Goal: Task Accomplishment & Management: Complete application form

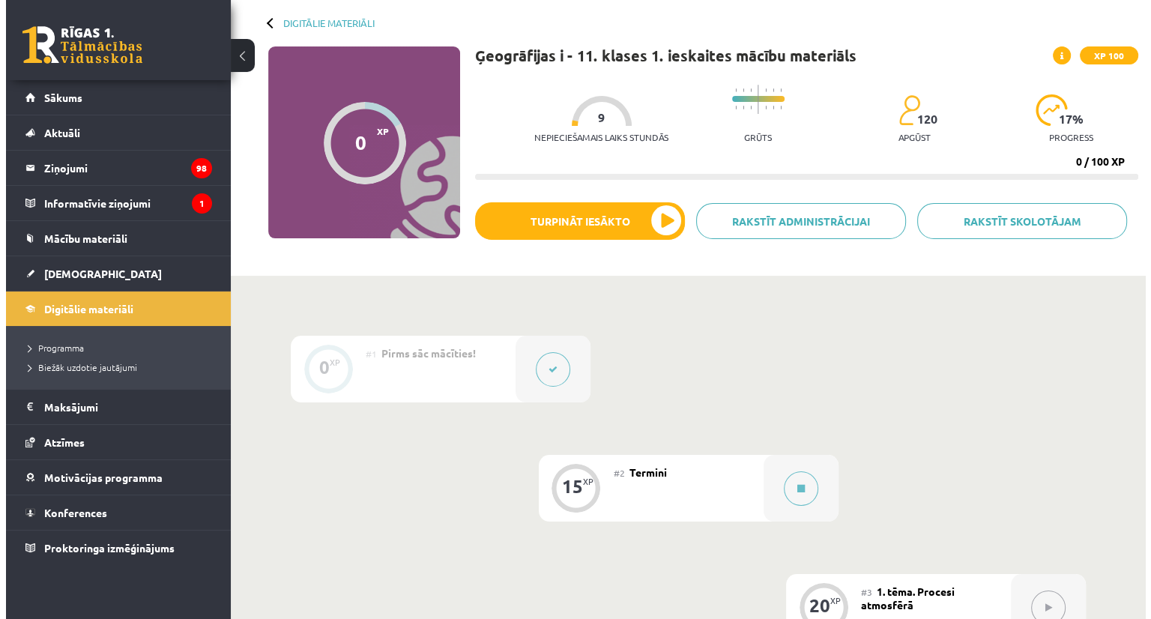
scroll to position [225, 0]
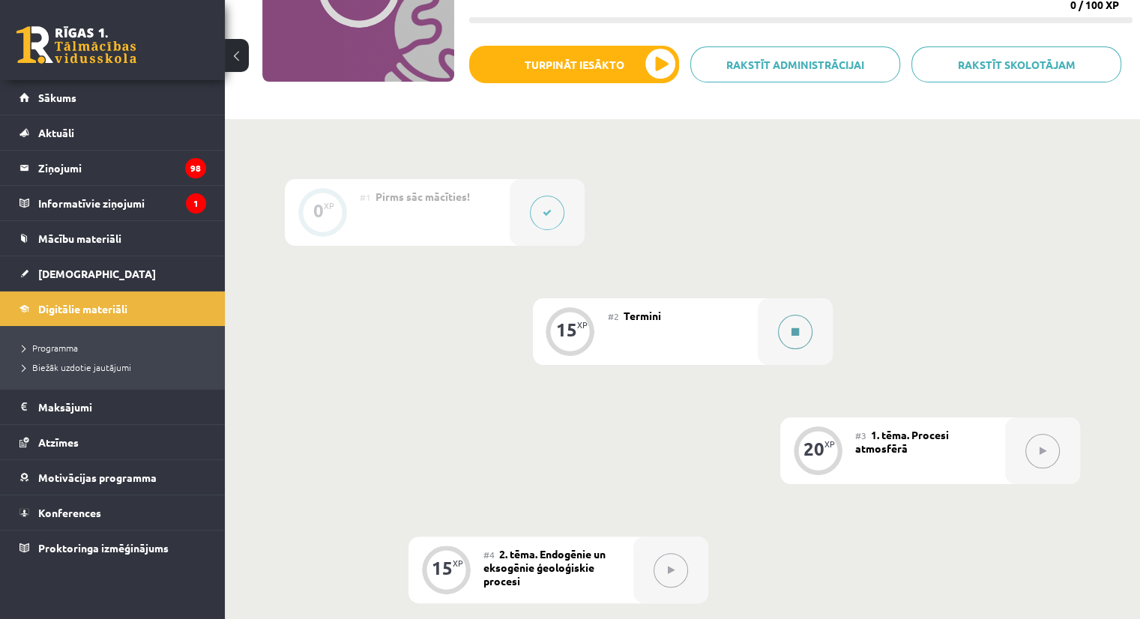
click at [799, 323] on button at bounding box center [795, 332] width 34 height 34
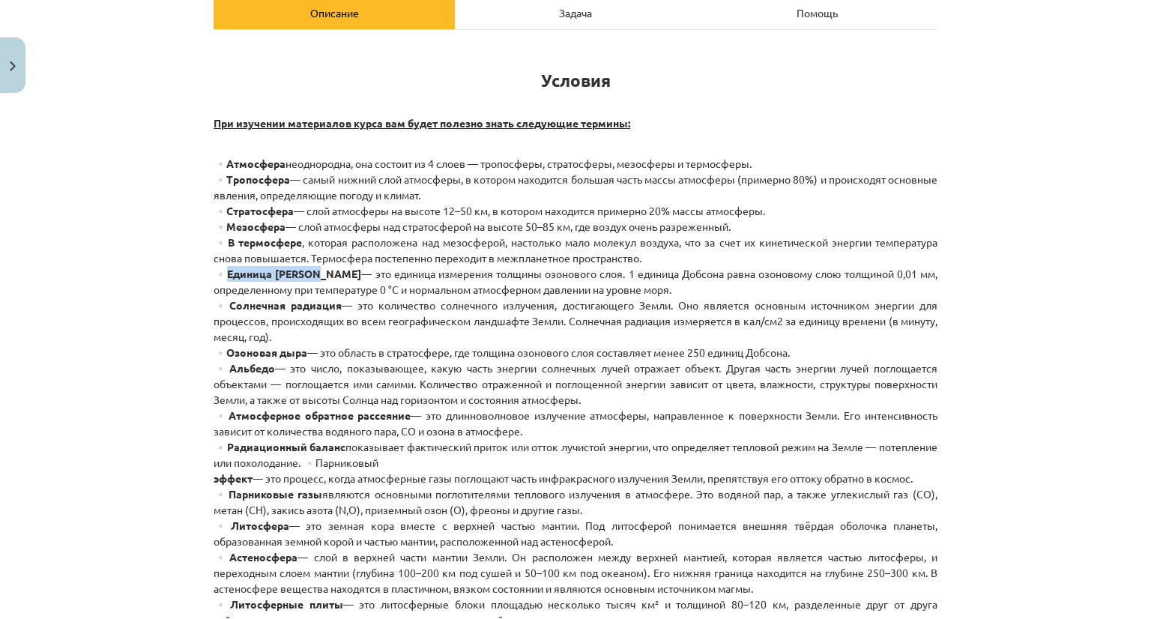
drag, startPoint x: 225, startPoint y: 274, endPoint x: 317, endPoint y: 274, distance: 92.2
click at [317, 274] on font "▫️Единица [PERSON_NAME]" at bounding box center [288, 273] width 148 height 13
copy font "Единица [PERSON_NAME]"
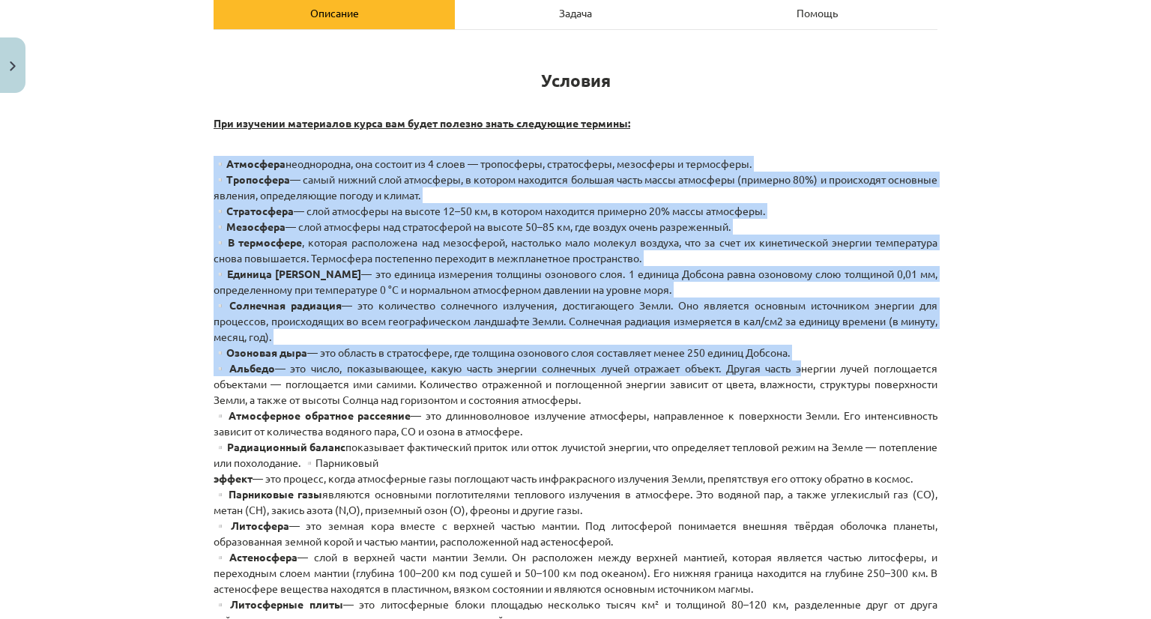
drag, startPoint x: 221, startPoint y: 143, endPoint x: 792, endPoint y: 365, distance: 612.5
click at [792, 365] on div "Условия При изучении материалов курса вам будет полезно знать следующие термины…" at bounding box center [576, 580] width 724 height 1074
click at [225, 157] on font "▫️Атмосфера" at bounding box center [250, 163] width 72 height 13
click at [190, 160] on div "Тема: География I - 11 класс. Материалы для 1-го теста. #2 Условия 15 XP Вы пол…" at bounding box center [575, 309] width 1151 height 619
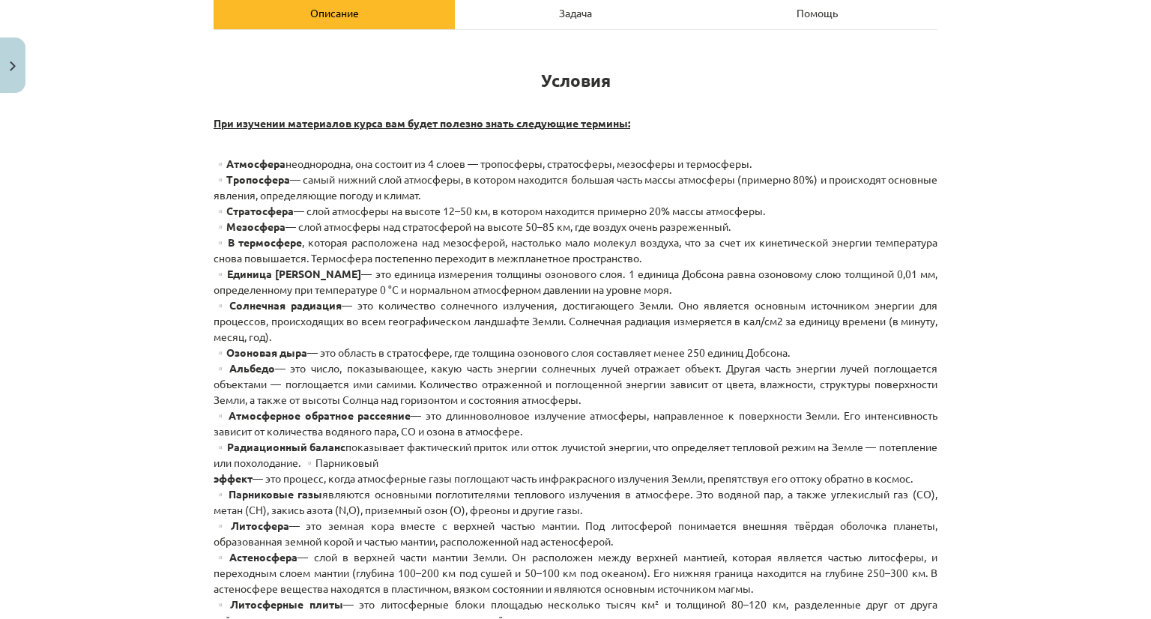
drag, startPoint x: 210, startPoint y: 159, endPoint x: 819, endPoint y: 253, distance: 616.4
click at [819, 253] on p "▫️Атмосфера неоднородна, она состоит из 4 слоев — тропосферы, стратосферы, мезо…" at bounding box center [576, 612] width 724 height 913
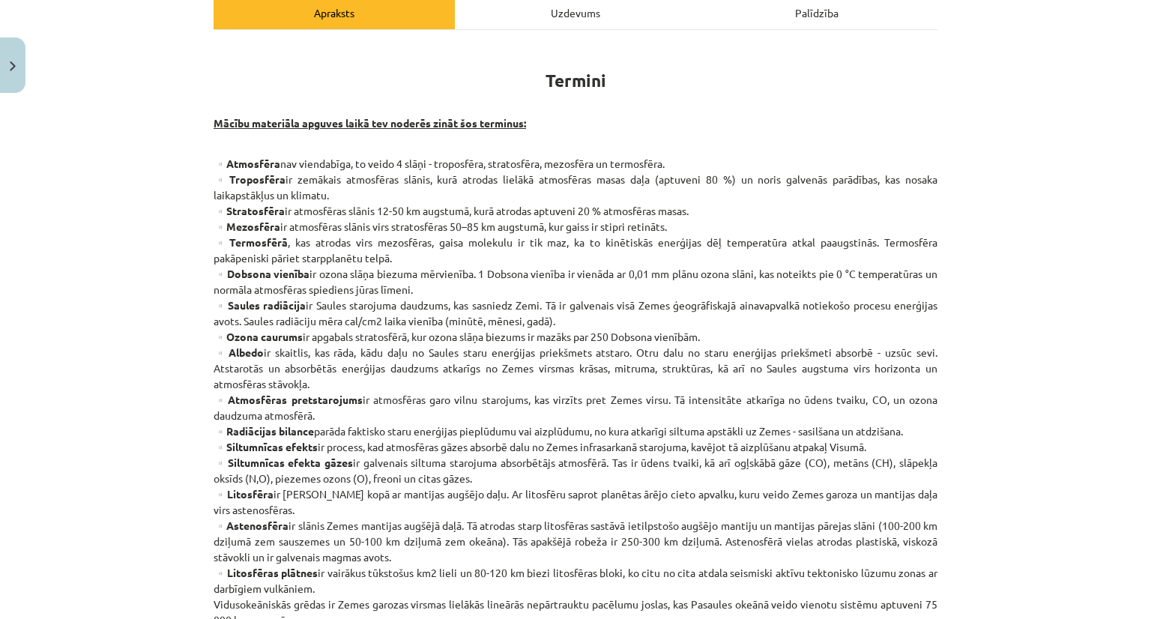
click at [579, 127] on p "Mācību materiāla apguves laikā tev noderēs zināt šos terminus:" at bounding box center [576, 130] width 724 height 31
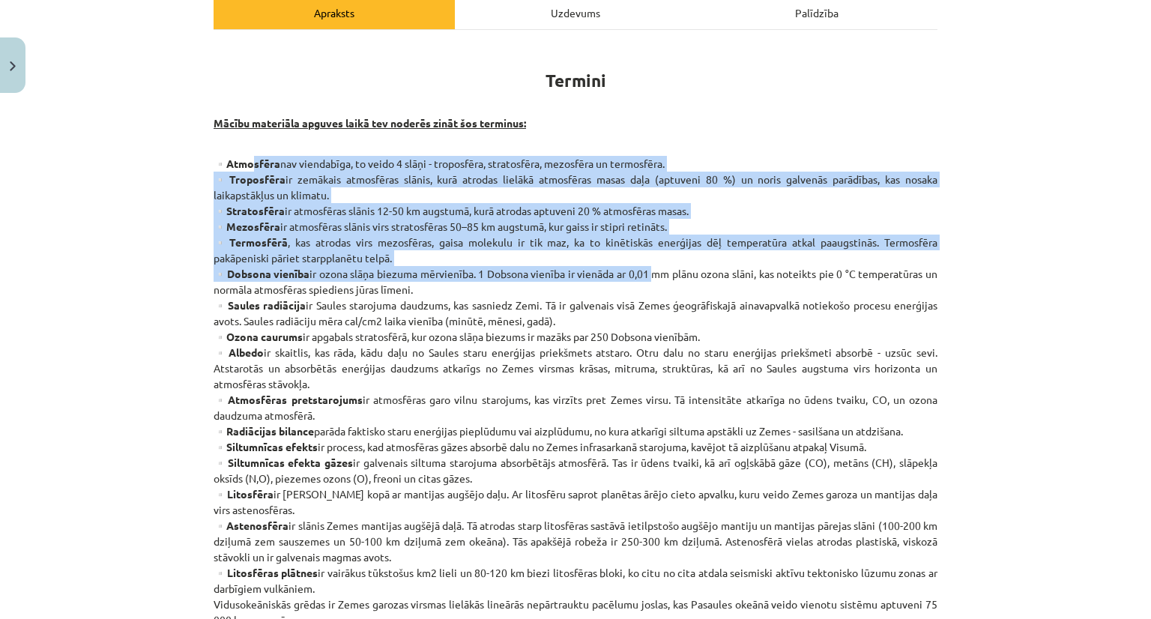
drag, startPoint x: 662, startPoint y: 234, endPoint x: 584, endPoint y: 270, distance: 86.8
click at [641, 270] on p "▫️Atmosfēra nav viendabīga, to veido 4 slāņi - troposfēra, stratosfēra, mezosfē…" at bounding box center [576, 557] width 724 height 802
click at [480, 183] on p "▫️Atmosfēra nav viendabīga, to veido 4 slāņi - troposfēra, stratosfēra, mezosfē…" at bounding box center [576, 557] width 724 height 802
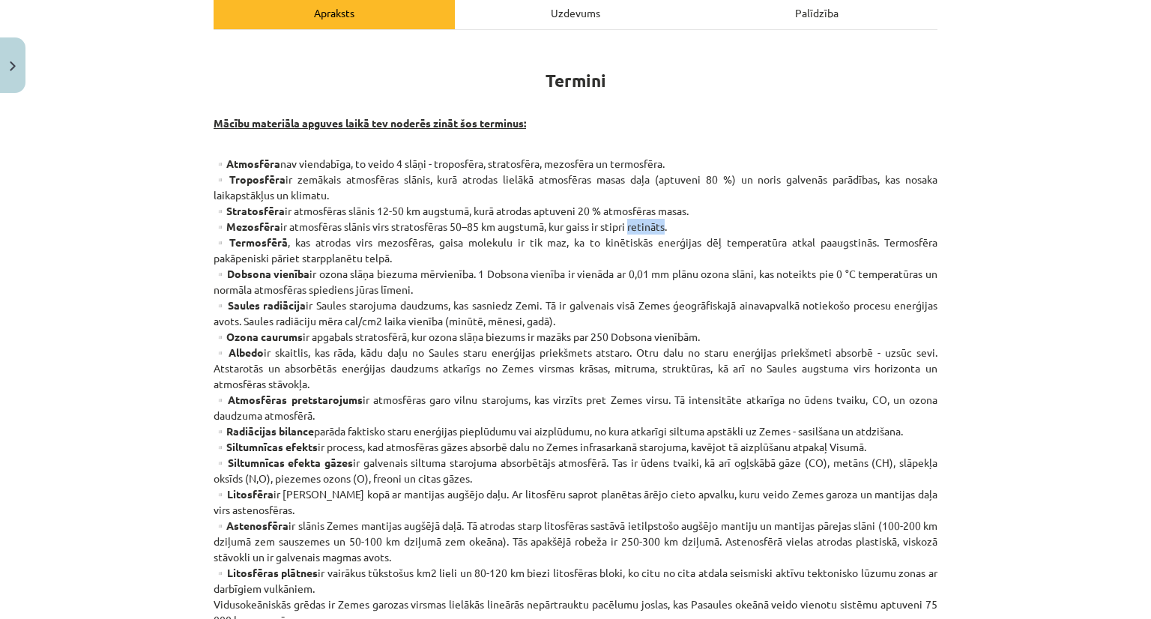
drag, startPoint x: 630, startPoint y: 226, endPoint x: 668, endPoint y: 224, distance: 38.2
click at [668, 224] on p "▫️Atmosfēra nav viendabīga, to veido 4 slāņi - troposfēra, stratosfēra, mezosfē…" at bounding box center [576, 557] width 724 height 802
drag, startPoint x: 551, startPoint y: 226, endPoint x: 674, endPoint y: 226, distance: 122.9
click at [674, 226] on p "▫️Atmosfēra nav viendabīga, to veido 4 slāņi - troposfēra, stratosfēra, mezosfē…" at bounding box center [576, 557] width 724 height 802
click at [653, 231] on p "▫️Atmosfēra nav viendabīga, to veido 4 slāņi - troposfēra, stratosfēra, mezosfē…" at bounding box center [576, 557] width 724 height 802
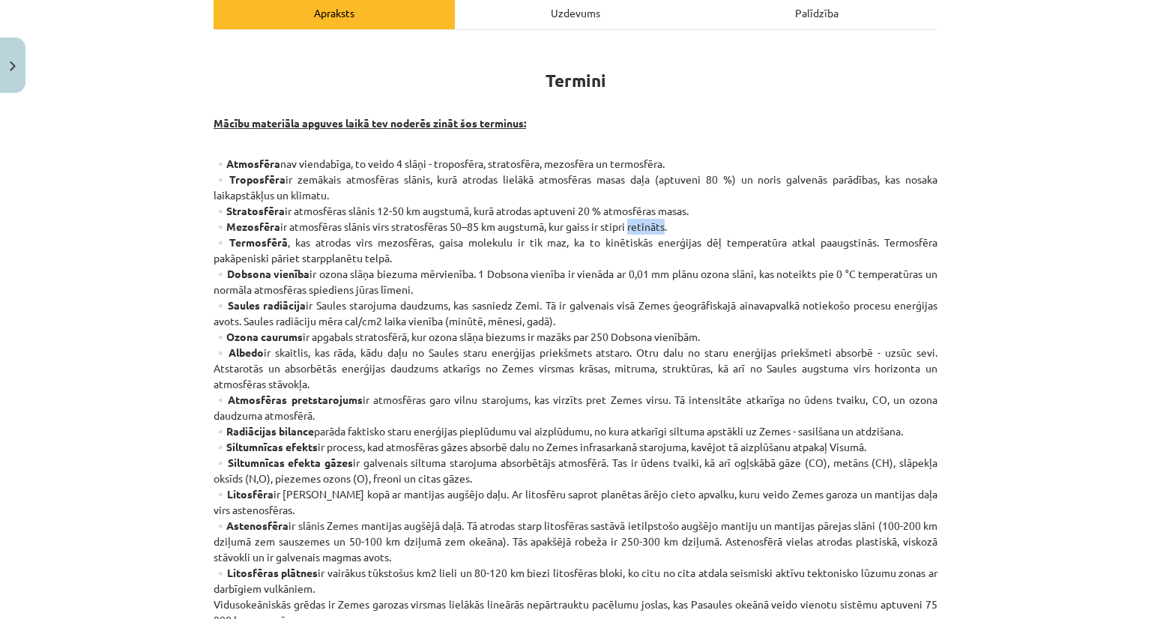
drag, startPoint x: 632, startPoint y: 225, endPoint x: 668, endPoint y: 225, distance: 36.0
click at [668, 225] on p "▫️Atmosfēra nav viendabīga, to veido 4 slāņi - troposfēra, stratosfēra, mezosfē…" at bounding box center [576, 557] width 724 height 802
copy p "retināts"
click at [746, 146] on div "Termini Mācību materiāla apguves laikā tev noderēs zināt šos terminus: ▫️Atmosf…" at bounding box center [576, 525] width 724 height 964
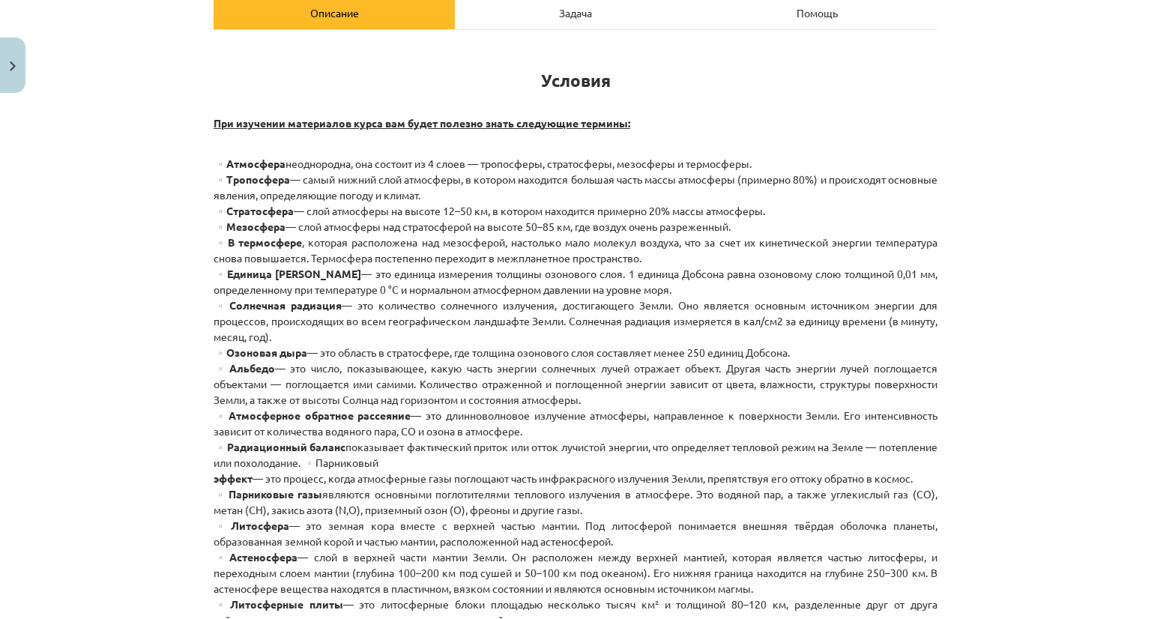
drag, startPoint x: 707, startPoint y: 230, endPoint x: 737, endPoint y: 228, distance: 29.3
click at [737, 228] on p "▫️Атмосфера неоднородна, она состоит из 4 слоев — тропосферы, стратосферы, мезо…" at bounding box center [576, 612] width 724 height 913
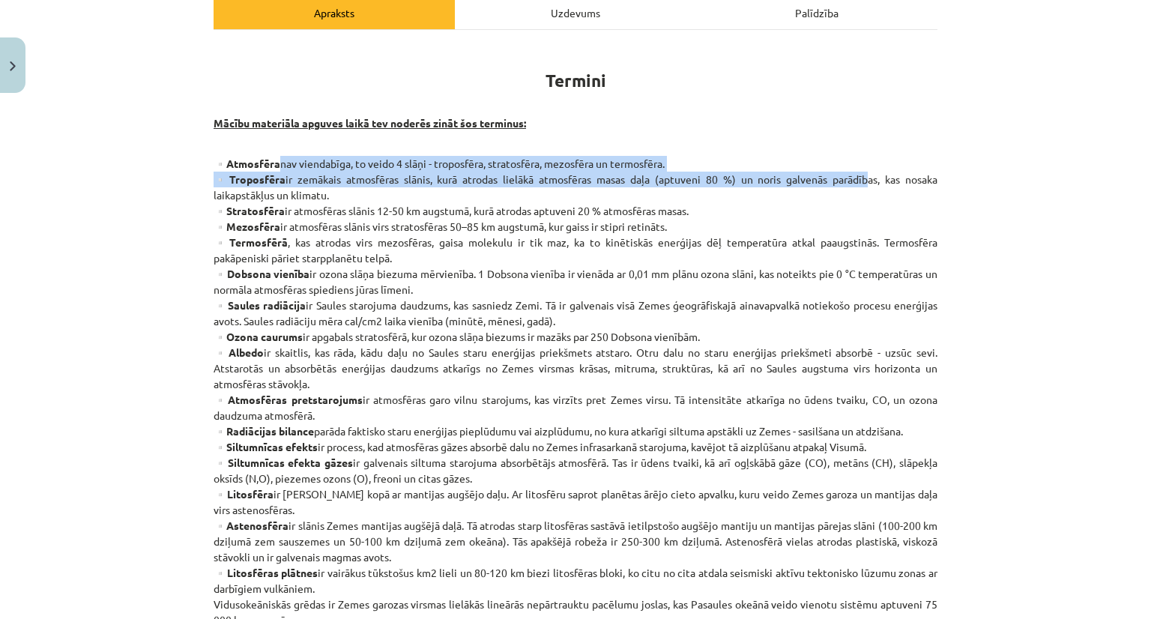
drag, startPoint x: 860, startPoint y: 169, endPoint x: 865, endPoint y: 160, distance: 10.1
click at [861, 166] on p "▫️Atmosfēra nav viendabīga, to veido 4 slāņi - troposfēra, stratosfēra, mezosfē…" at bounding box center [576, 557] width 724 height 802
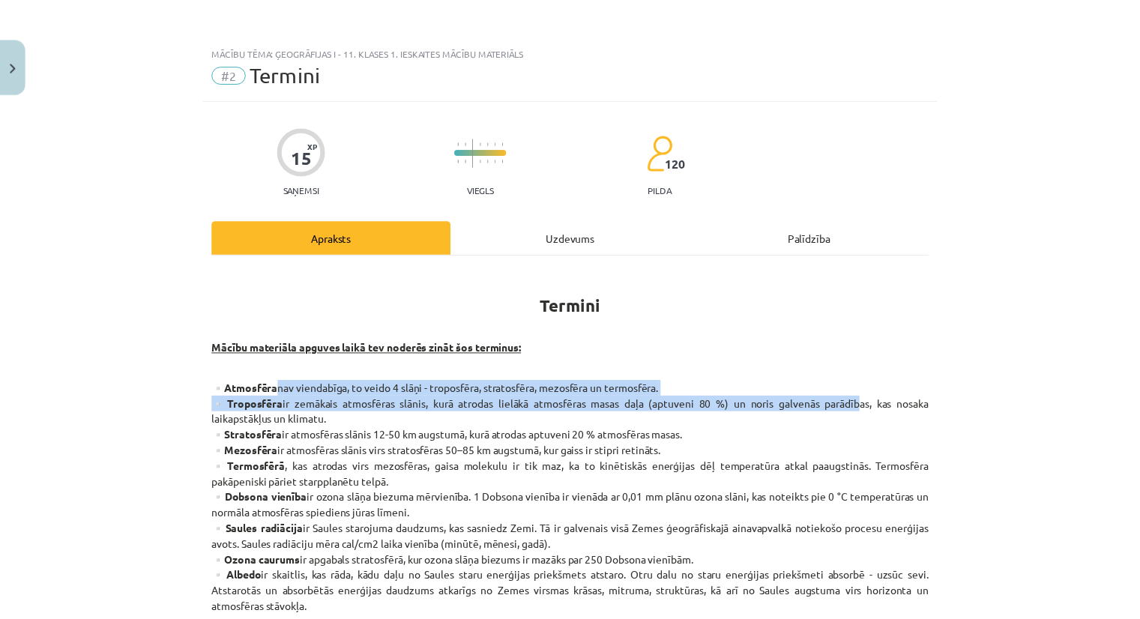
scroll to position [0, 0]
click at [3, 61] on button "Close" at bounding box center [12, 64] width 25 height 55
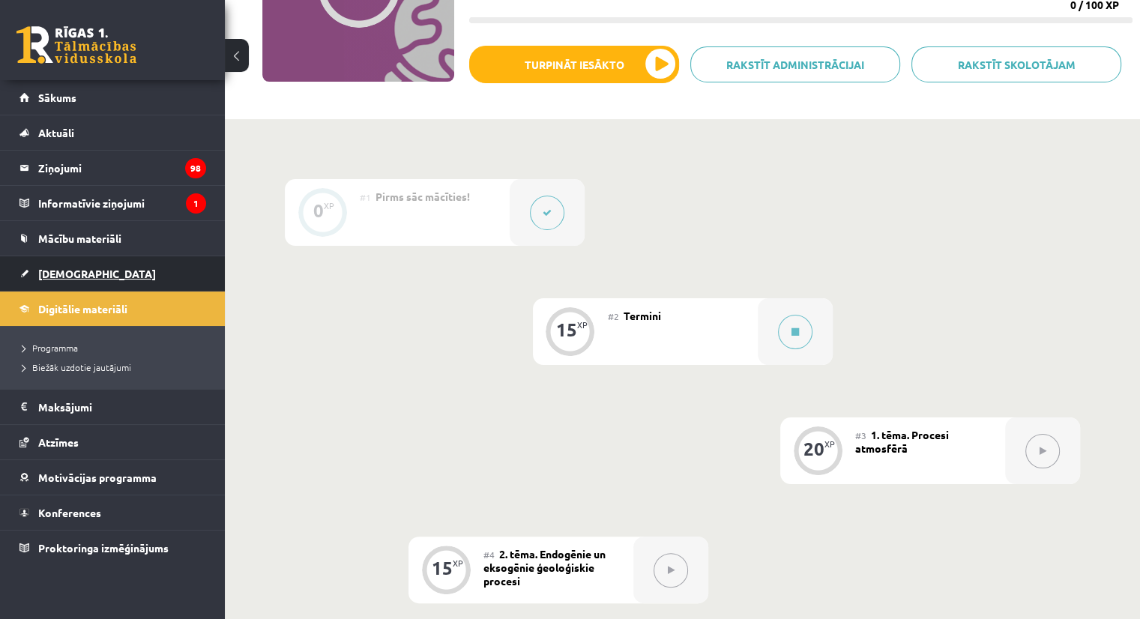
click at [63, 264] on link "[DEMOGRAPHIC_DATA]" at bounding box center [112, 273] width 187 height 34
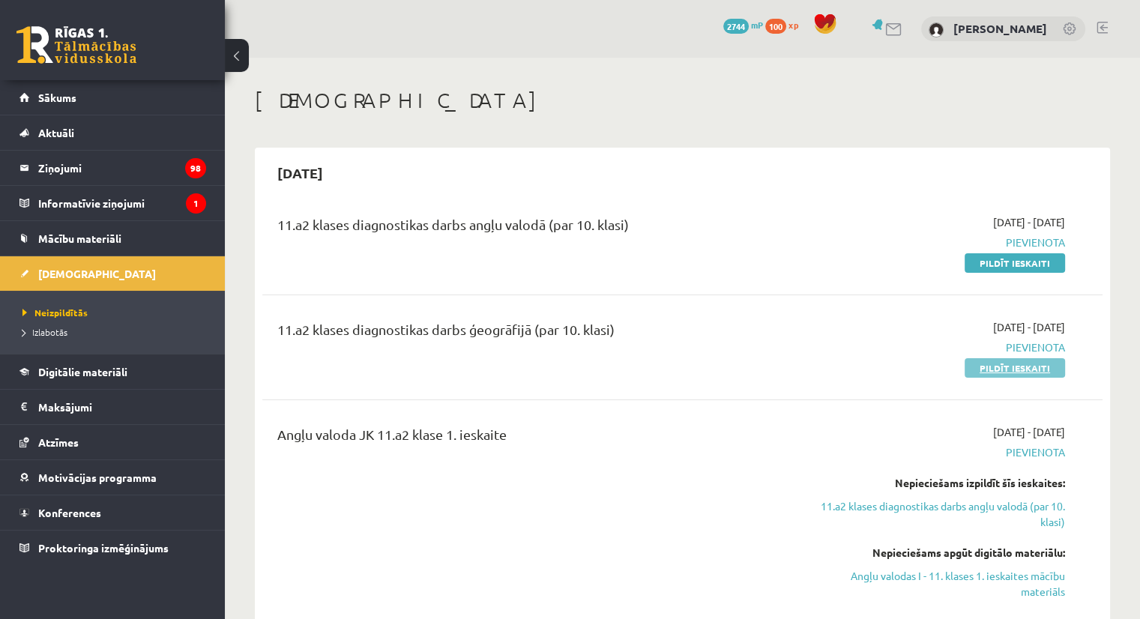
click at [1015, 369] on link "Pildīt ieskaiti" at bounding box center [1014, 367] width 100 height 19
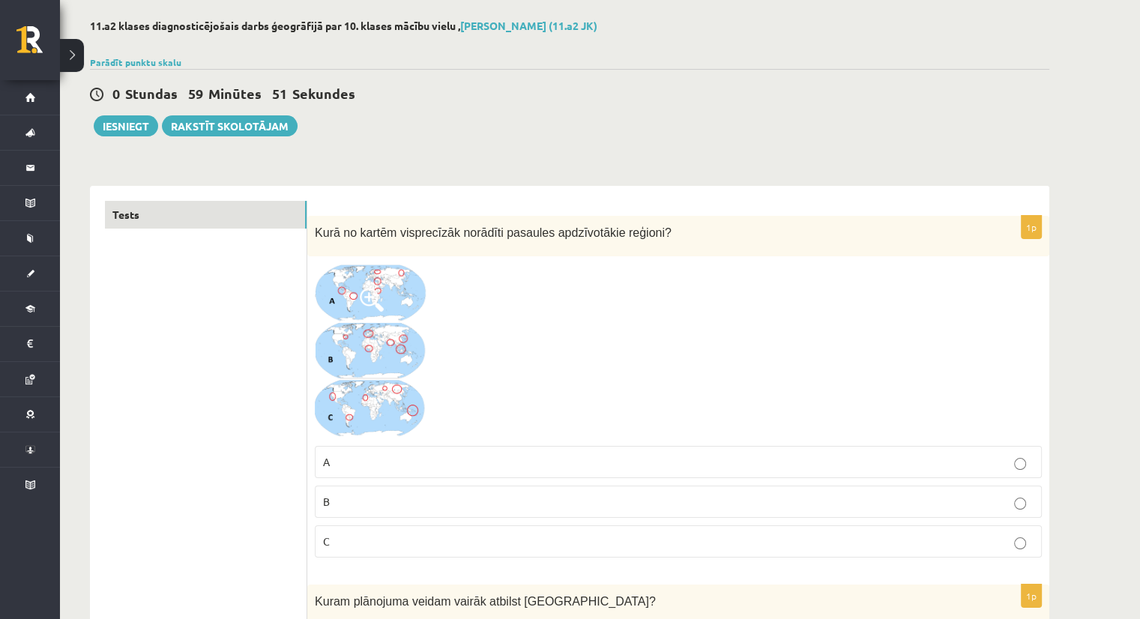
scroll to position [75, 0]
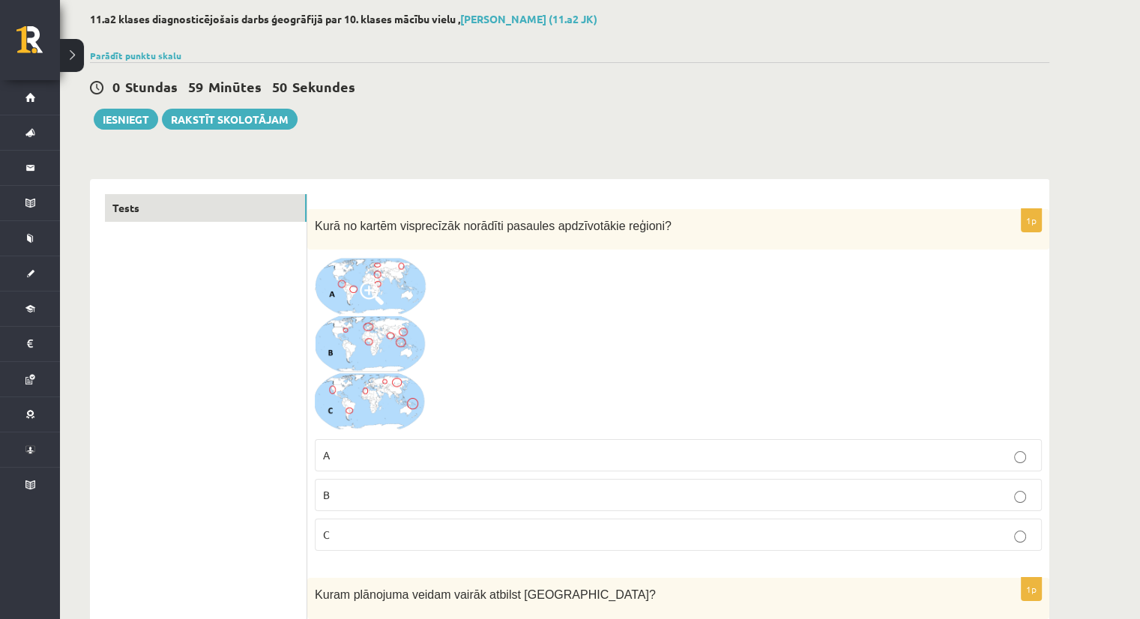
click at [372, 283] on span at bounding box center [372, 293] width 24 height 24
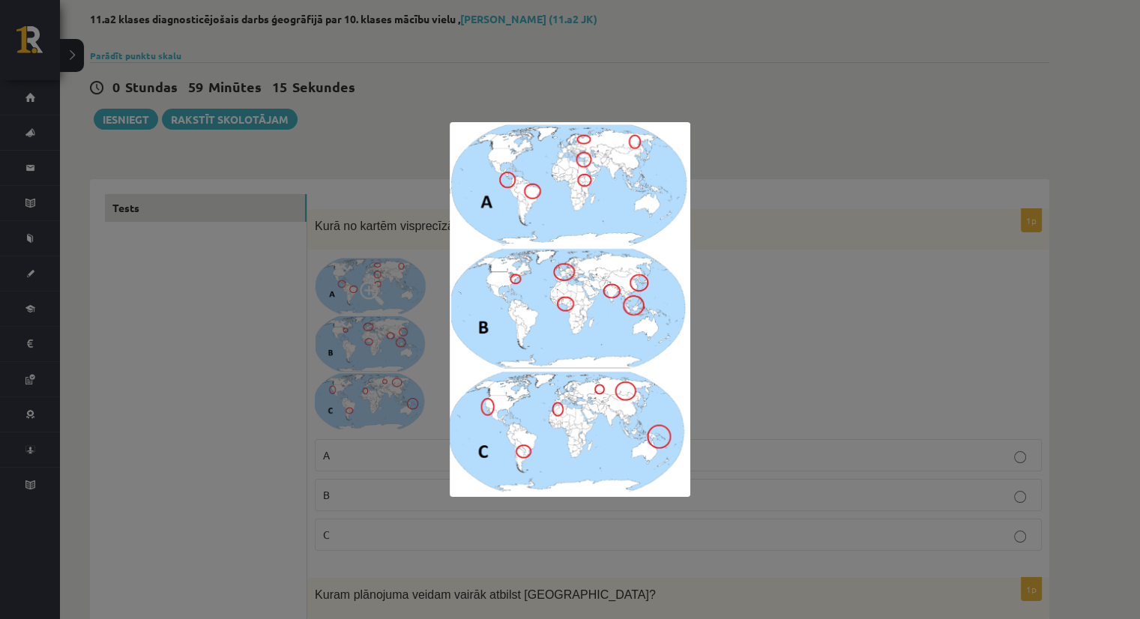
click at [384, 298] on div at bounding box center [570, 309] width 1140 height 619
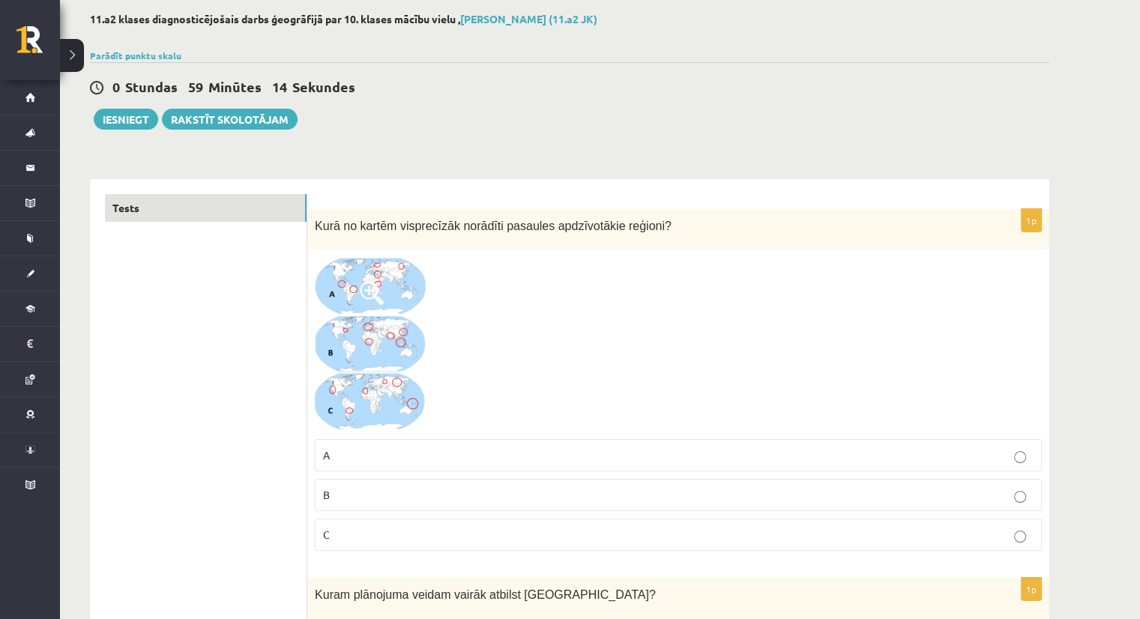
click at [388, 498] on p "B" at bounding box center [678, 495] width 710 height 16
click at [356, 350] on img at bounding box center [371, 344] width 112 height 175
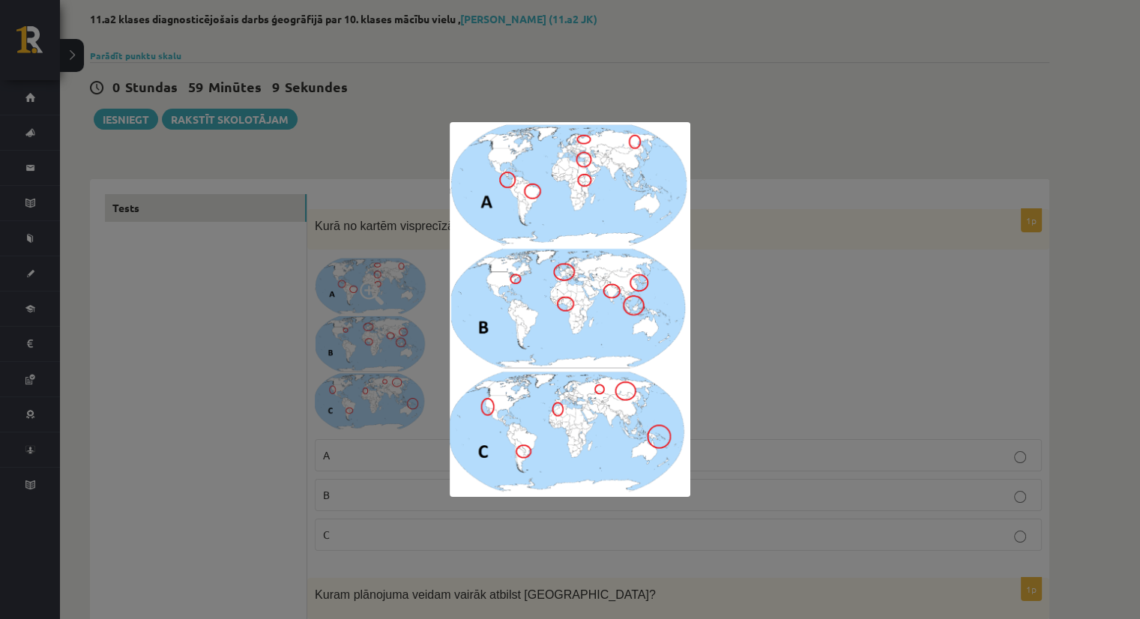
click at [339, 336] on div at bounding box center [570, 309] width 1140 height 619
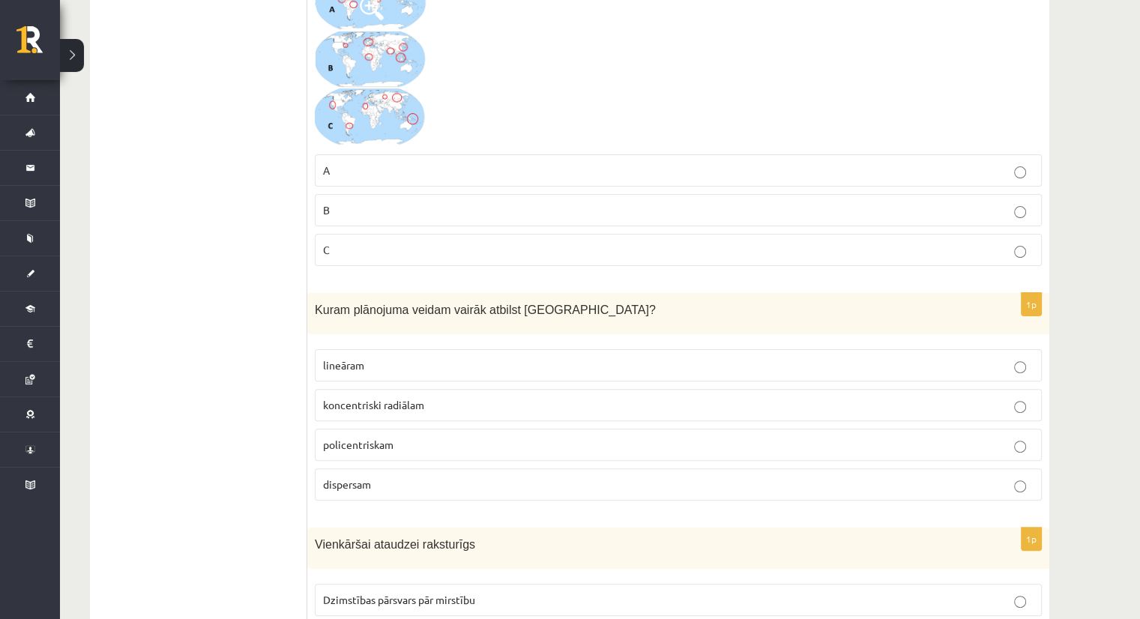
scroll to position [513, 0]
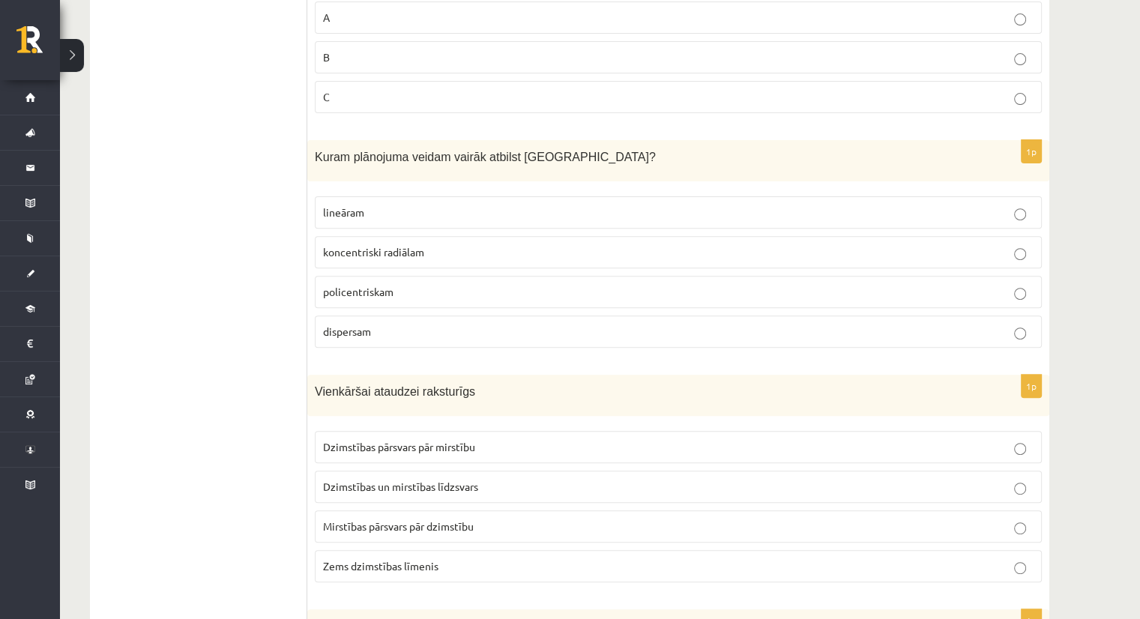
click at [432, 267] on fieldset "lineāram koncentriski radiālam policentriskam dispersam" at bounding box center [678, 270] width 727 height 163
click at [432, 255] on p "koncentriski radiālam" at bounding box center [678, 252] width 710 height 16
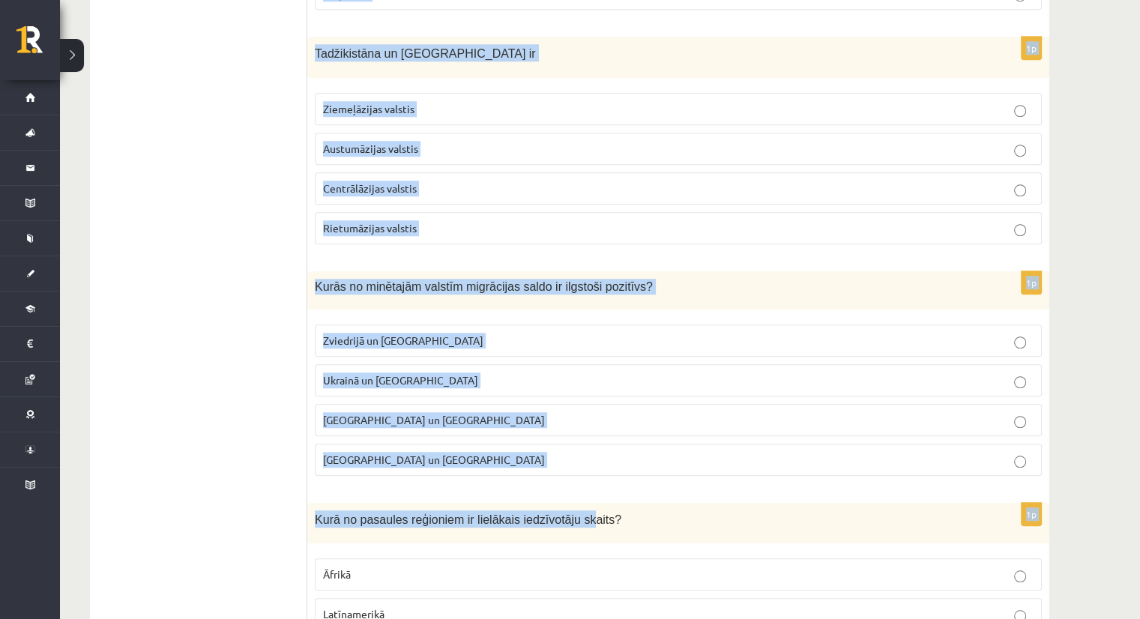
scroll to position [6977, 0]
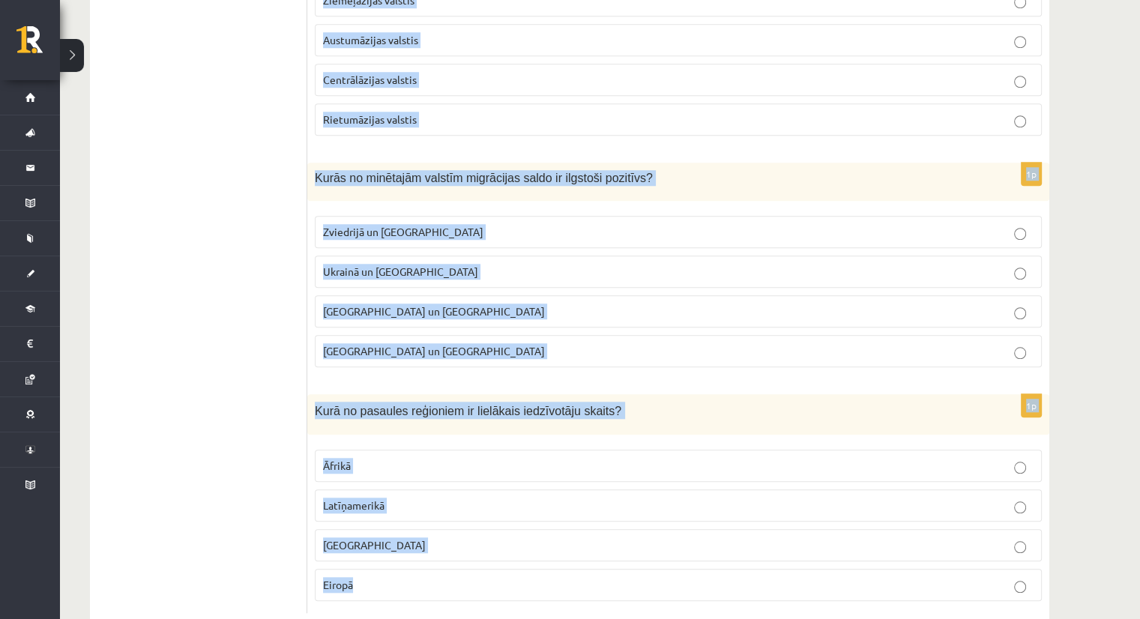
drag, startPoint x: 312, startPoint y: 151, endPoint x: 468, endPoint y: 552, distance: 430.1
copy form "Lorem ipsumdolo sitame consec adipisc Elit? seddoeiu temporincidi utlabore etdo…"
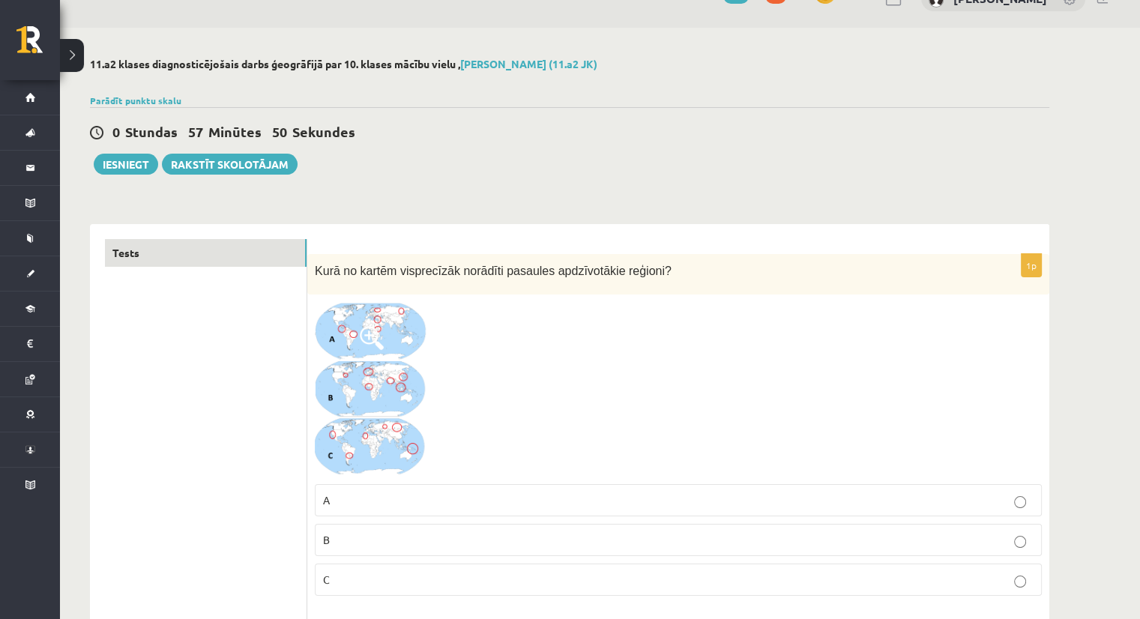
scroll to position [0, 0]
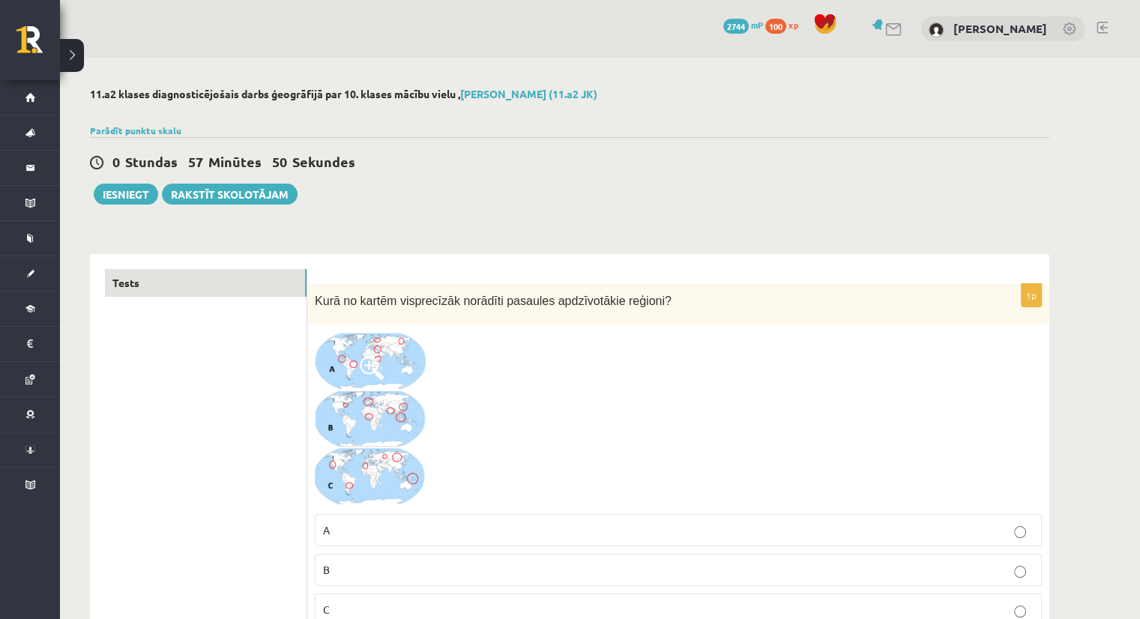
click at [366, 387] on img at bounding box center [371, 419] width 112 height 175
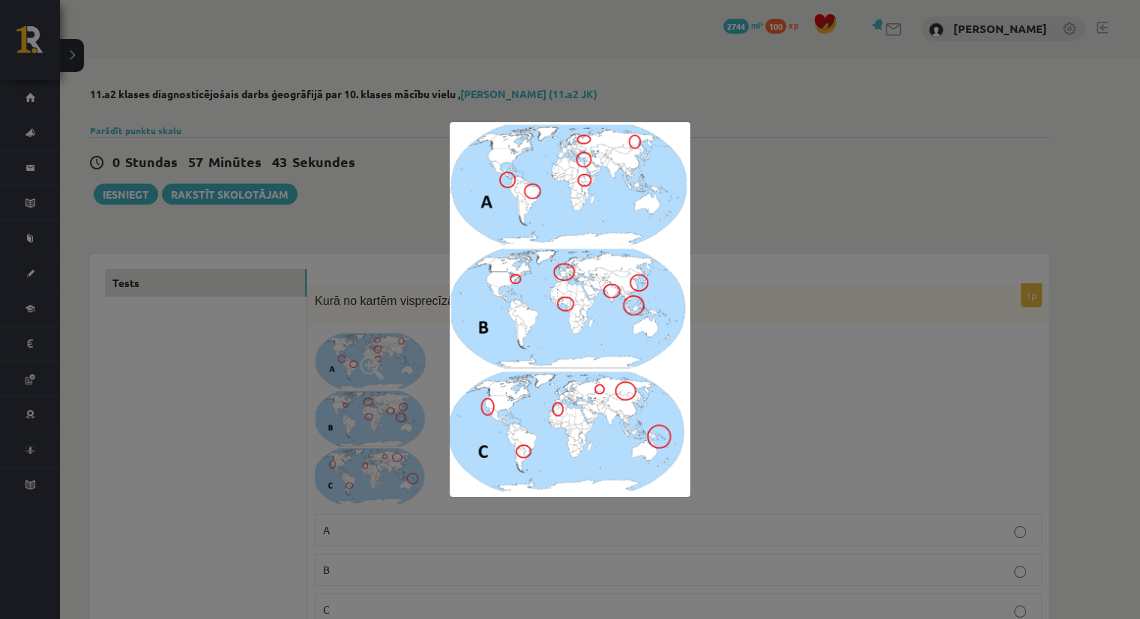
click at [345, 307] on div at bounding box center [570, 309] width 1140 height 619
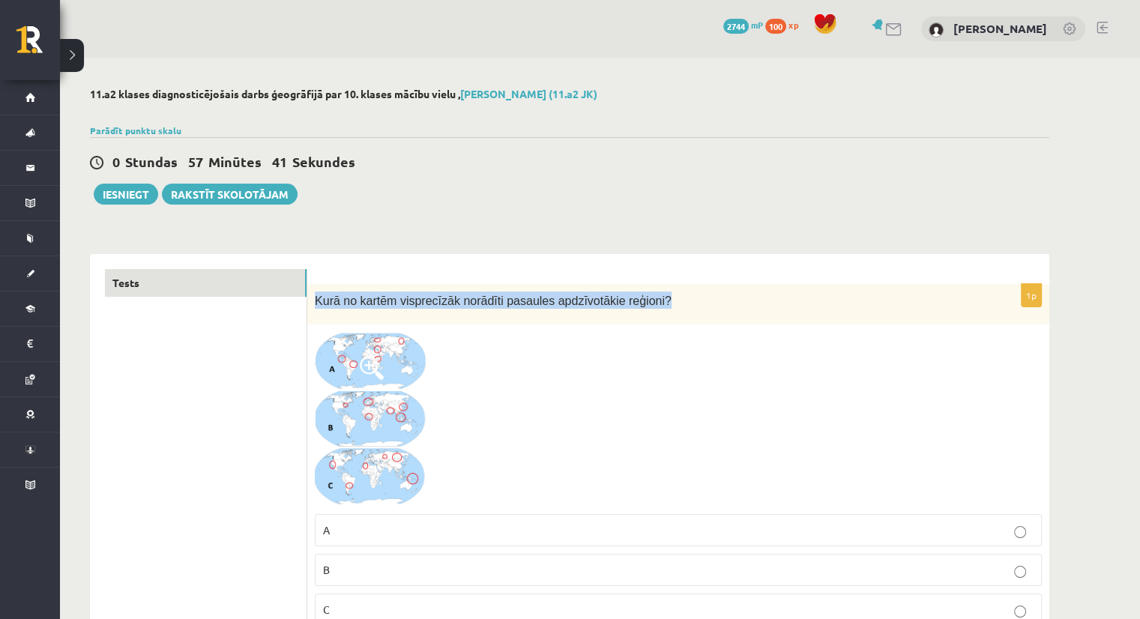
drag, startPoint x: 312, startPoint y: 297, endPoint x: 724, endPoint y: 321, distance: 412.1
click at [724, 321] on div "Kurā no kartēm visprecīzāk norādīti pasaules apdzīvotākie reģioni?" at bounding box center [678, 304] width 742 height 41
copy span "Kurā no kartēm visprecīzāk norādīti pasaules apdzīvotākie reģioni?"
click at [383, 363] on span at bounding box center [372, 368] width 24 height 24
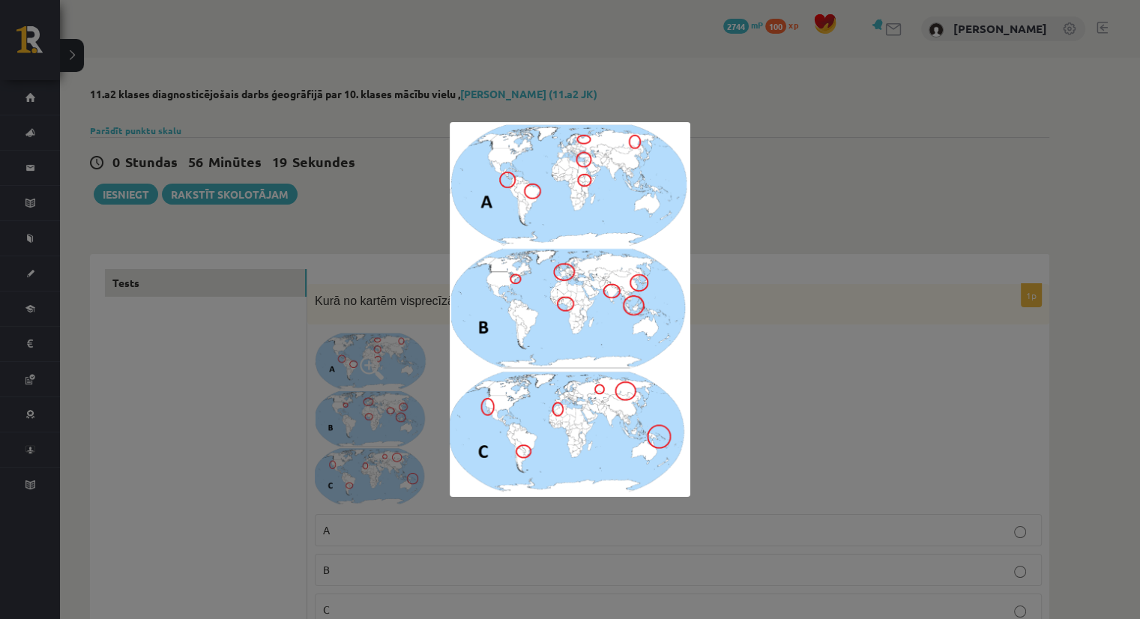
click at [305, 300] on div at bounding box center [570, 309] width 1140 height 619
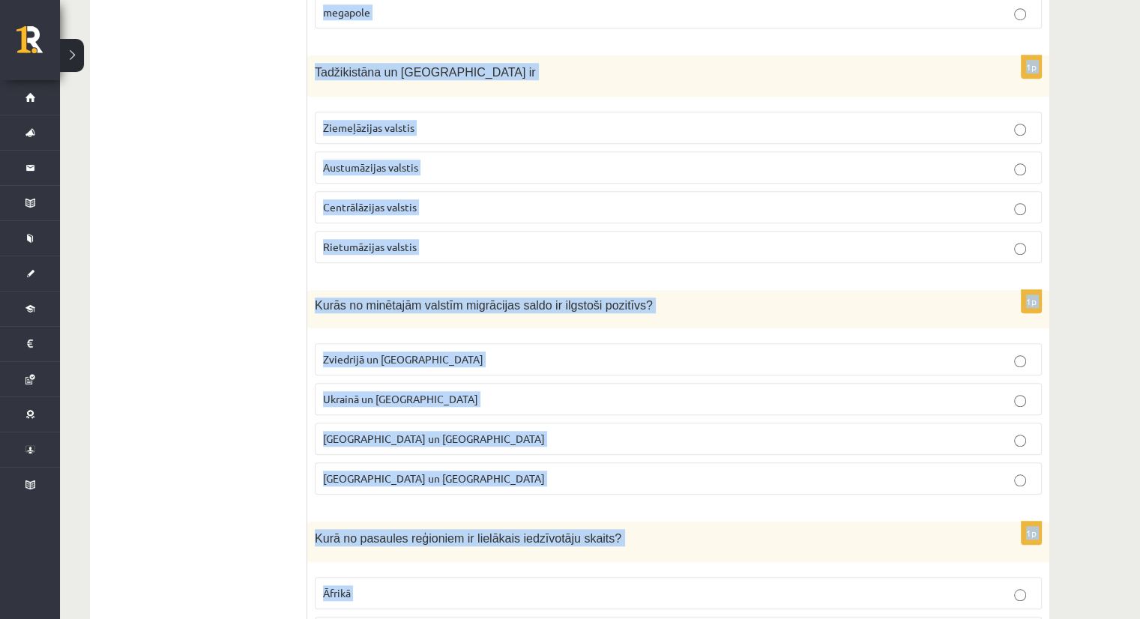
scroll to position [6977, 0]
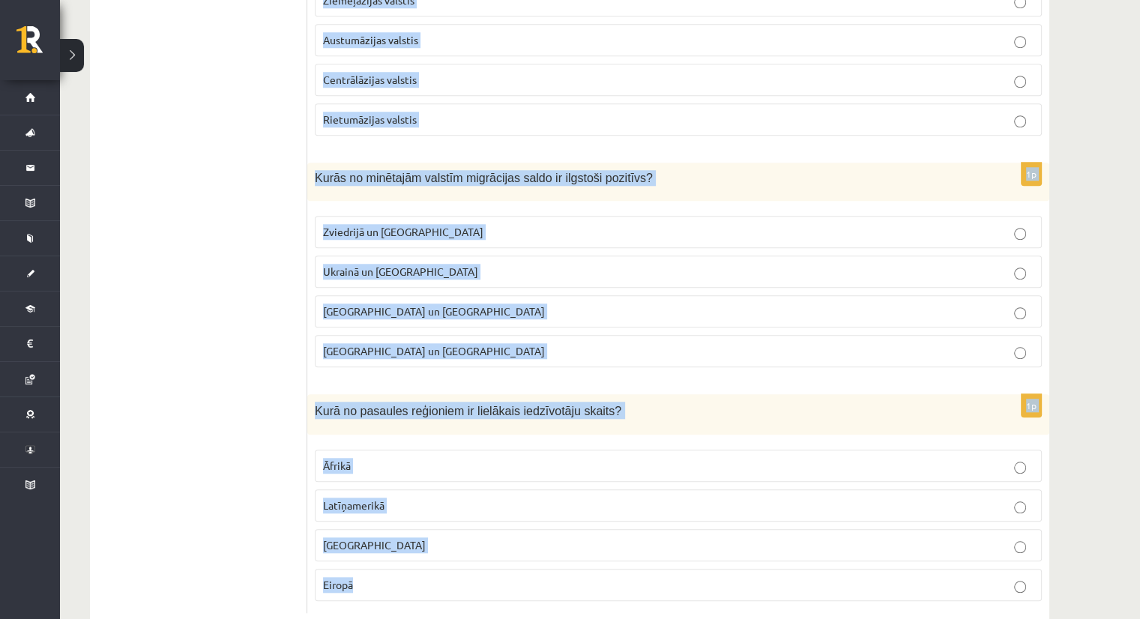
drag, startPoint x: 312, startPoint y: 62, endPoint x: 615, endPoint y: 630, distance: 643.9
copy form "Lorem ipsumdolo sitame consec adipisc Elit? seddoeiu temporincidi utlabore etdo…"
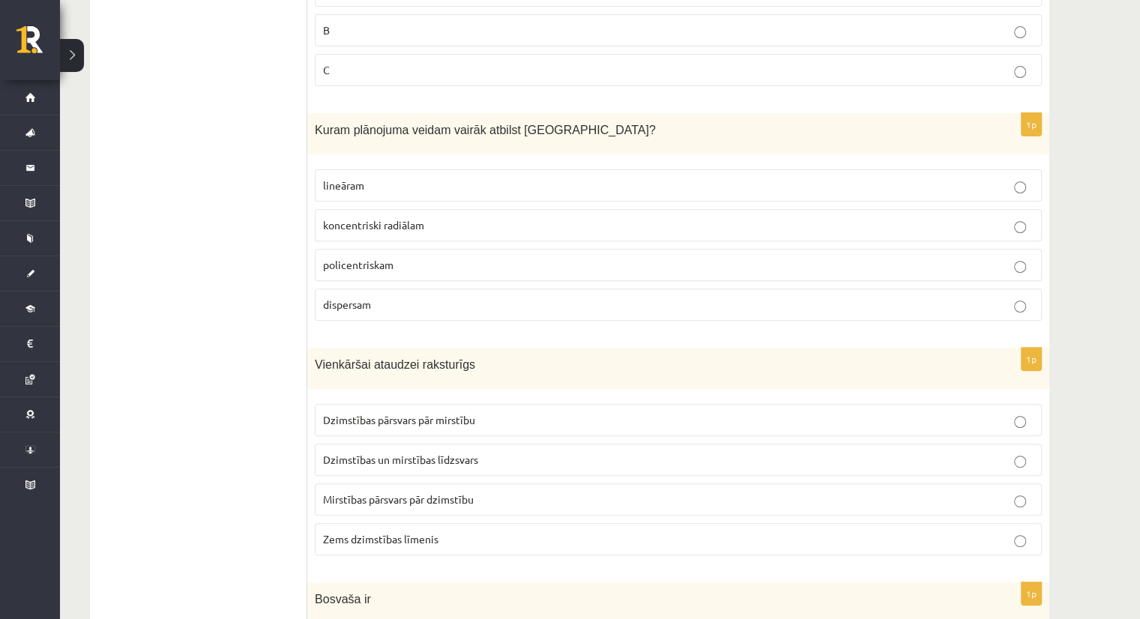
scroll to position [608, 0]
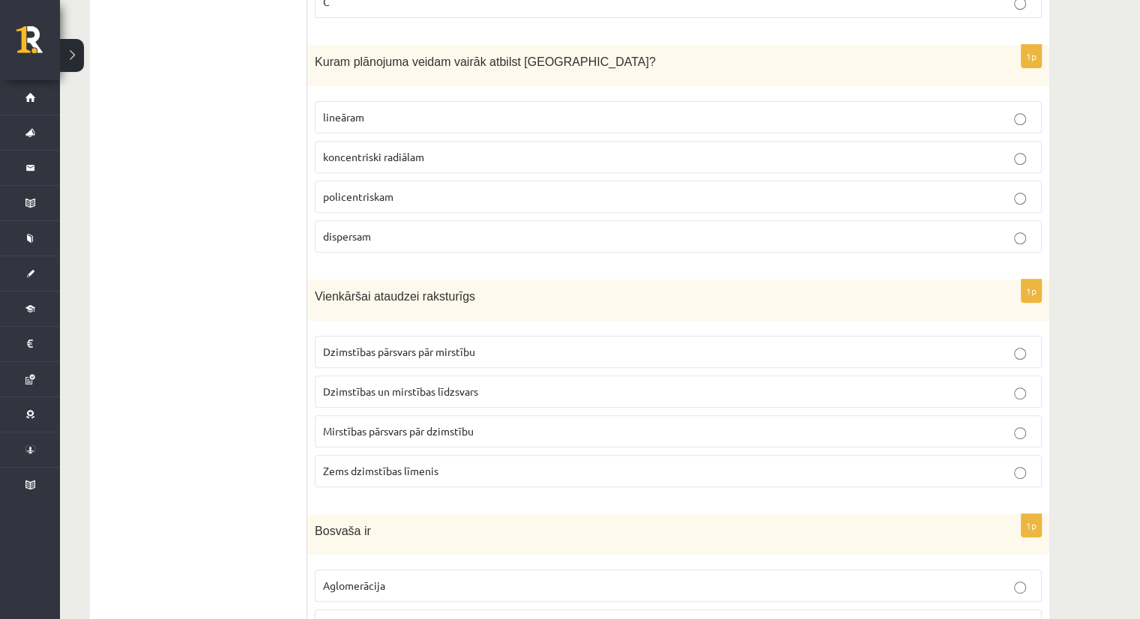
drag, startPoint x: 663, startPoint y: 261, endPoint x: 638, endPoint y: 303, distance: 48.7
click at [582, 321] on div "1p Vienkāršai ataudzei raksturīgs Dzimstības pārsvars pār mirstību Dzimstības u…" at bounding box center [678, 389] width 742 height 220
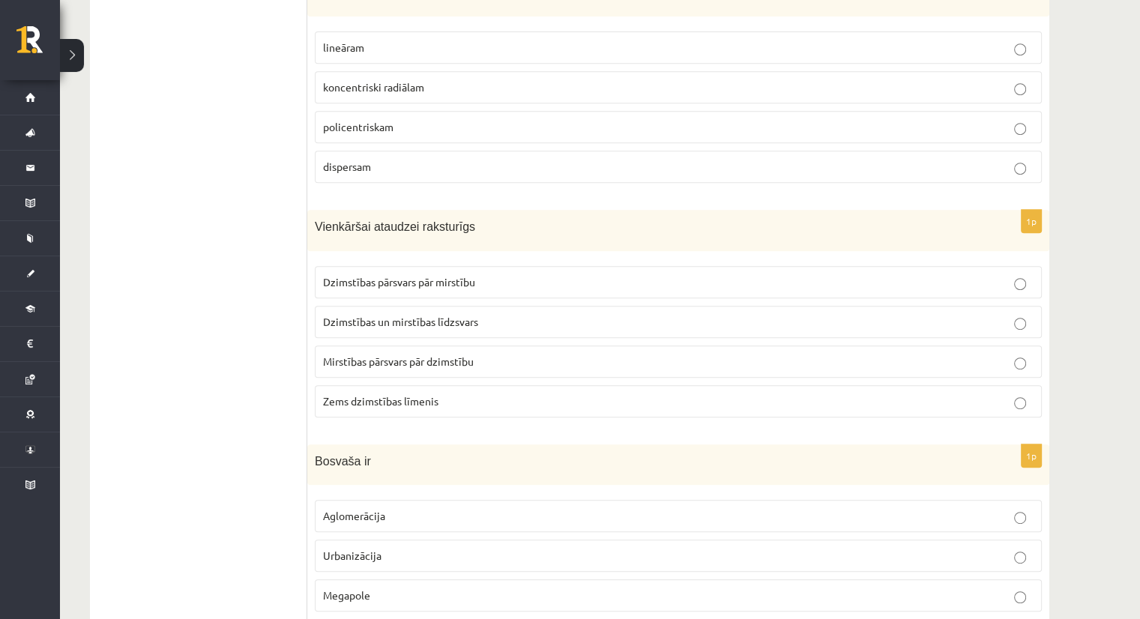
scroll to position [683, 0]
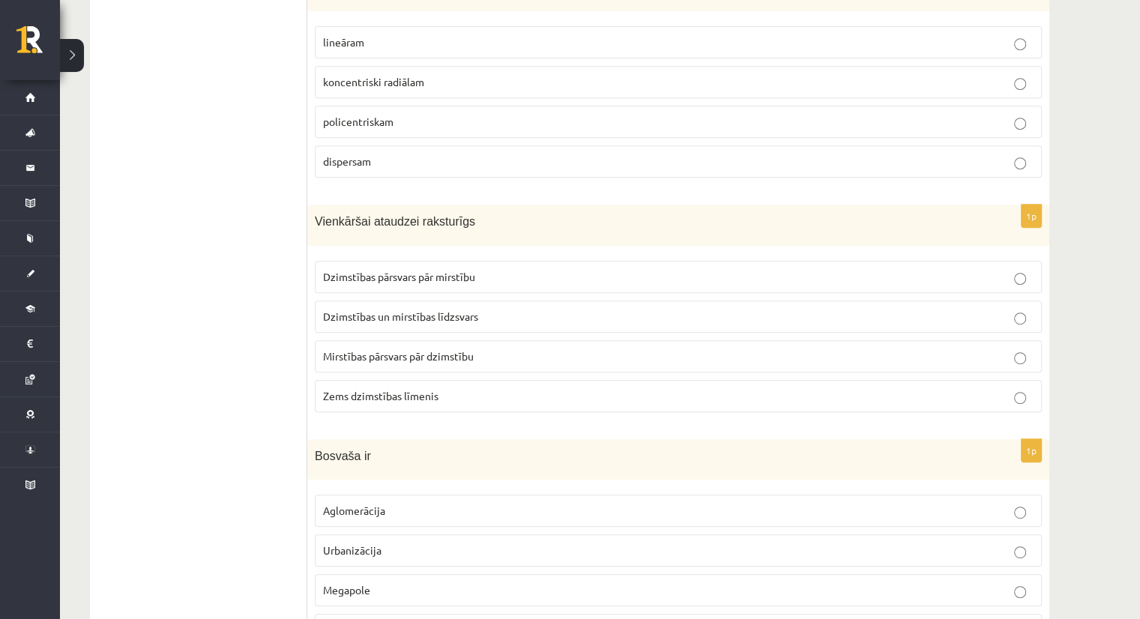
click at [475, 324] on label "Dzimstības un mirstības līdzsvars" at bounding box center [678, 316] width 727 height 32
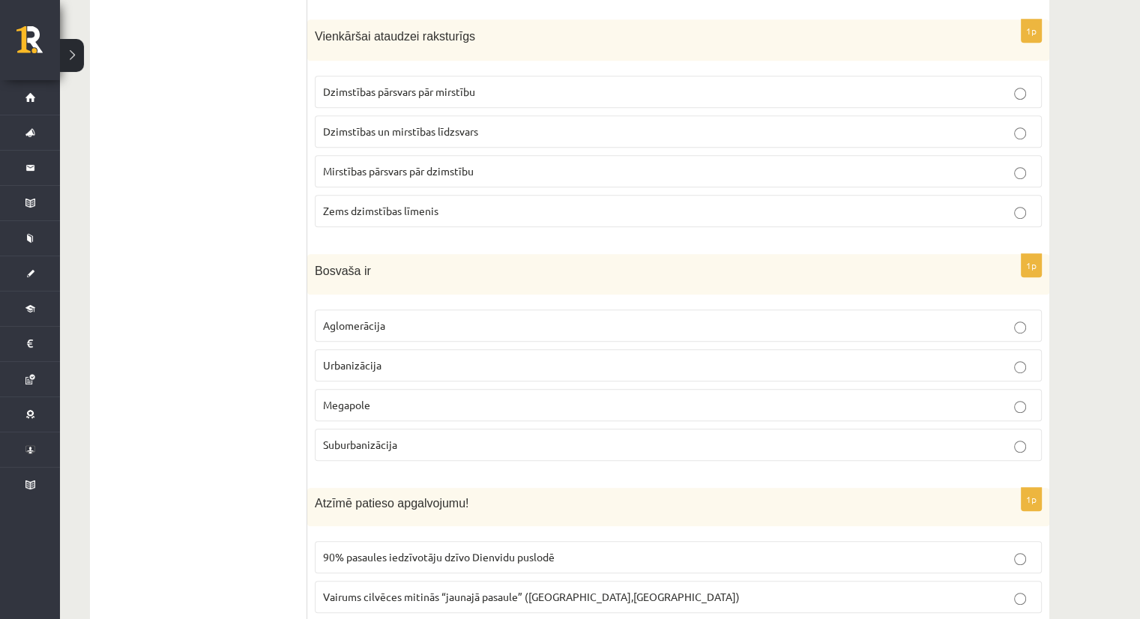
scroll to position [907, 0]
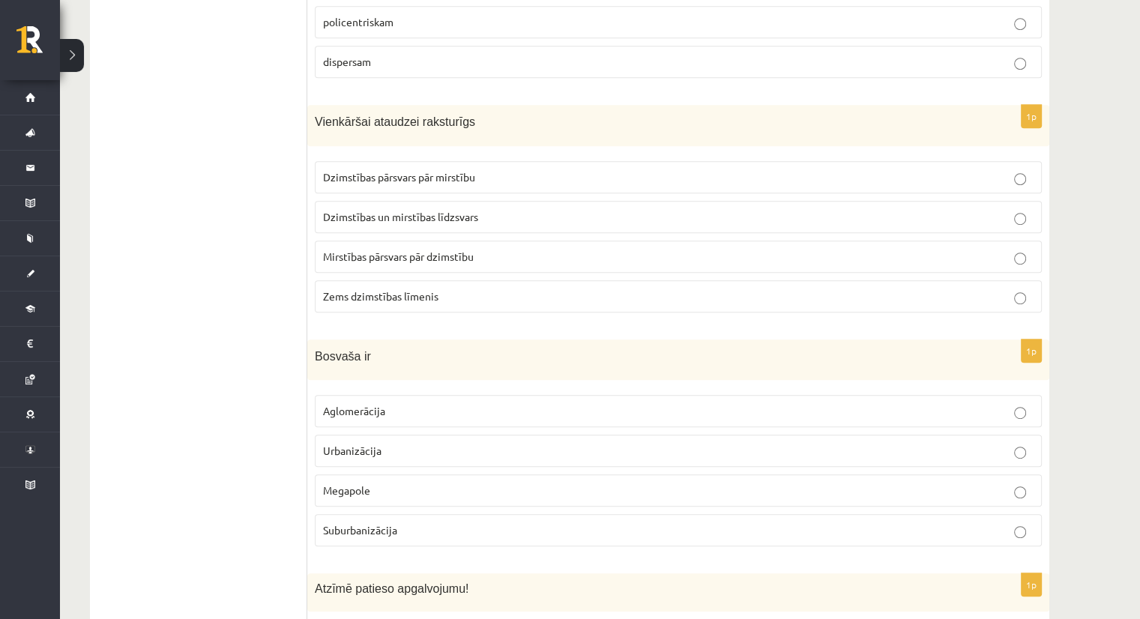
scroll to position [832, 0]
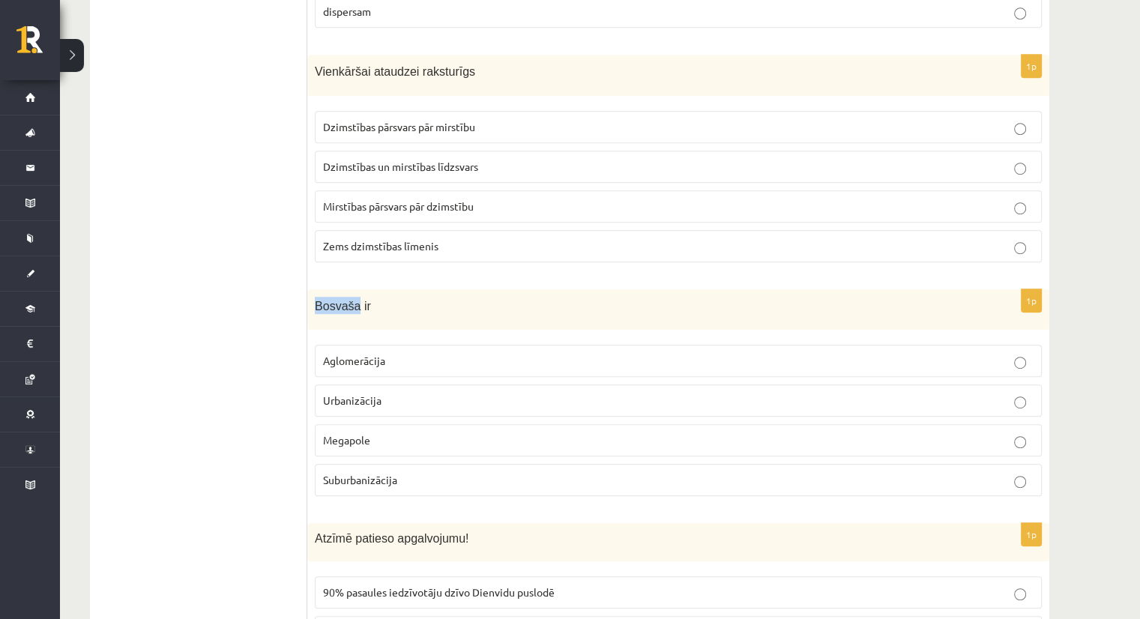
drag, startPoint x: 311, startPoint y: 298, endPoint x: 354, endPoint y: 303, distance: 42.9
click at [354, 303] on div "Bosvaša ir" at bounding box center [678, 309] width 742 height 41
copy span "Bosvaša"
click at [442, 297] on p "Bosvaša ir" at bounding box center [641, 305] width 652 height 17
drag, startPoint x: 309, startPoint y: 300, endPoint x: 353, endPoint y: 302, distance: 44.3
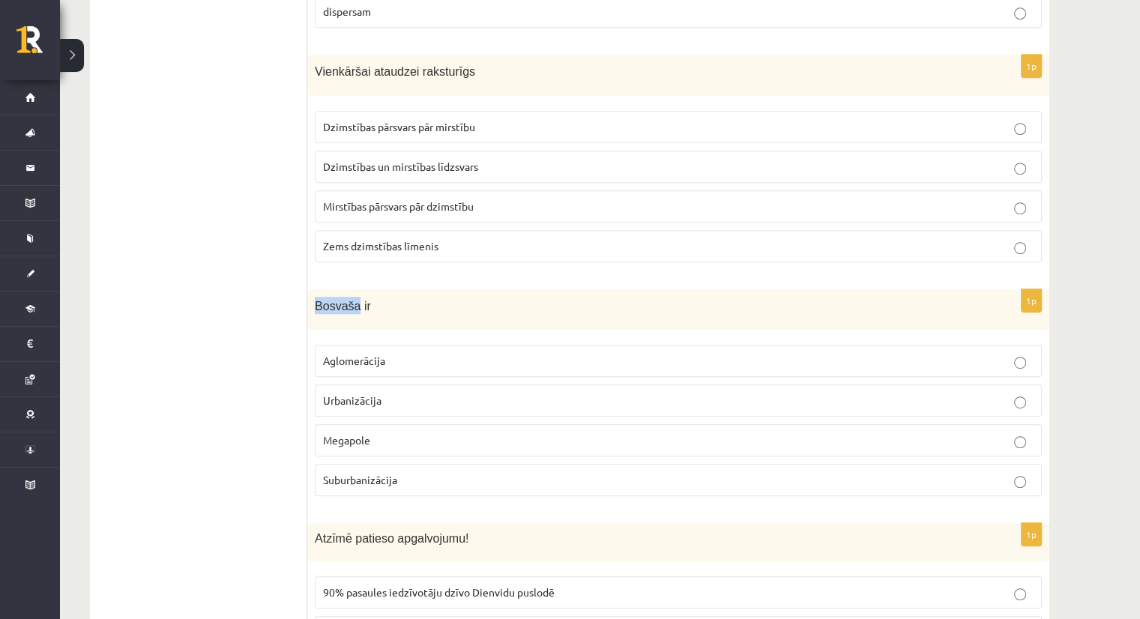
click at [353, 302] on div "Bosvaša ir" at bounding box center [678, 309] width 742 height 41
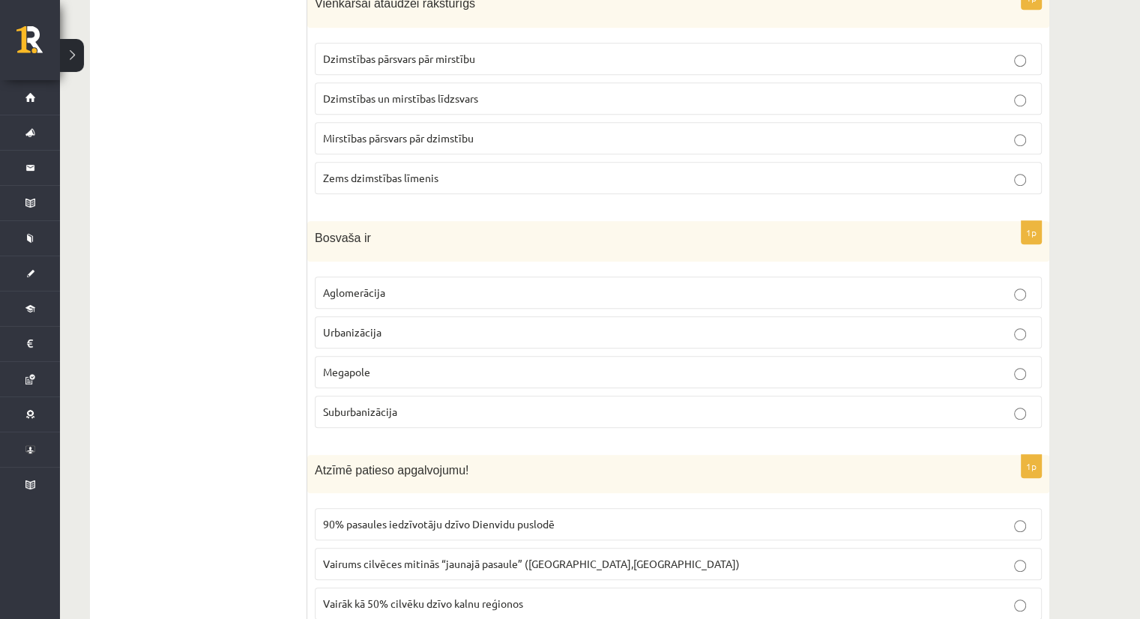
scroll to position [907, 0]
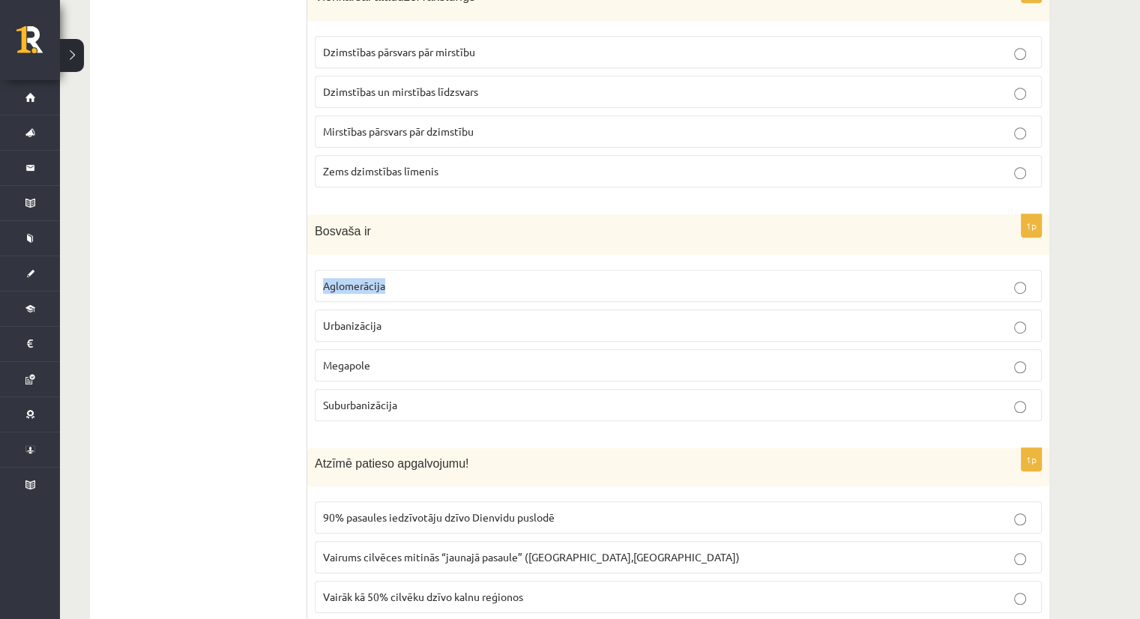
drag, startPoint x: 318, startPoint y: 273, endPoint x: 480, endPoint y: 287, distance: 163.2
click at [481, 285] on label "Aglomerācija" at bounding box center [678, 286] width 727 height 32
drag, startPoint x: 309, startPoint y: 309, endPoint x: 469, endPoint y: 333, distance: 162.1
click at [485, 323] on div "1p Bosvaša ir Aglomerācija Urbanizācija [GEOGRAPHIC_DATA] Suburbanizācija" at bounding box center [678, 324] width 742 height 220
drag, startPoint x: 318, startPoint y: 358, endPoint x: 503, endPoint y: 369, distance: 184.7
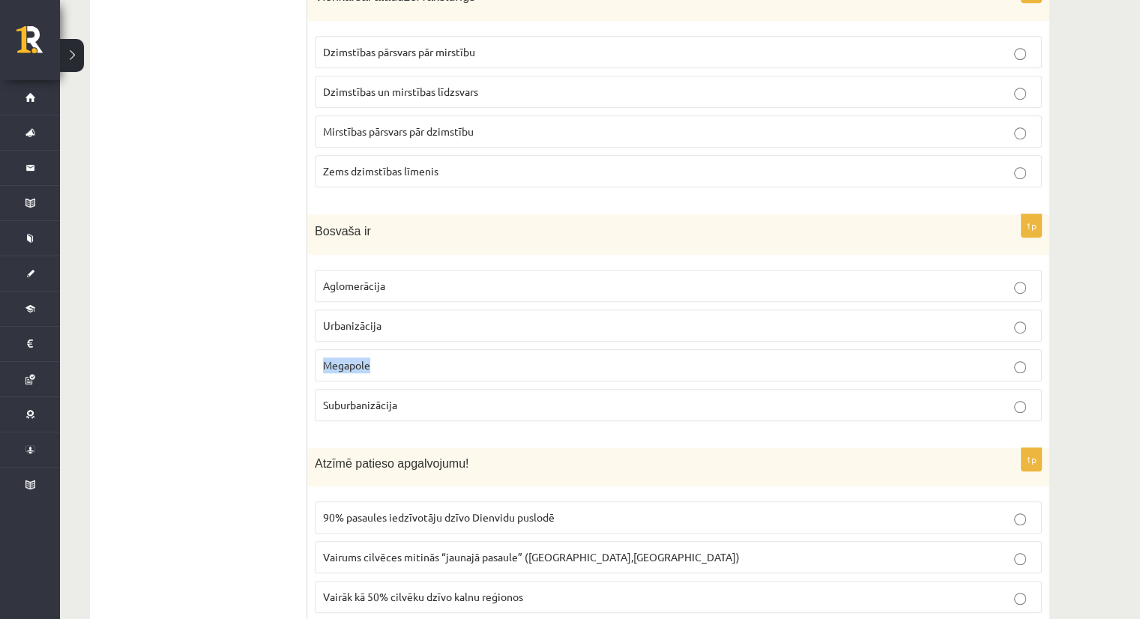
click at [498, 369] on label "Megapole" at bounding box center [678, 365] width 727 height 32
drag, startPoint x: 337, startPoint y: 399, endPoint x: 521, endPoint y: 401, distance: 183.6
click at [518, 401] on div "1p Bosvaša ir Aglomerācija Urbanizācija [GEOGRAPHIC_DATA] Suburbanizācija" at bounding box center [678, 324] width 742 height 220
click at [367, 366] on span "Megapole" at bounding box center [346, 364] width 47 height 13
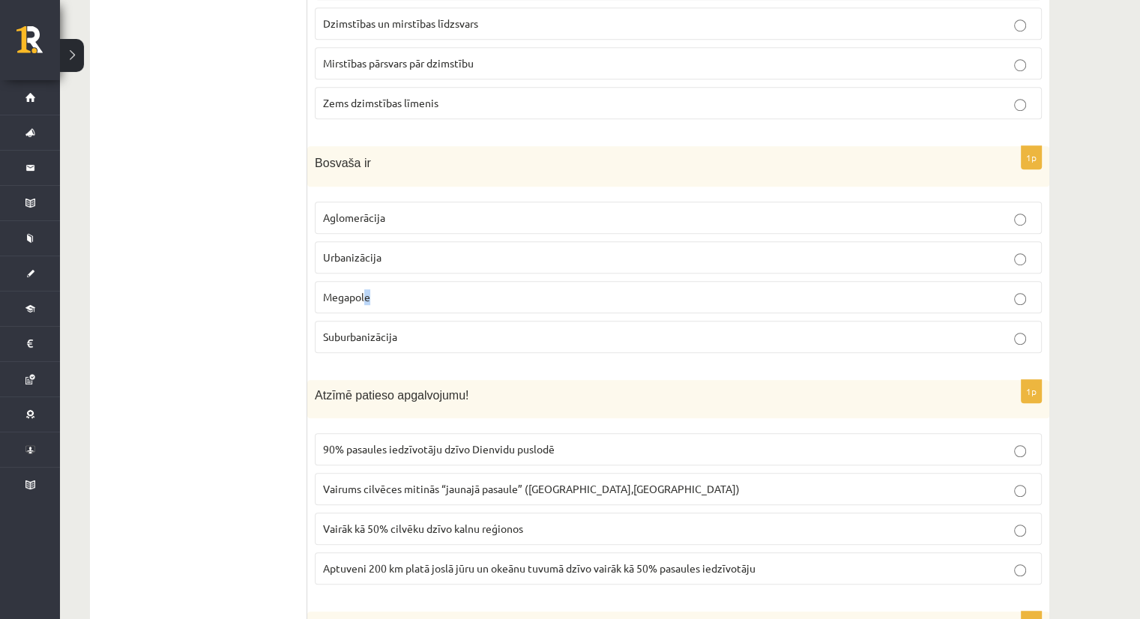
scroll to position [982, 0]
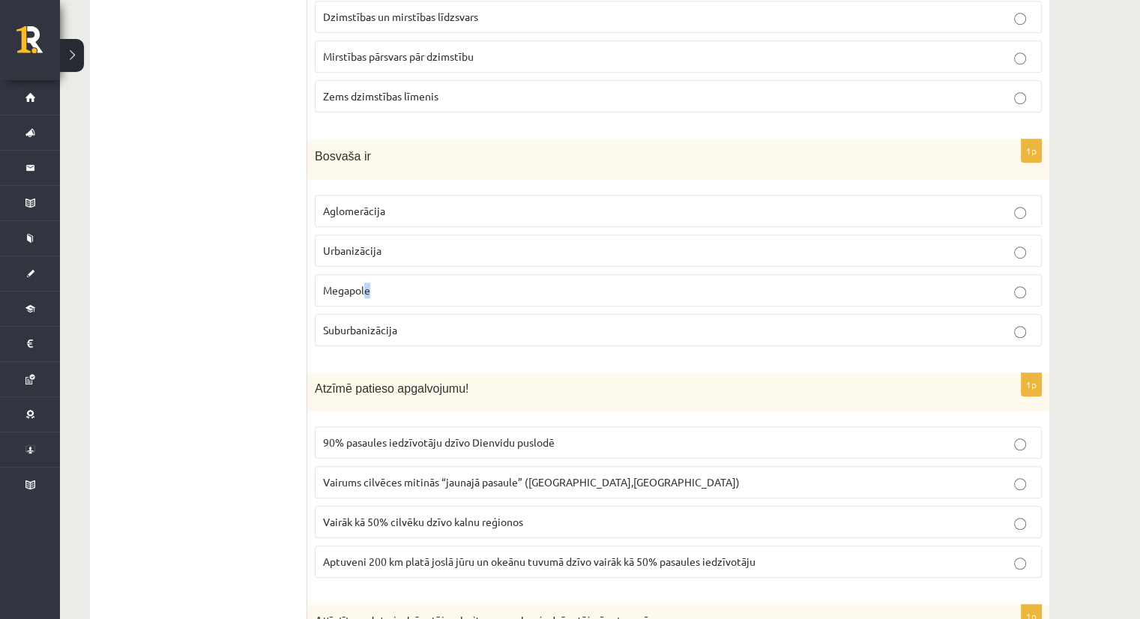
click at [422, 290] on p "Megapole" at bounding box center [678, 290] width 710 height 16
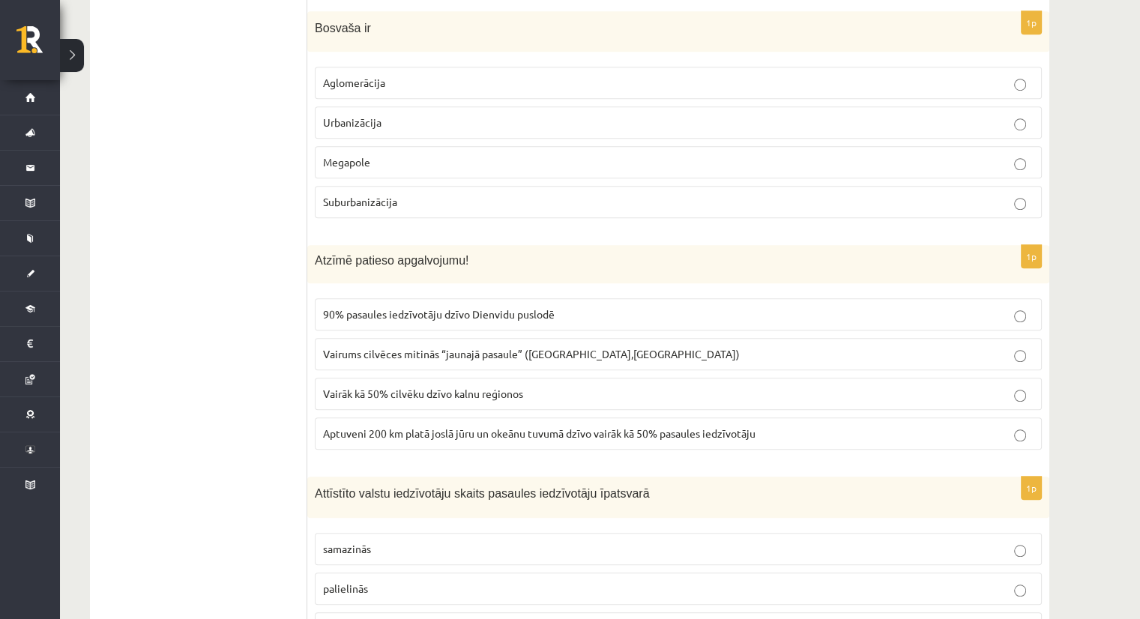
scroll to position [1132, 0]
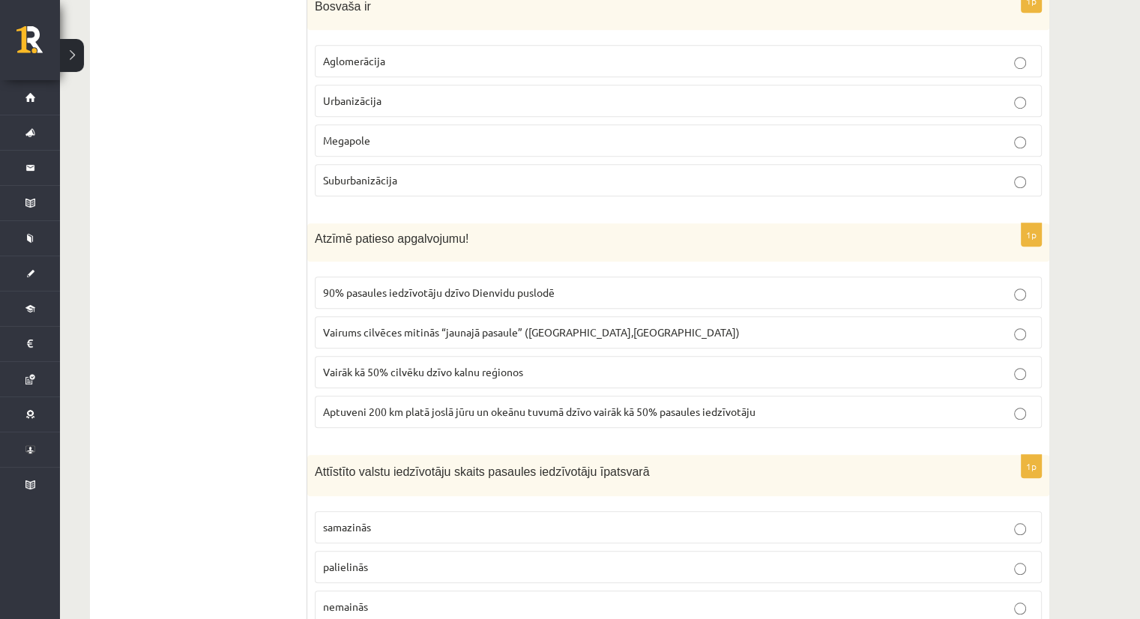
click at [798, 406] on p "Aptuveni 200 km platā joslā jūru un okeānu tuvumā dzīvo vairāk kā 50% pasaules …" at bounding box center [678, 412] width 710 height 16
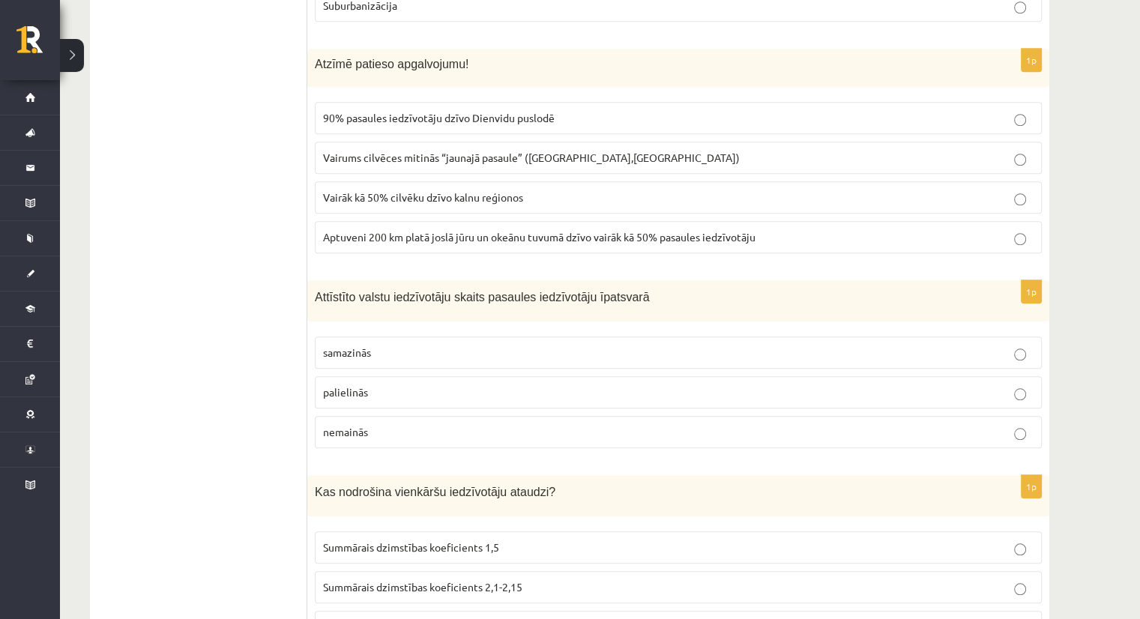
scroll to position [1357, 0]
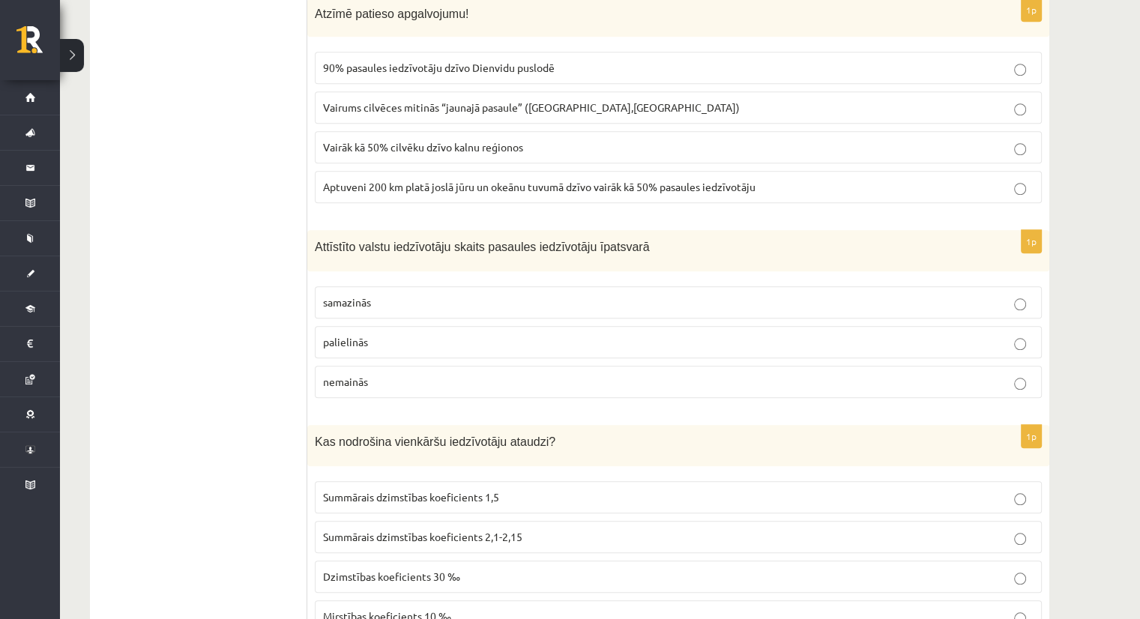
click at [377, 337] on p "palielinās" at bounding box center [678, 342] width 710 height 16
click at [357, 306] on label "samazinās" at bounding box center [678, 302] width 727 height 32
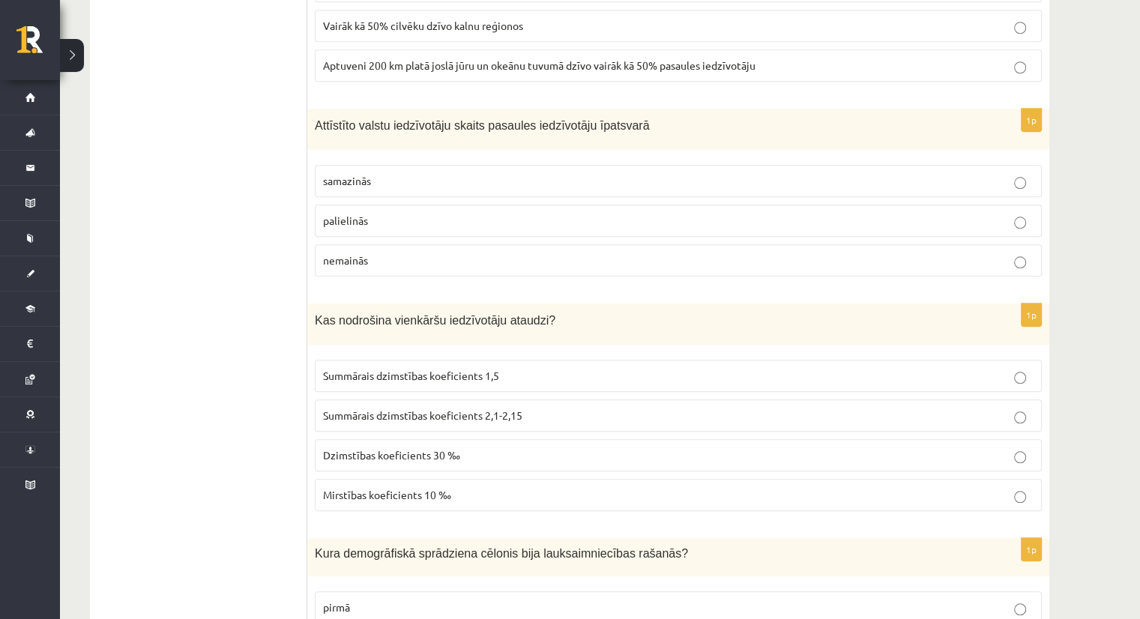
scroll to position [1507, 0]
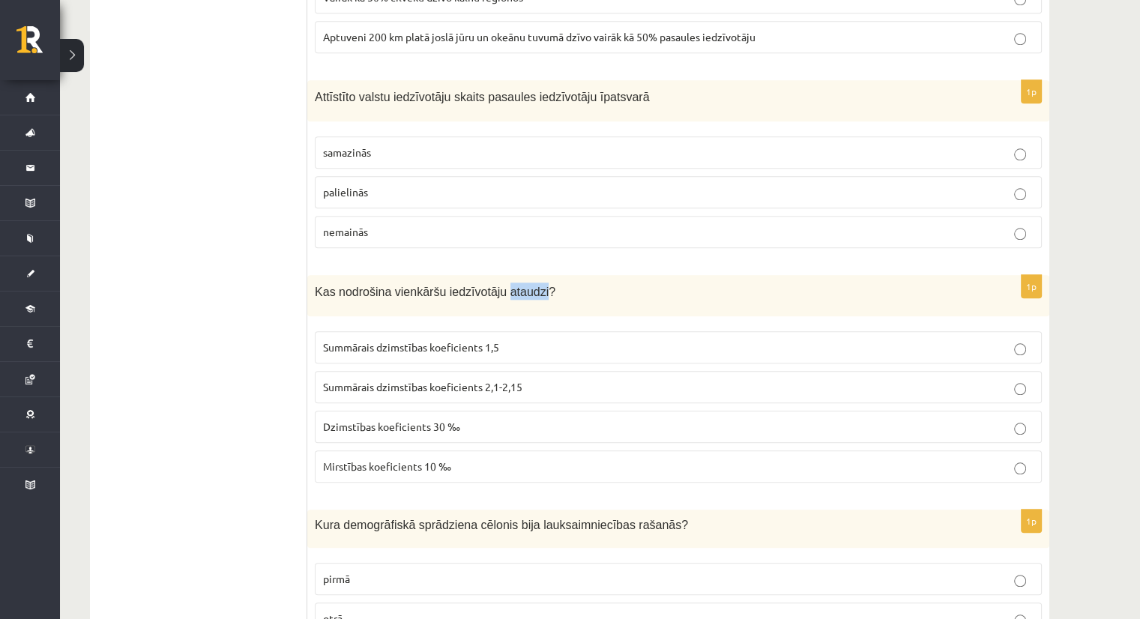
drag, startPoint x: 489, startPoint y: 282, endPoint x: 527, endPoint y: 284, distance: 37.5
click at [527, 285] on span "Kas nodrošina vienkāršu iedzīvotāju ataudzi?" at bounding box center [435, 291] width 241 height 13
drag, startPoint x: 526, startPoint y: 284, endPoint x: 510, endPoint y: 282, distance: 16.6
drag, startPoint x: 510, startPoint y: 282, endPoint x: 459, endPoint y: 318, distance: 62.2
click at [465, 324] on fieldset "Summārais dzimstības koeficients 1,5 Summārais dzimstības koeficients 2,1-2,15 …" at bounding box center [678, 405] width 727 height 163
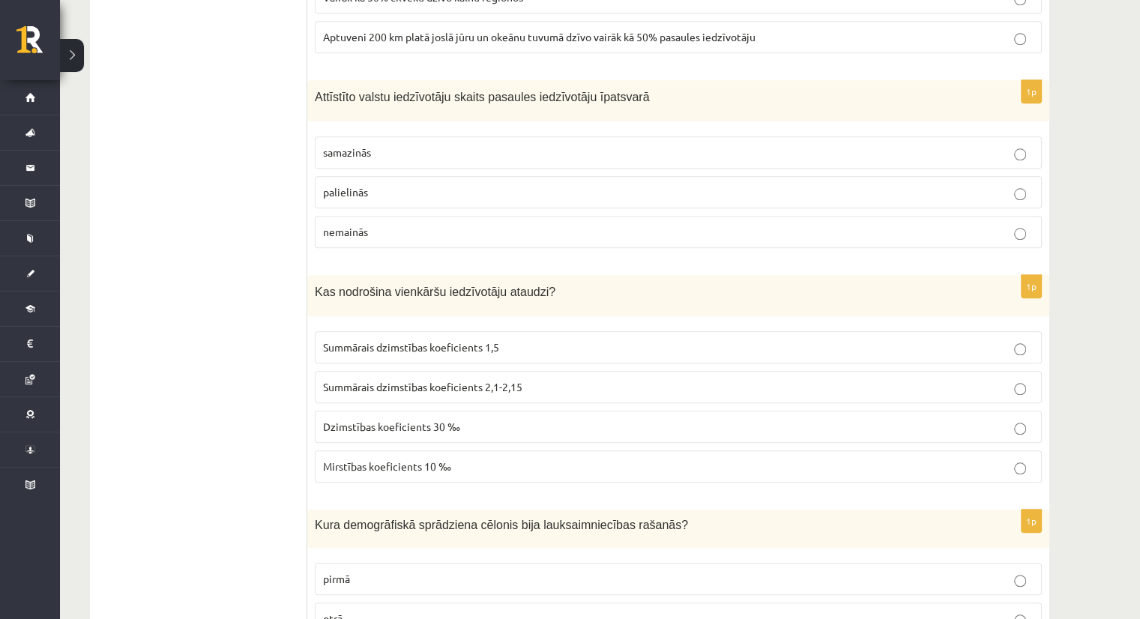
click at [516, 292] on div "Kas nodrošina vienkāršu iedzīvotāju ataudzi?" at bounding box center [678, 295] width 742 height 41
click at [495, 339] on p "Summārais dzimstības koeficients 1,5" at bounding box center [678, 347] width 710 height 16
click at [511, 379] on p "Summārais dzimstības koeficients 2,1-2,15" at bounding box center [678, 387] width 710 height 16
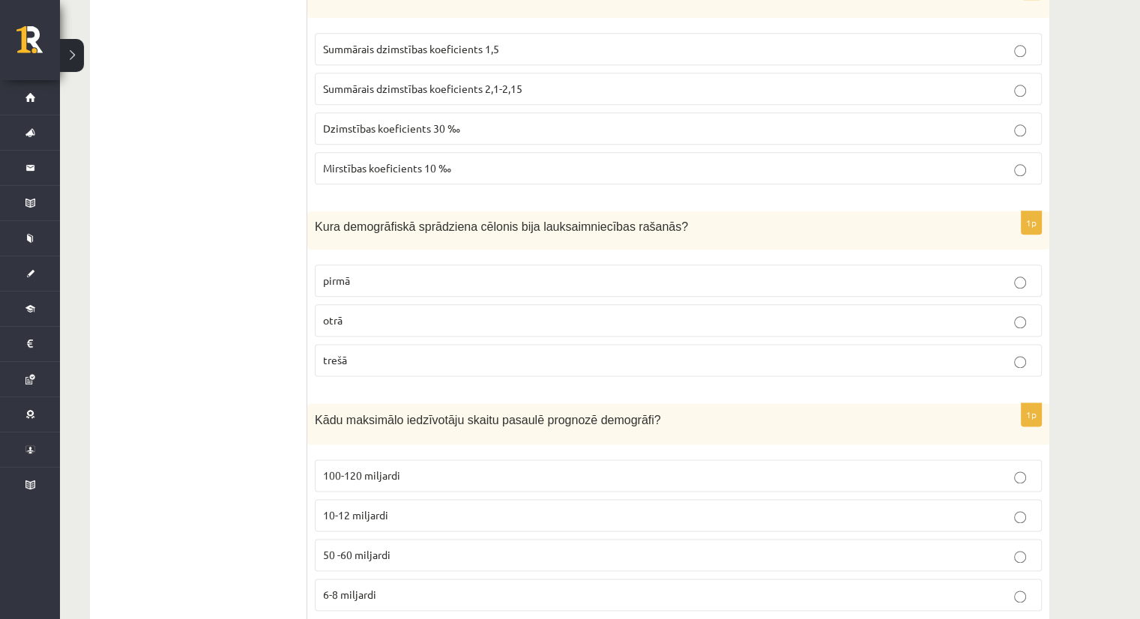
scroll to position [1807, 0]
click at [339, 256] on fieldset "pirmā otrā trešā" at bounding box center [678, 318] width 727 height 124
click at [336, 263] on label "pirmā" at bounding box center [678, 279] width 727 height 32
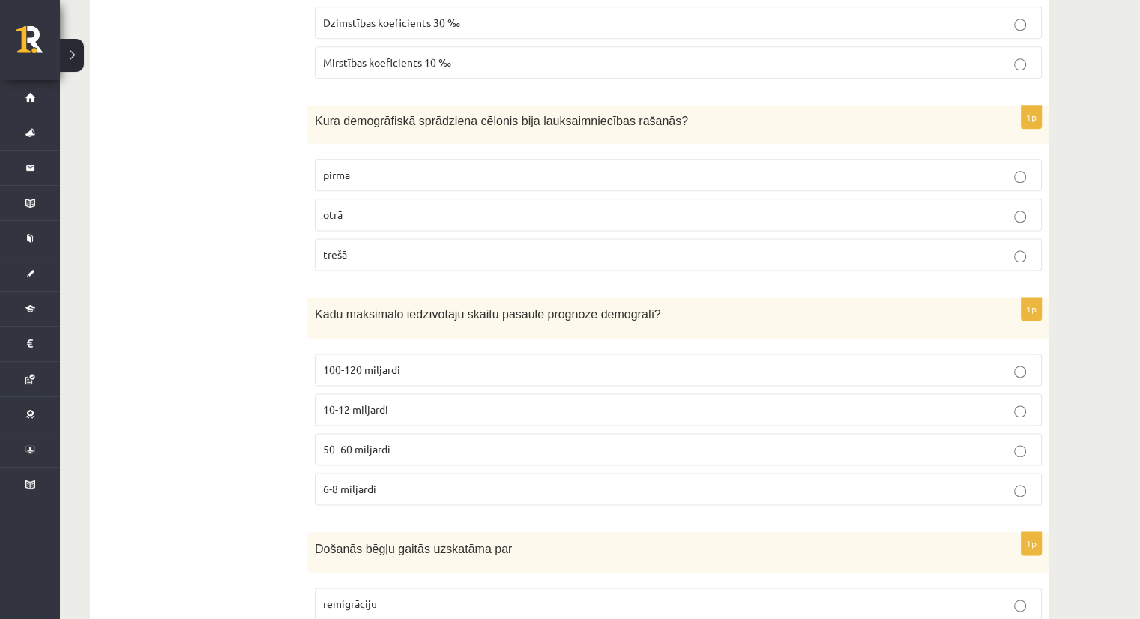
scroll to position [2031, 0]
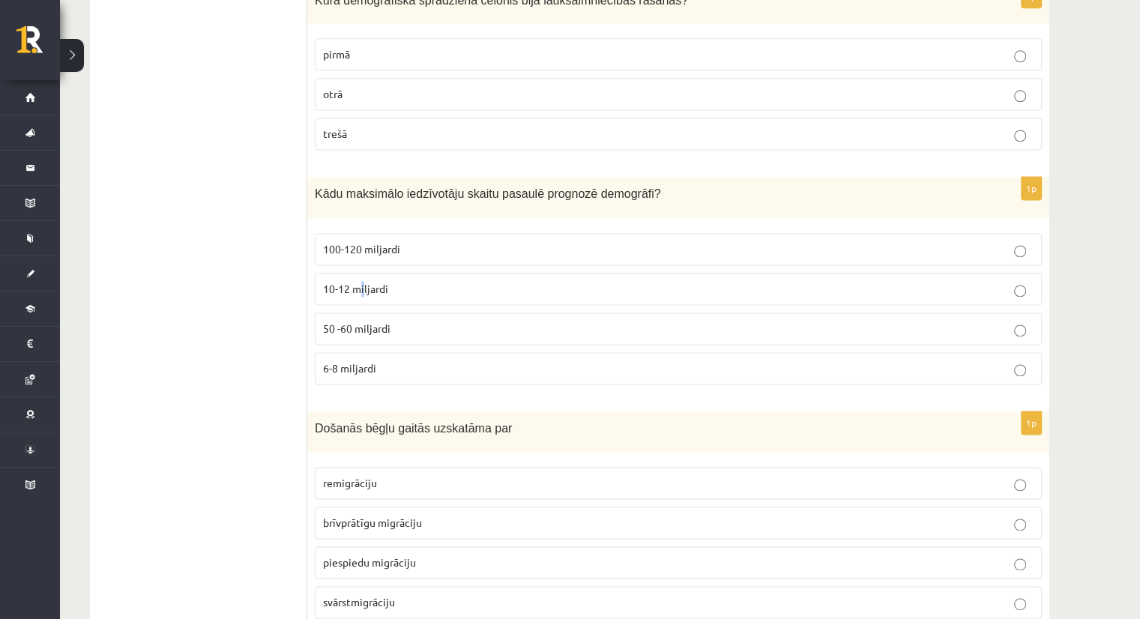
click at [359, 281] on p "10-12 miljardi" at bounding box center [678, 289] width 710 height 16
click at [423, 288] on label "10-12 miljardi" at bounding box center [678, 289] width 727 height 32
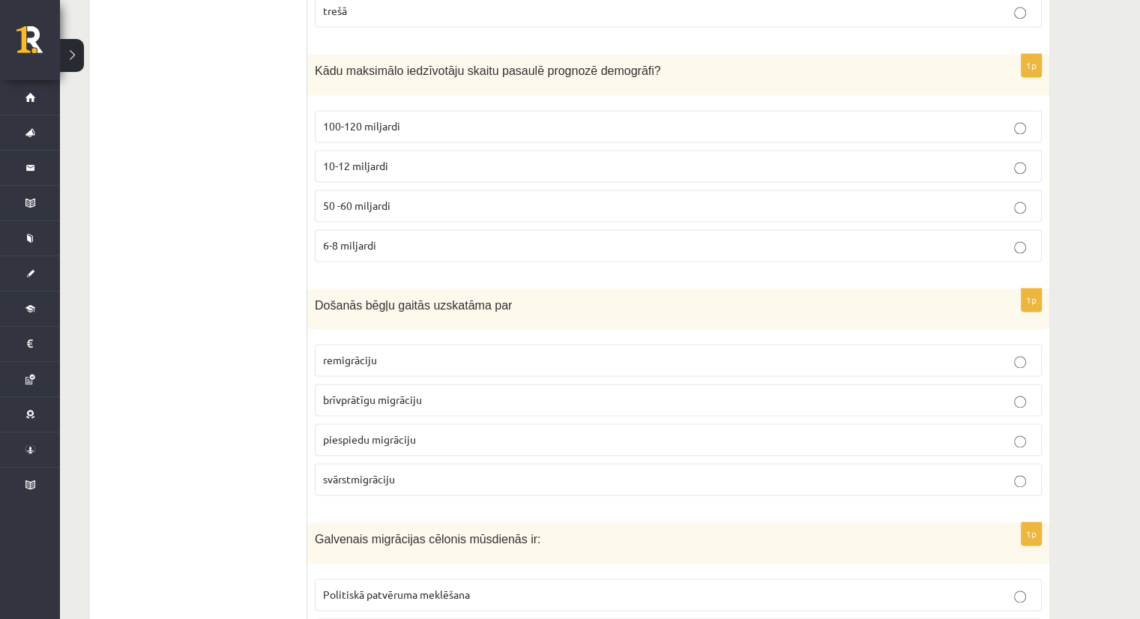
scroll to position [2181, 0]
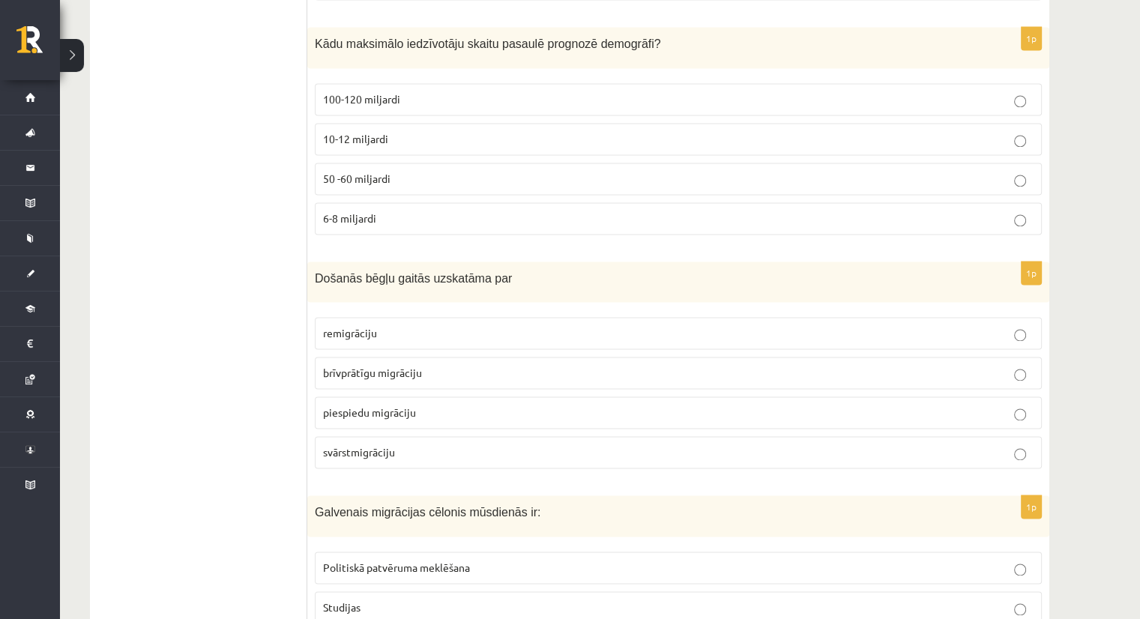
click at [426, 365] on p "brīvprātīgu migrāciju" at bounding box center [678, 373] width 710 height 16
click at [378, 405] on span "piespiedu migrāciju" at bounding box center [369, 411] width 93 height 13
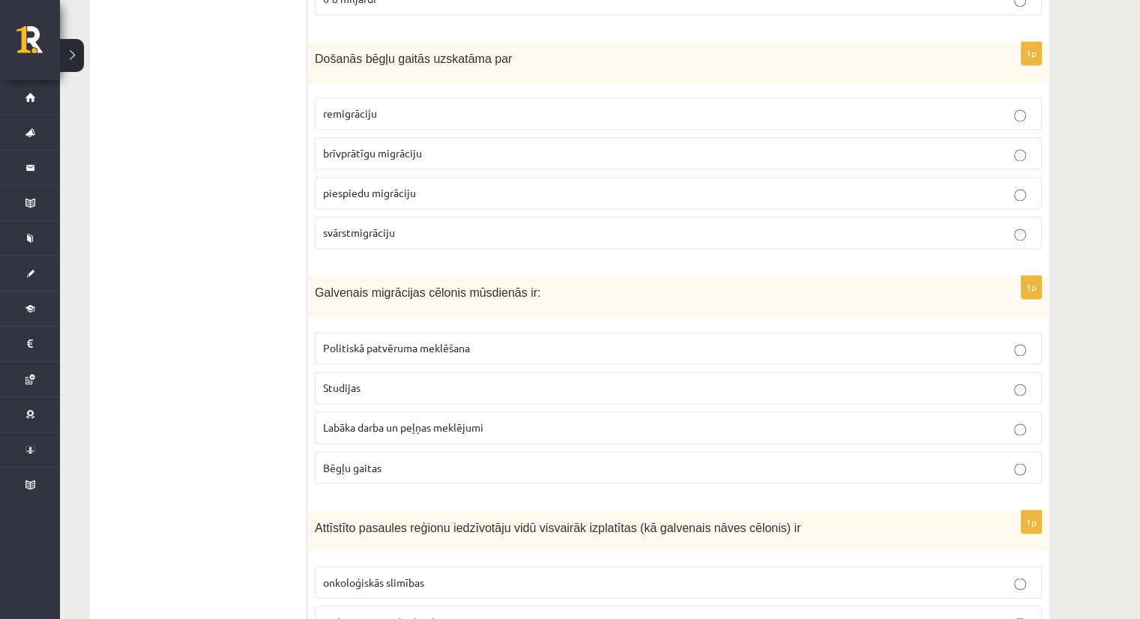
scroll to position [2406, 0]
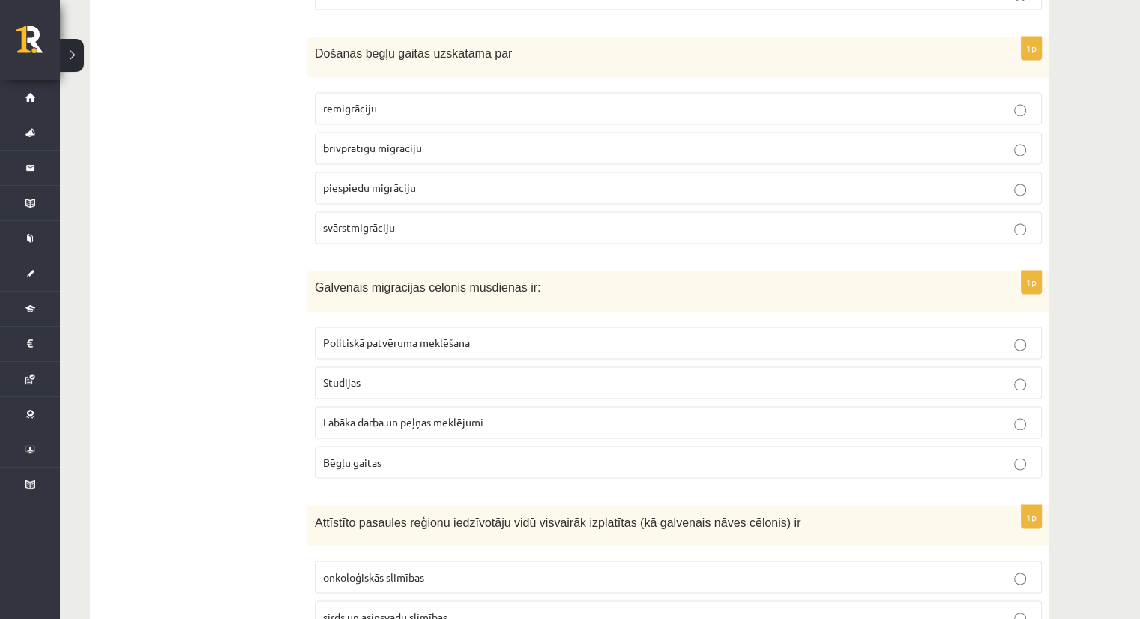
drag, startPoint x: 464, startPoint y: 408, endPoint x: 563, endPoint y: 250, distance: 187.5
click at [465, 415] on span "Labāka darba un peļņas meklējumi" at bounding box center [403, 421] width 160 height 13
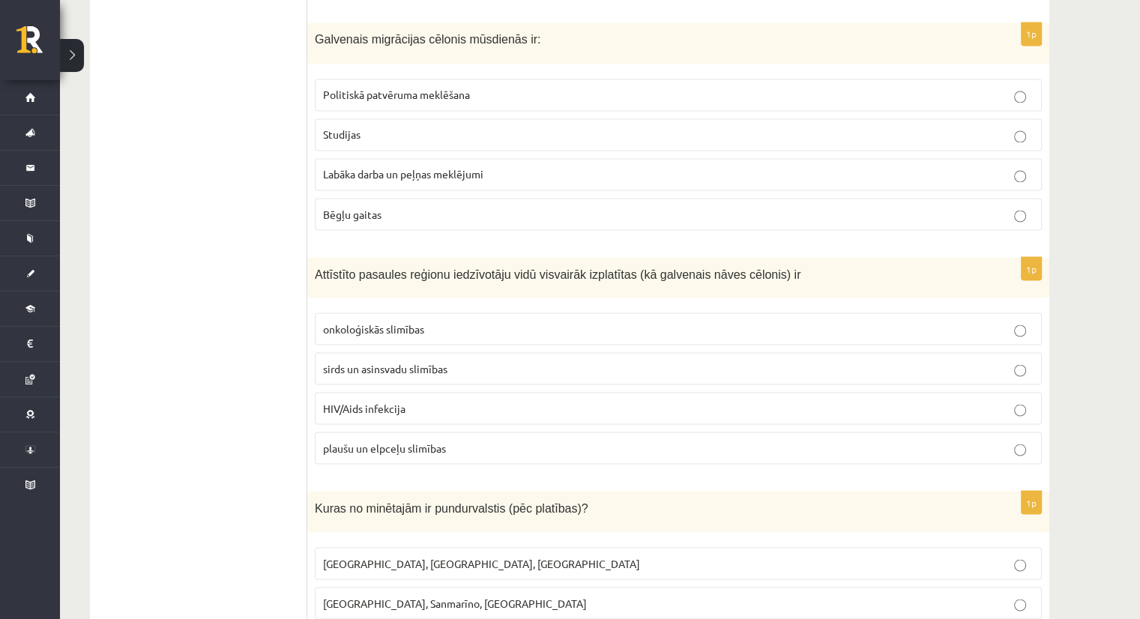
scroll to position [2706, 0]
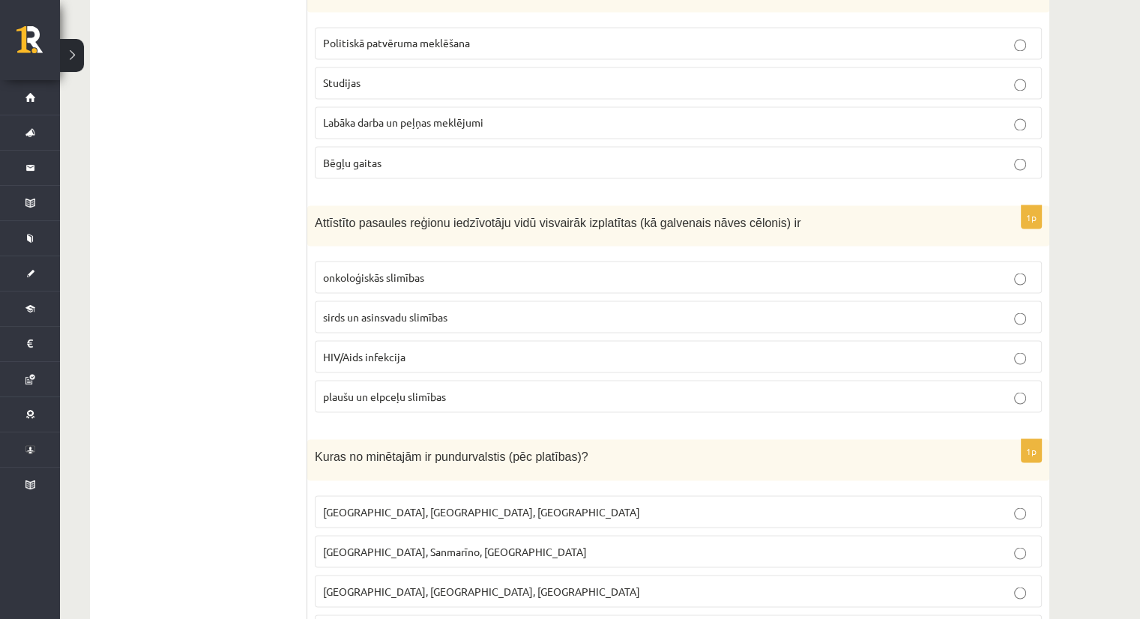
click at [459, 300] on label "sirds un asinsvadu slimības" at bounding box center [678, 316] width 727 height 32
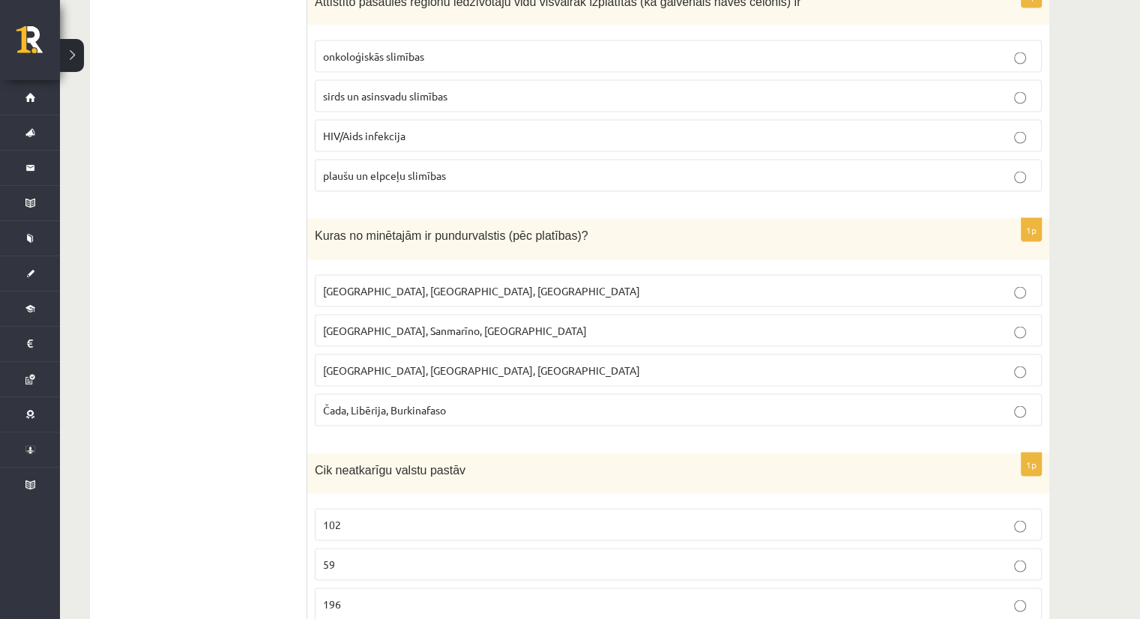
scroll to position [2930, 0]
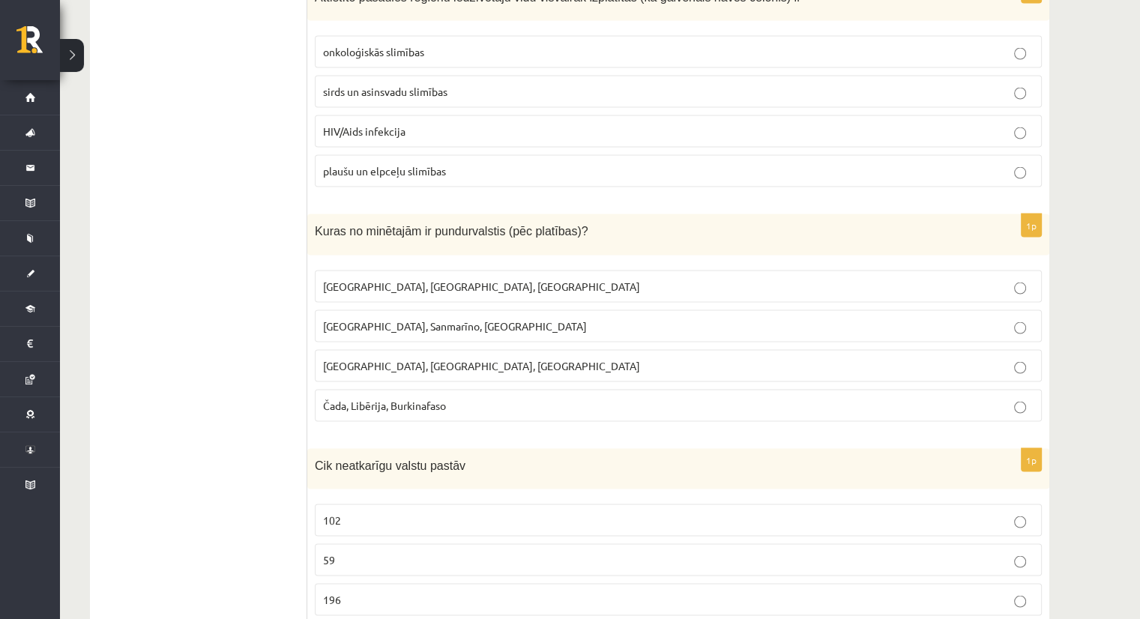
click at [385, 319] on span "[GEOGRAPHIC_DATA], Sanmarīno, [GEOGRAPHIC_DATA]" at bounding box center [455, 325] width 264 height 13
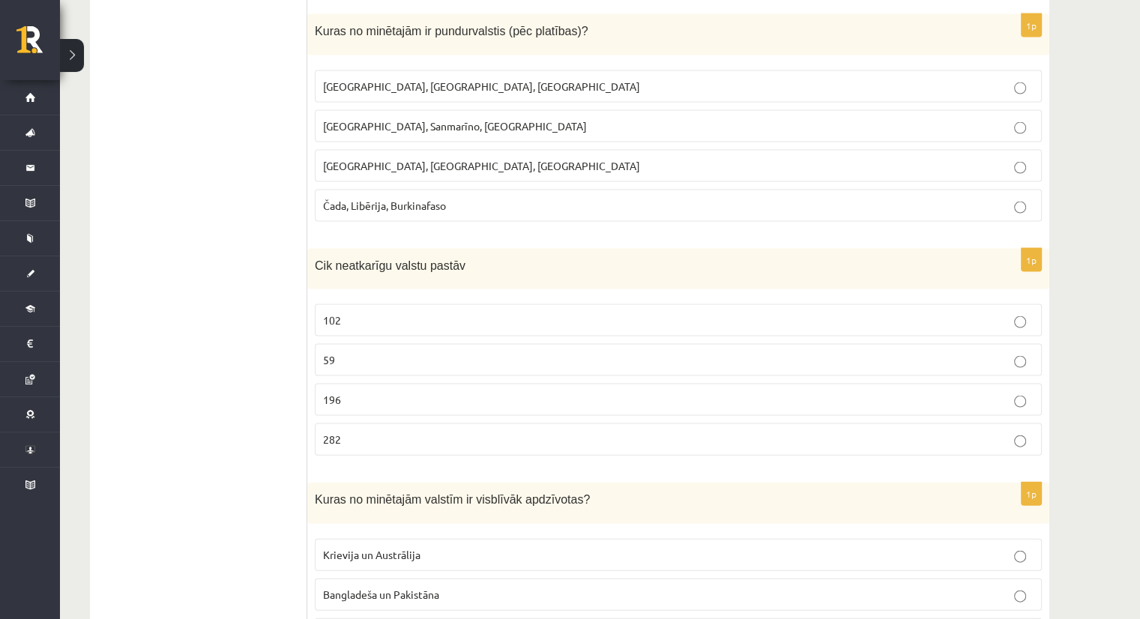
scroll to position [3155, 0]
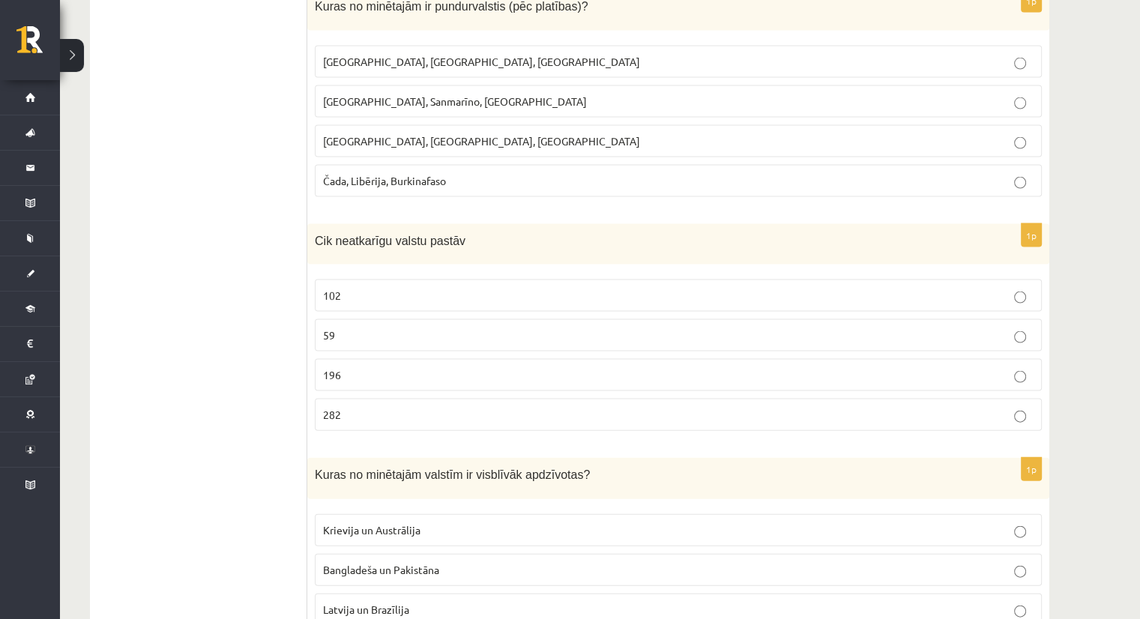
click at [362, 367] on p "196" at bounding box center [678, 375] width 710 height 16
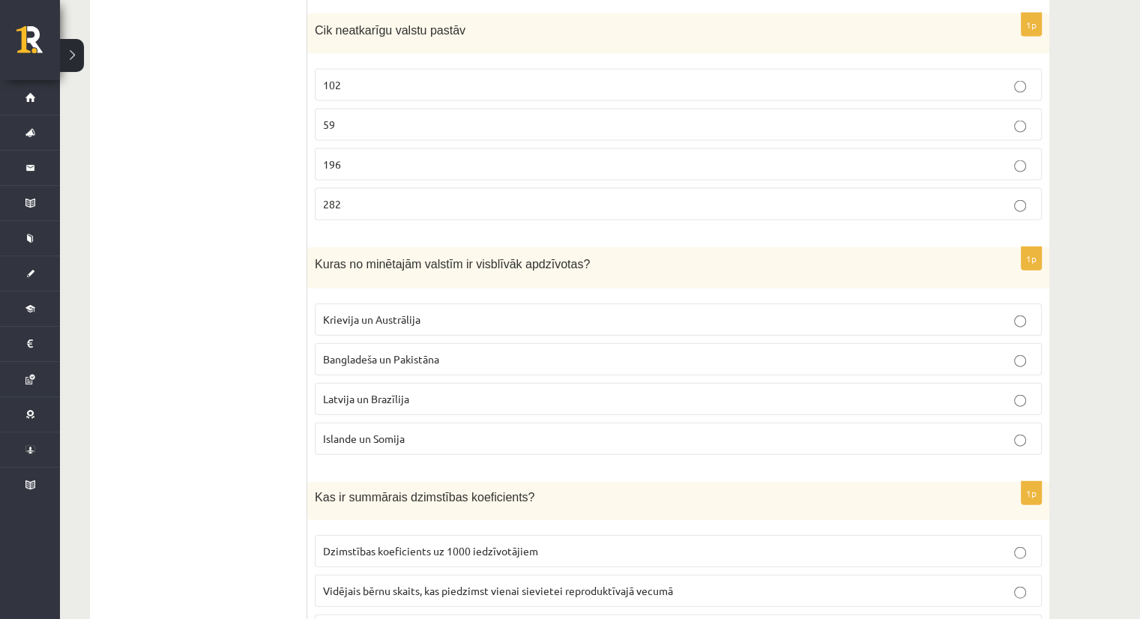
scroll to position [3380, 0]
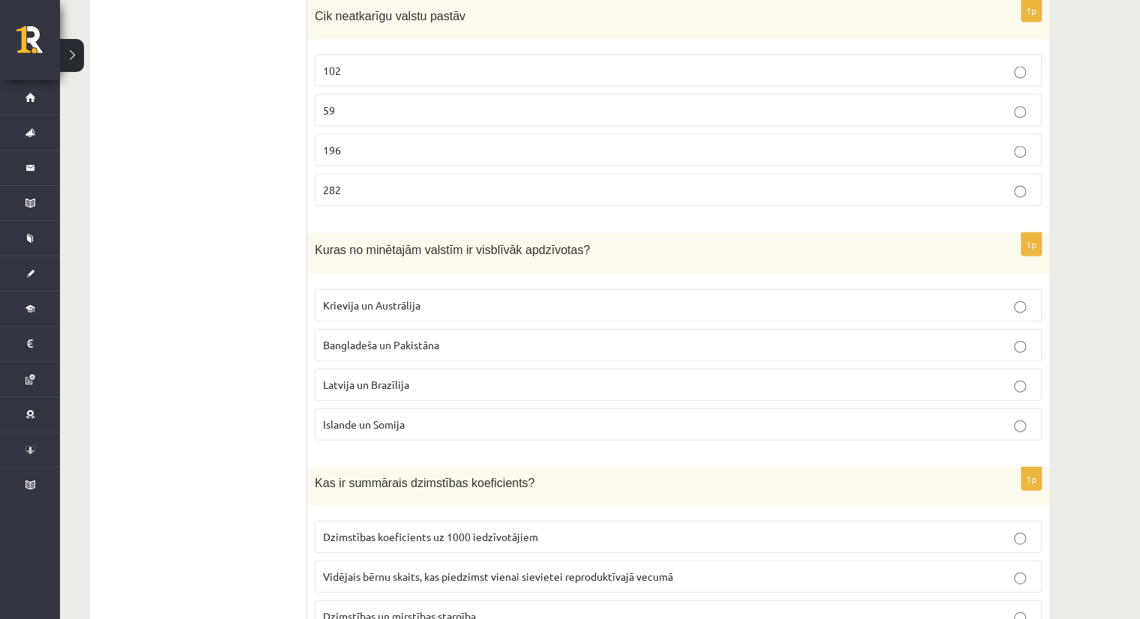
click at [486, 377] on p "Latvija un Brazīlija" at bounding box center [678, 385] width 710 height 16
click at [495, 337] on p "Bangladeša un Pakistāna" at bounding box center [678, 345] width 710 height 16
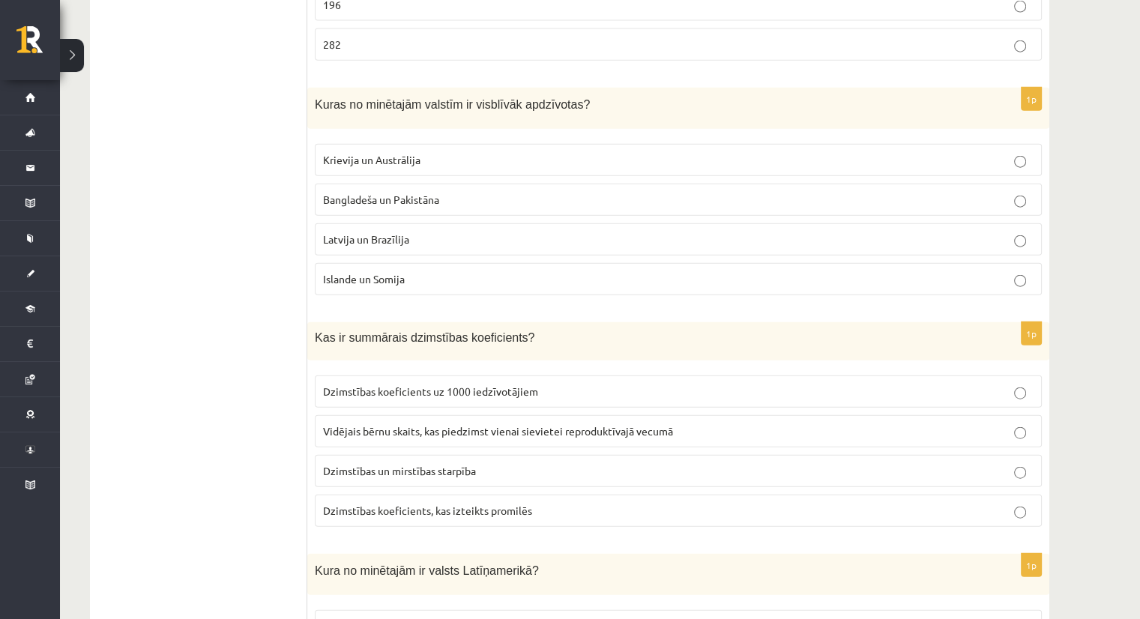
scroll to position [3530, 0]
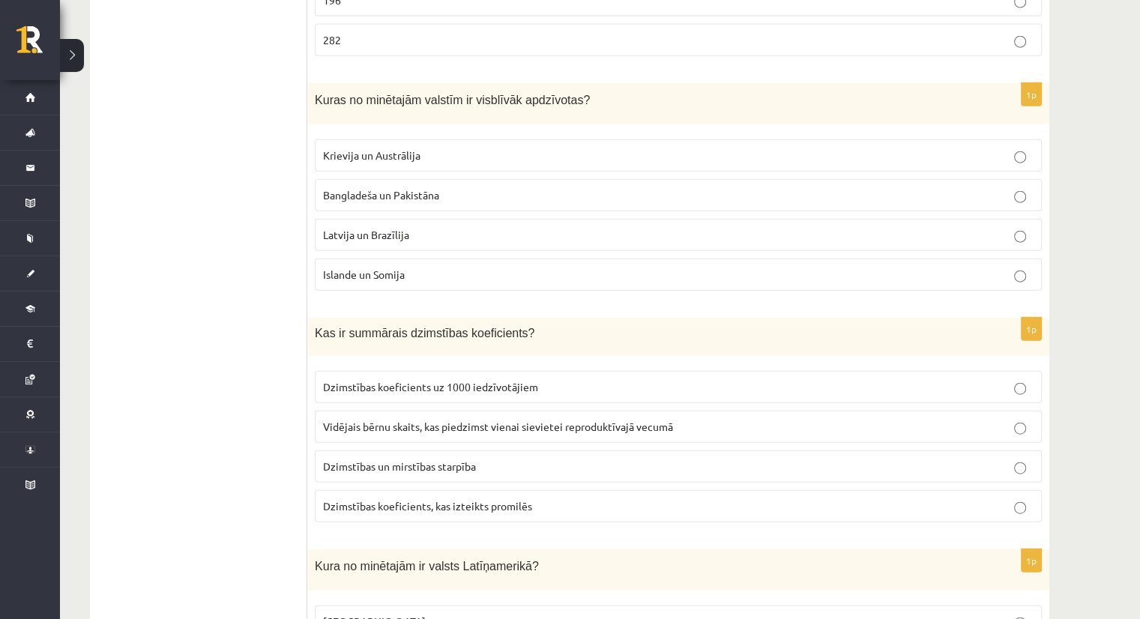
click at [471, 460] on label "Dzimstības un mirstības starpība" at bounding box center [678, 466] width 727 height 32
click at [407, 416] on label "Vidējais bērnu skaits, kas piedzimst vienai sievietei reproduktīvajā vecumā" at bounding box center [678, 427] width 727 height 32
click at [384, 459] on p "Dzimstības un mirstības starpība" at bounding box center [678, 467] width 710 height 16
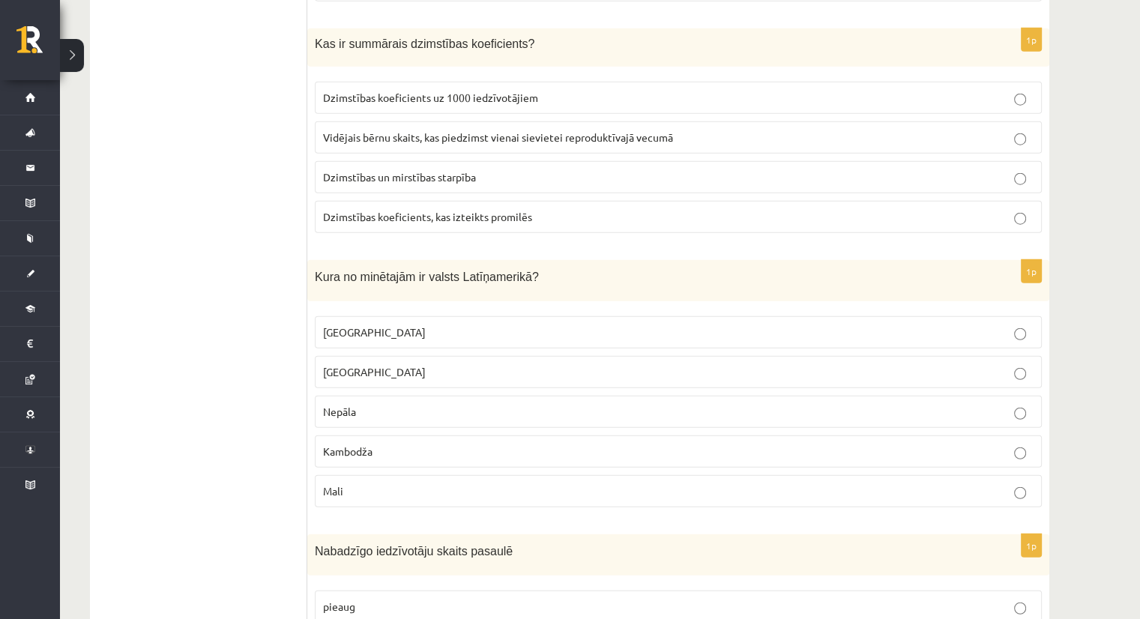
scroll to position [3830, 0]
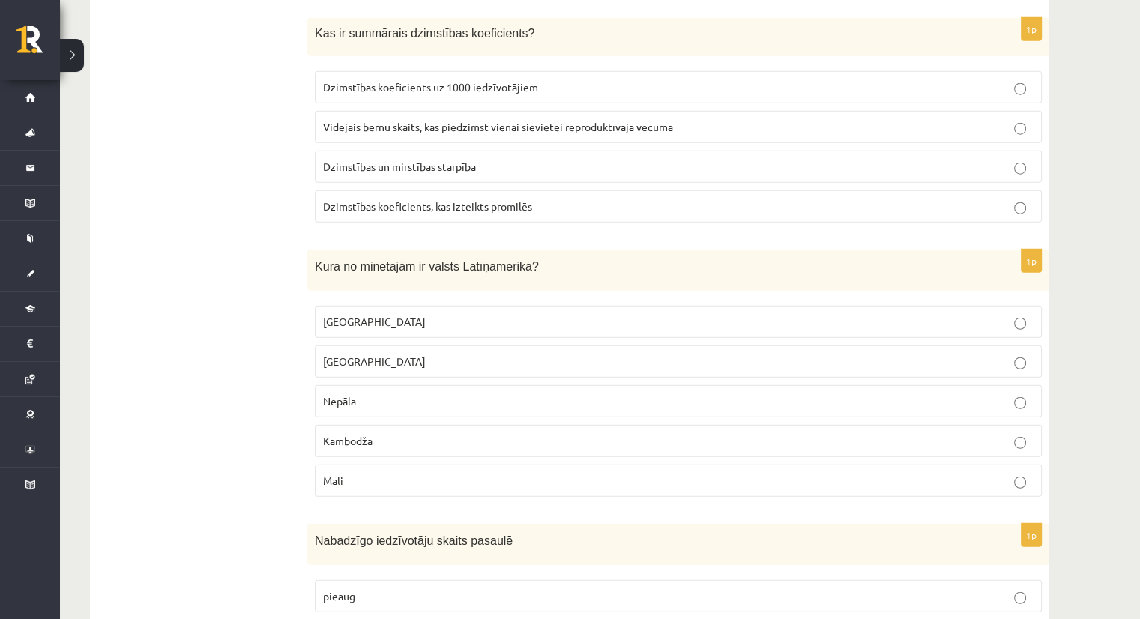
click at [414, 354] on p "[GEOGRAPHIC_DATA]" at bounding box center [678, 362] width 710 height 16
click at [369, 314] on p "[GEOGRAPHIC_DATA]" at bounding box center [678, 322] width 710 height 16
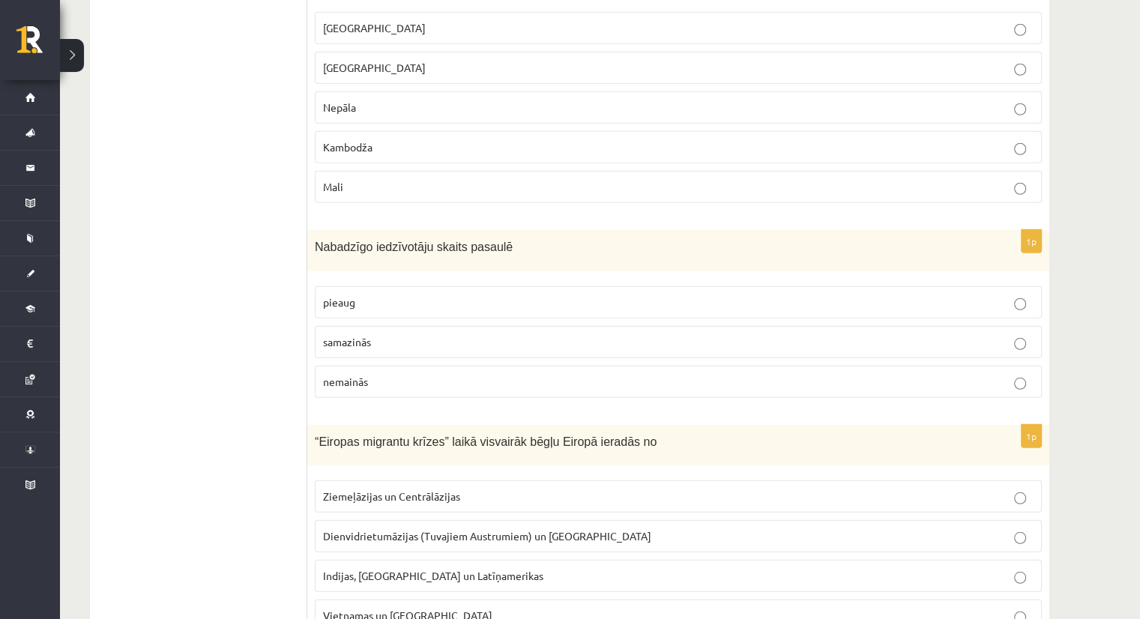
scroll to position [4129, 0]
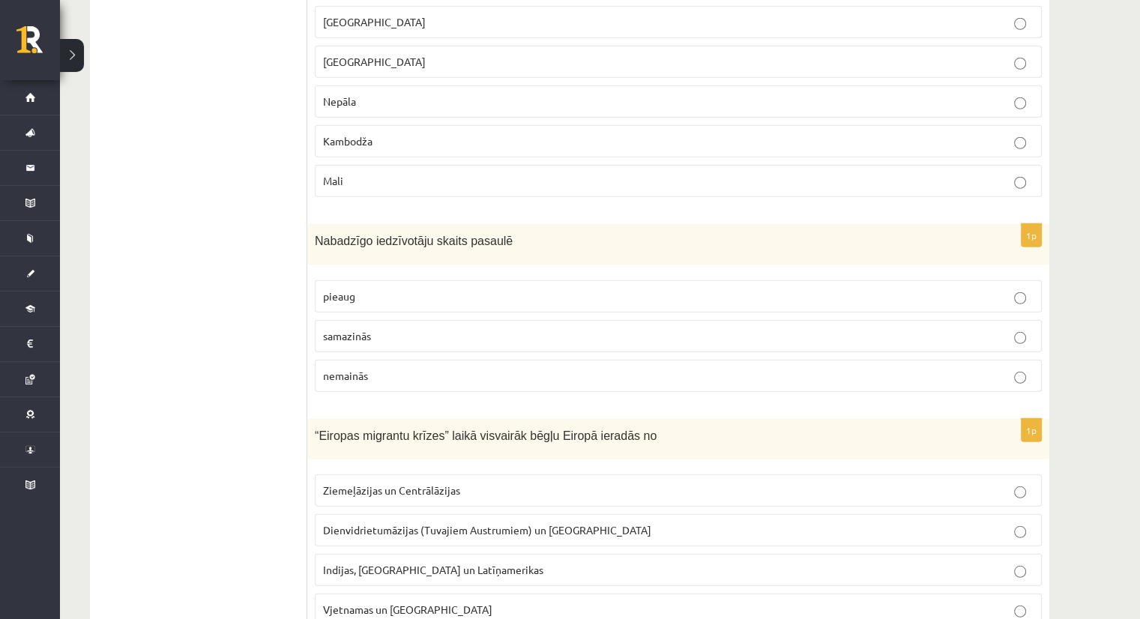
click at [397, 285] on label "pieaug" at bounding box center [678, 296] width 727 height 32
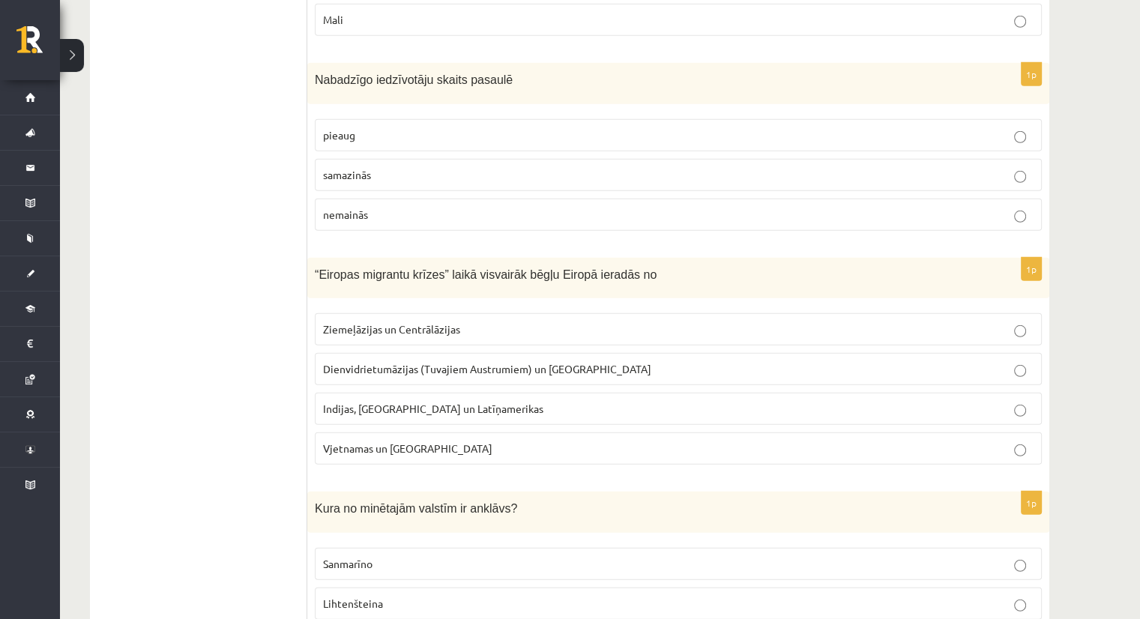
scroll to position [4354, 0]
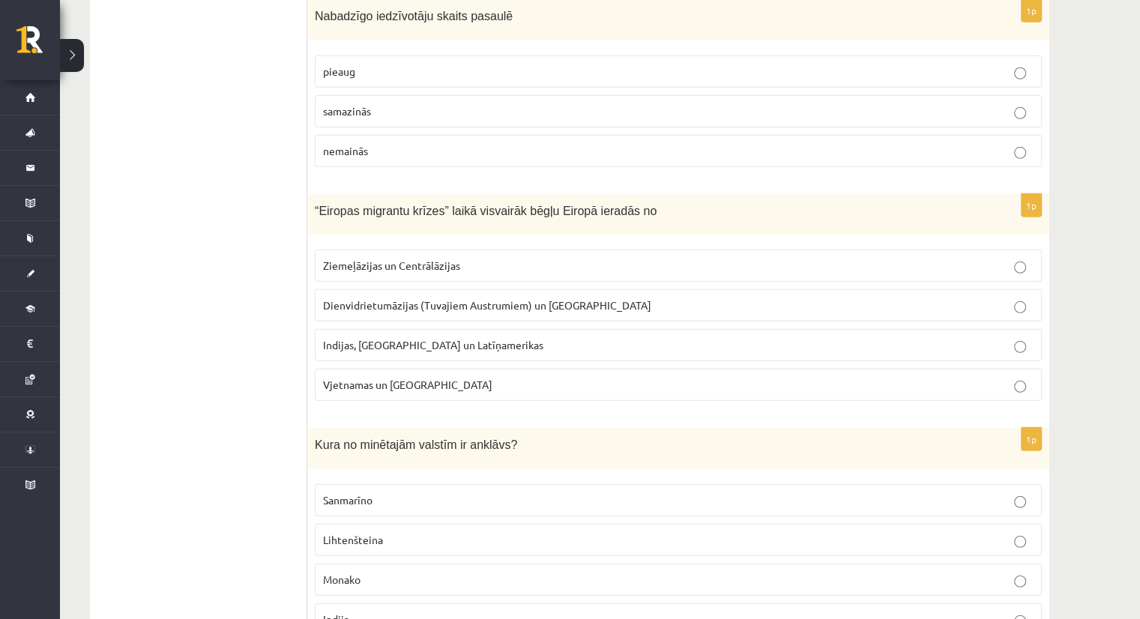
click at [507, 337] on p "Indijas, [GEOGRAPHIC_DATA] un Latīņamerikas" at bounding box center [678, 345] width 710 height 16
click at [506, 298] on span "Dienvidrietumāzijas (Tuvajiem Austrumiem) un [GEOGRAPHIC_DATA]" at bounding box center [487, 304] width 328 height 13
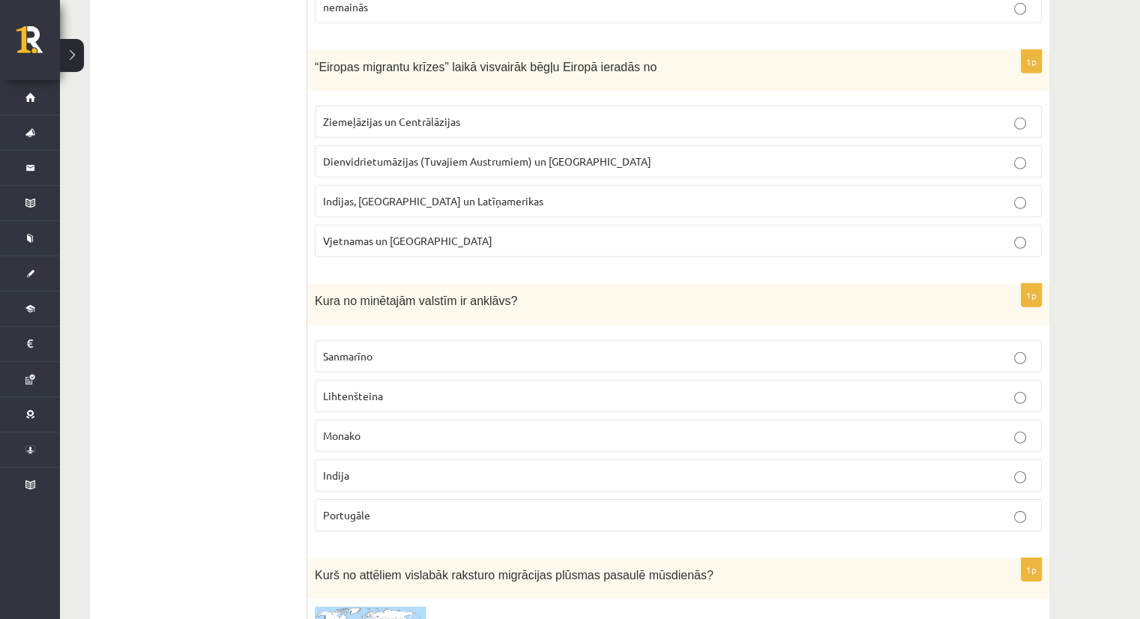
scroll to position [4504, 0]
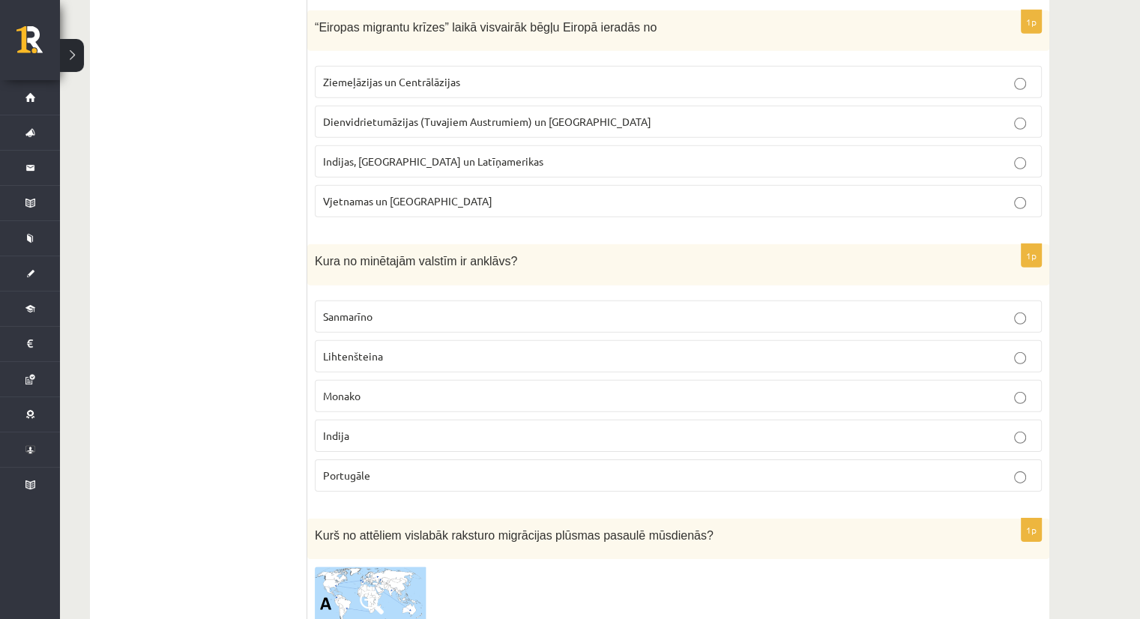
scroll to position [4654, 0]
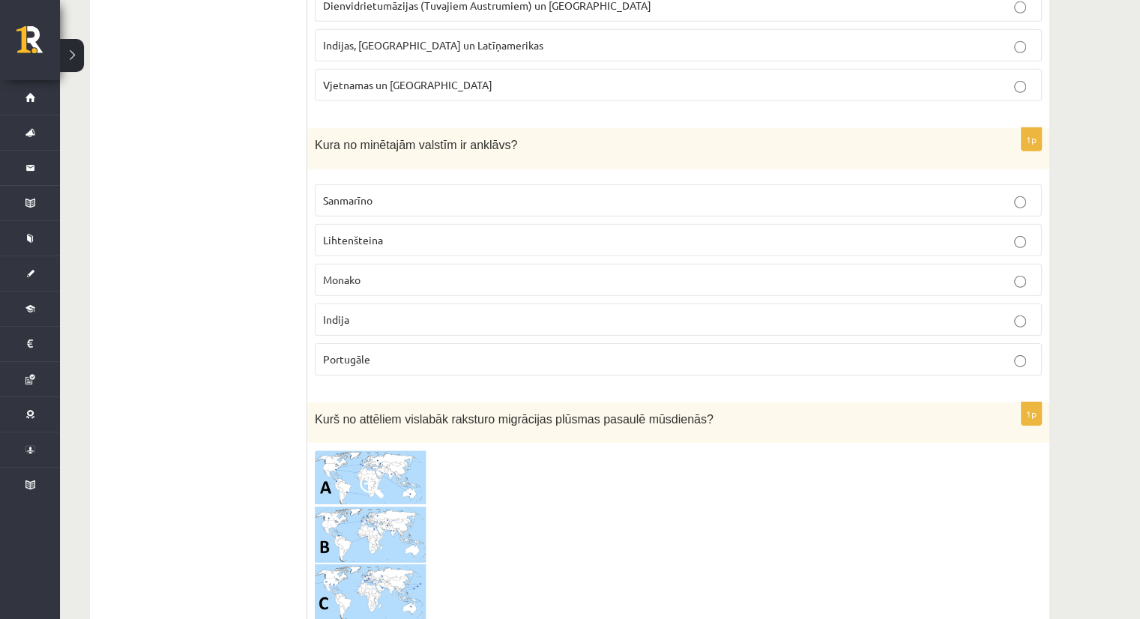
drag, startPoint x: 412, startPoint y: 297, endPoint x: 404, endPoint y: 303, distance: 10.2
click at [411, 312] on p "Indija" at bounding box center [678, 320] width 710 height 16
click at [388, 232] on p "Lihtenšteina" at bounding box center [678, 240] width 710 height 16
click at [372, 272] on p "Monako" at bounding box center [678, 280] width 710 height 16
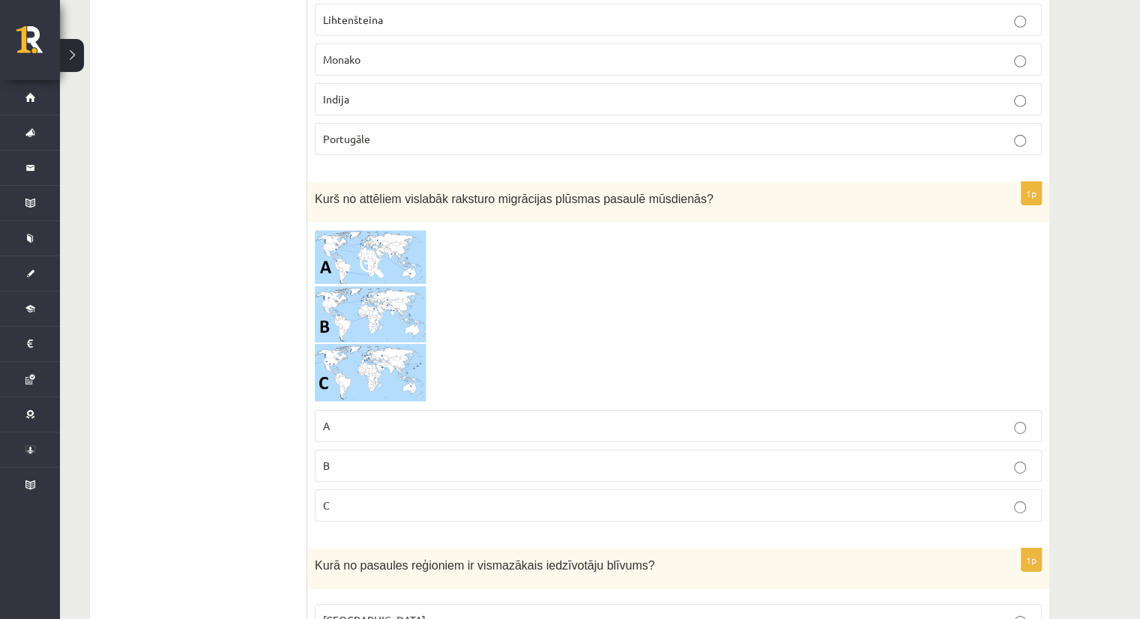
scroll to position [4879, 0]
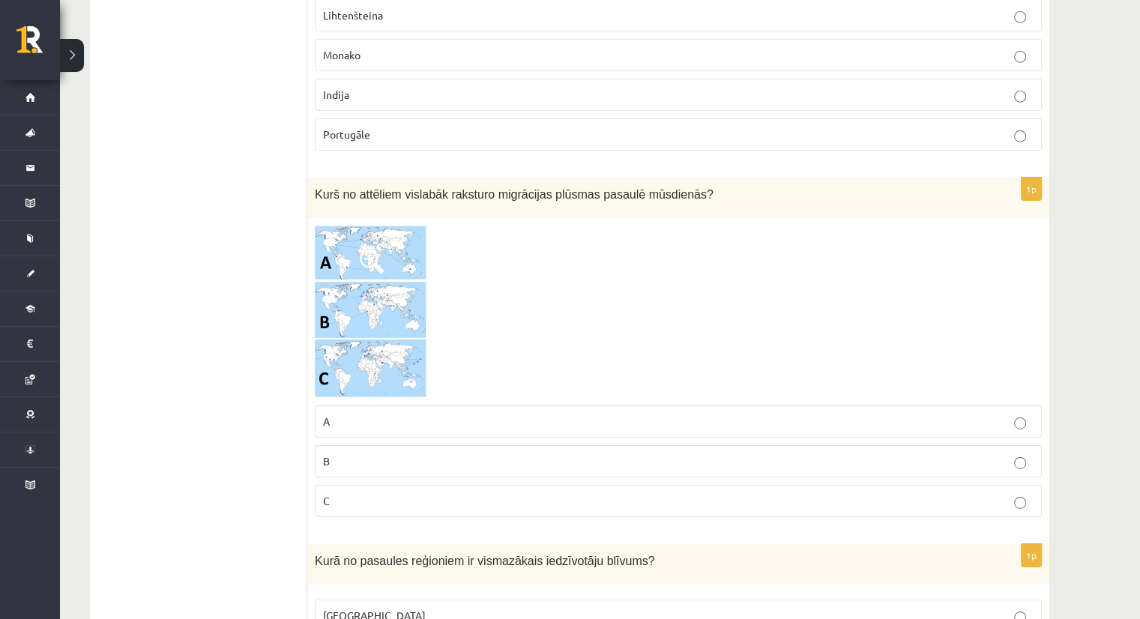
click at [391, 226] on img at bounding box center [371, 312] width 112 height 172
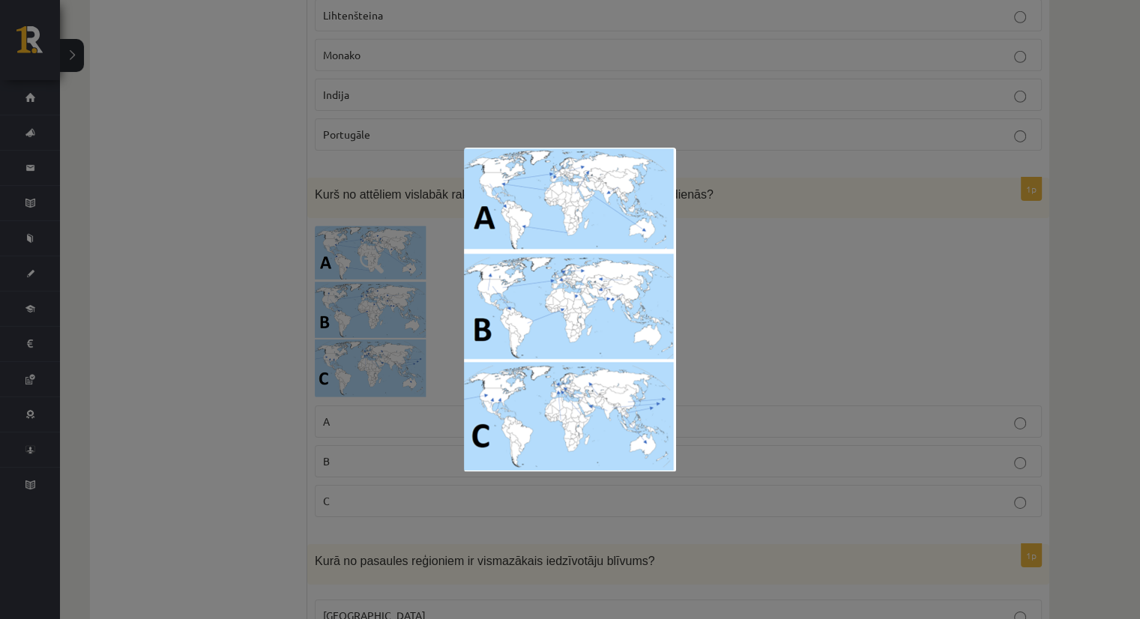
click at [787, 119] on div at bounding box center [570, 309] width 1140 height 619
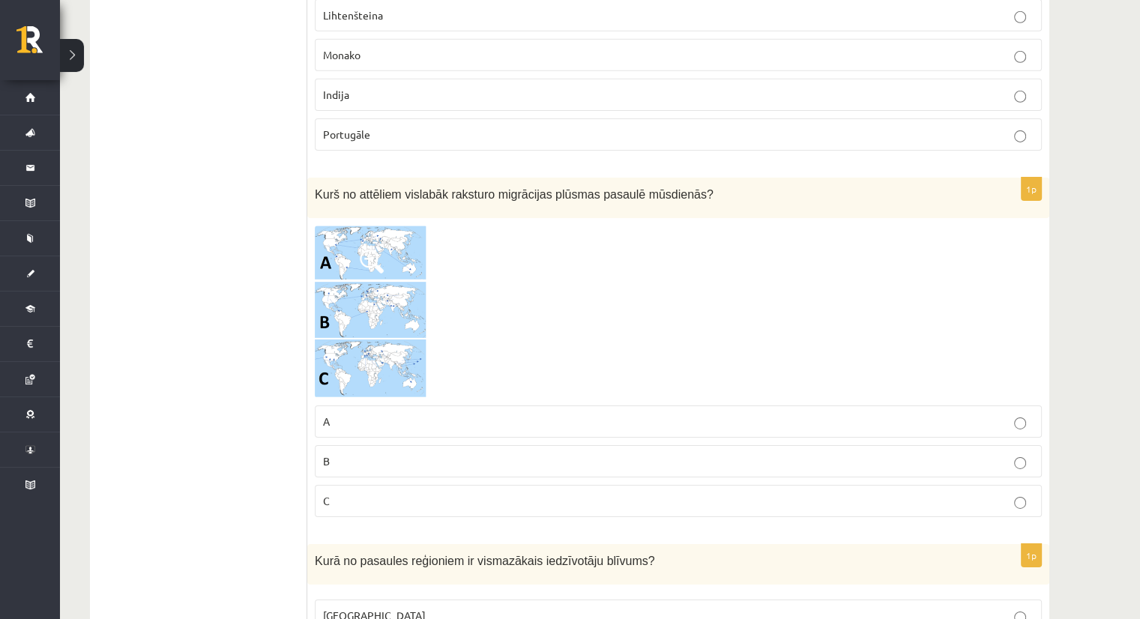
drag, startPoint x: 1122, startPoint y: 74, endPoint x: 1112, endPoint y: 43, distance: 33.2
click at [355, 253] on img at bounding box center [371, 312] width 112 height 172
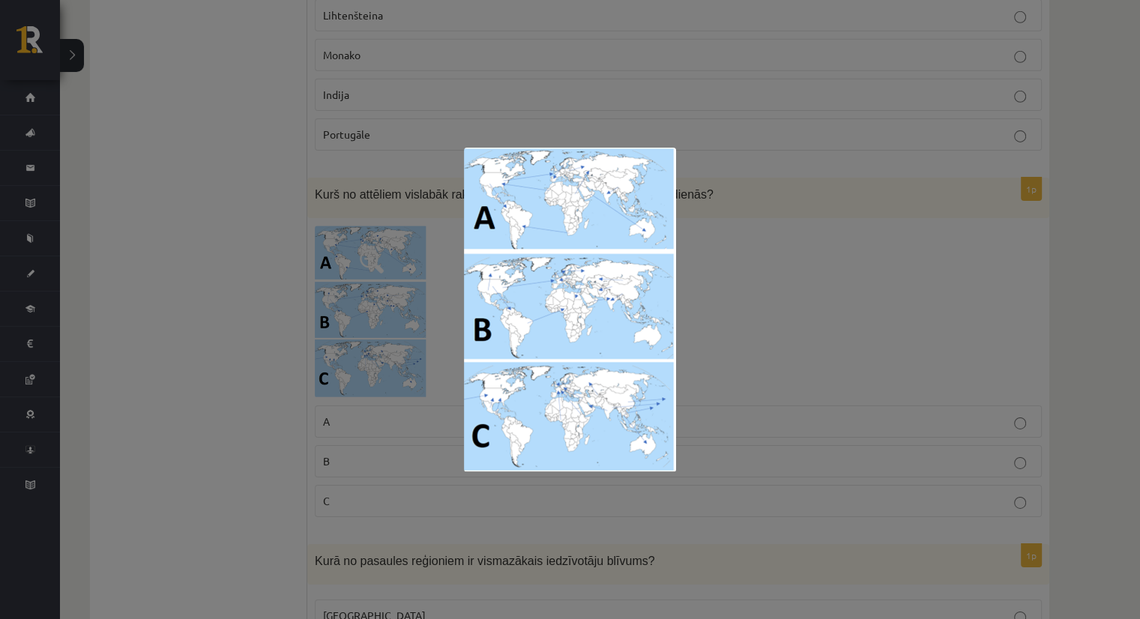
click at [791, 279] on div at bounding box center [570, 309] width 1140 height 619
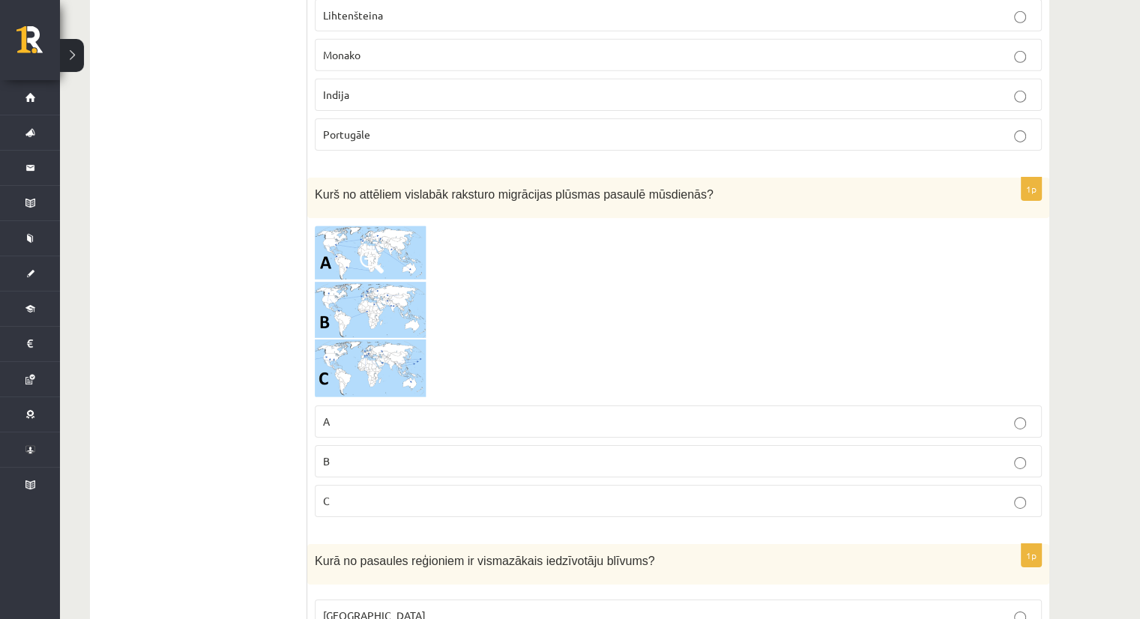
click at [439, 493] on p "C" at bounding box center [678, 501] width 710 height 16
click at [375, 300] on img at bounding box center [371, 312] width 112 height 172
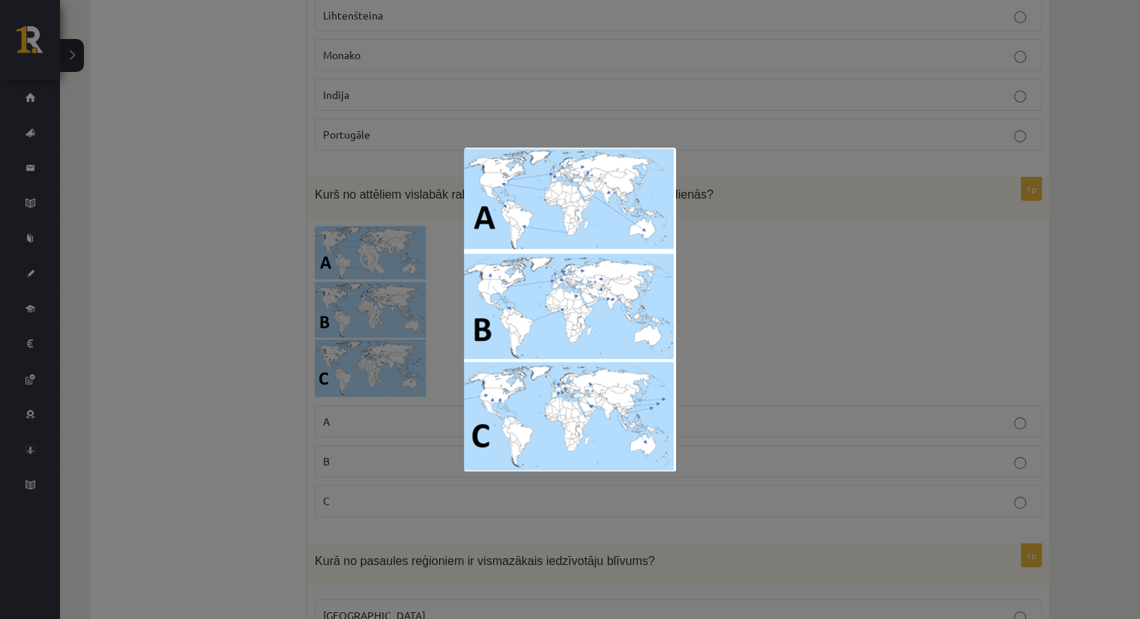
drag, startPoint x: 780, startPoint y: 292, endPoint x: 767, endPoint y: 296, distance: 14.0
click at [776, 295] on div at bounding box center [570, 309] width 1140 height 619
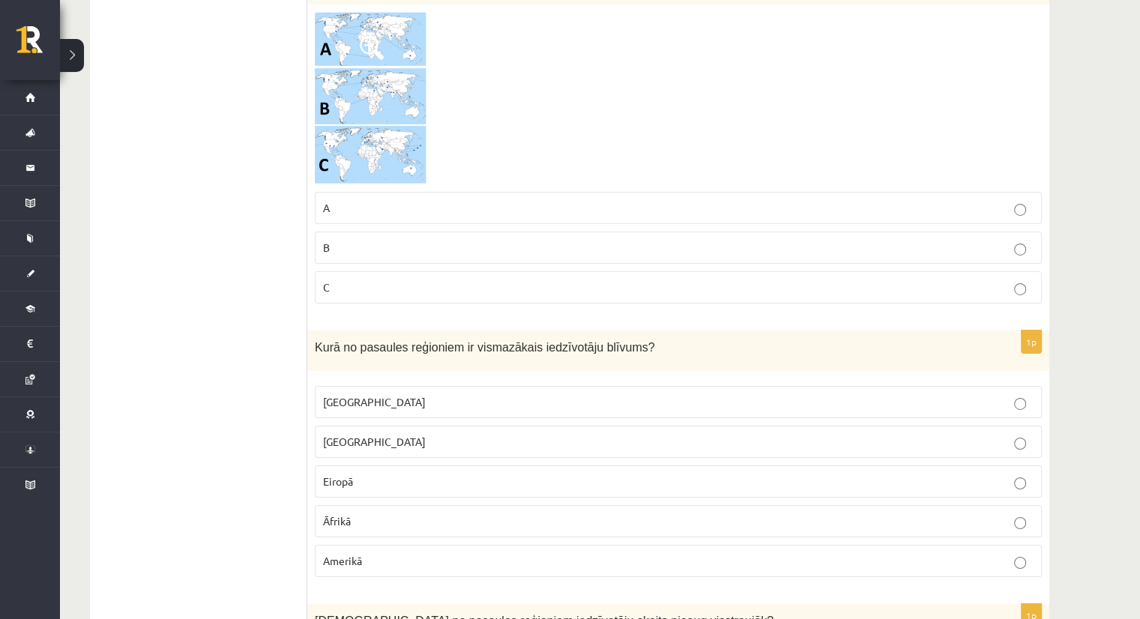
scroll to position [5103, 0]
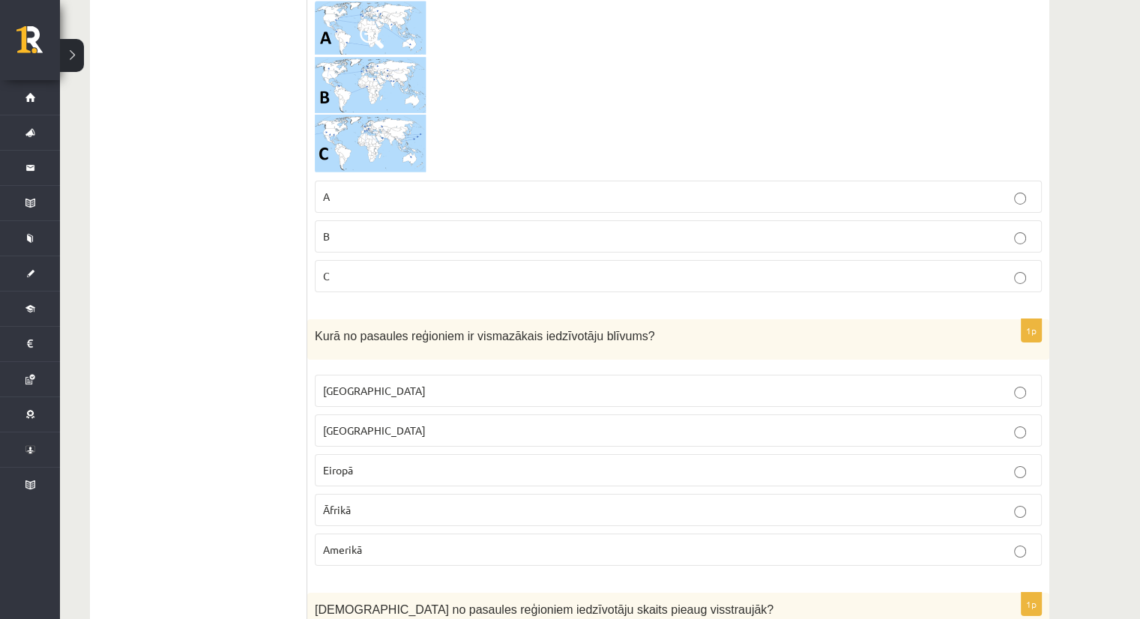
click at [527, 383] on p "[GEOGRAPHIC_DATA]" at bounding box center [678, 391] width 710 height 16
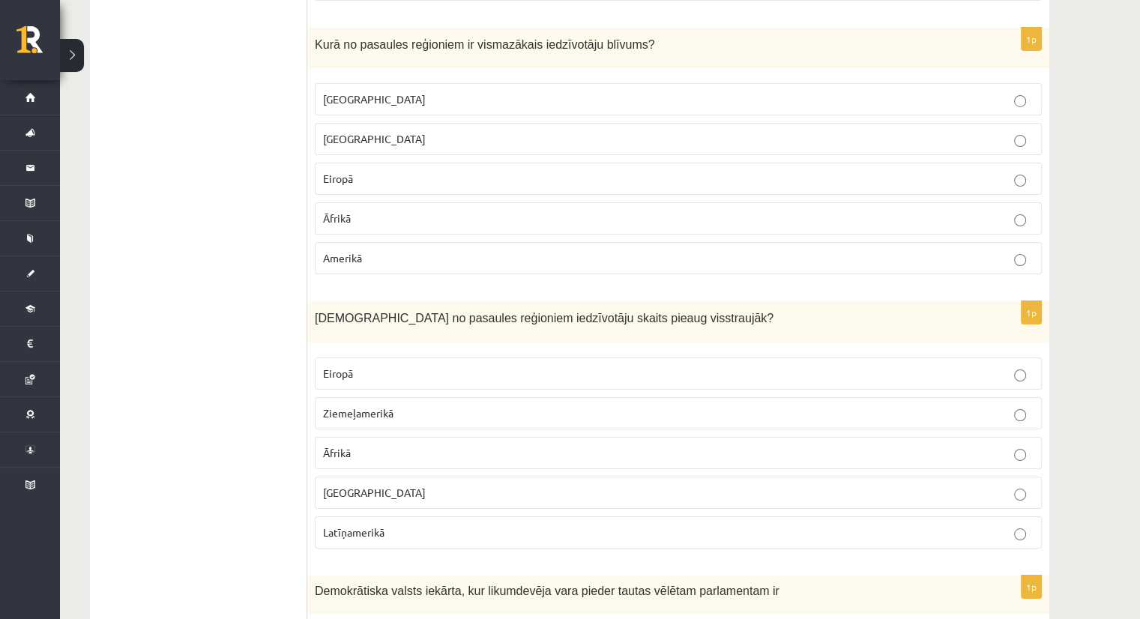
scroll to position [5403, 0]
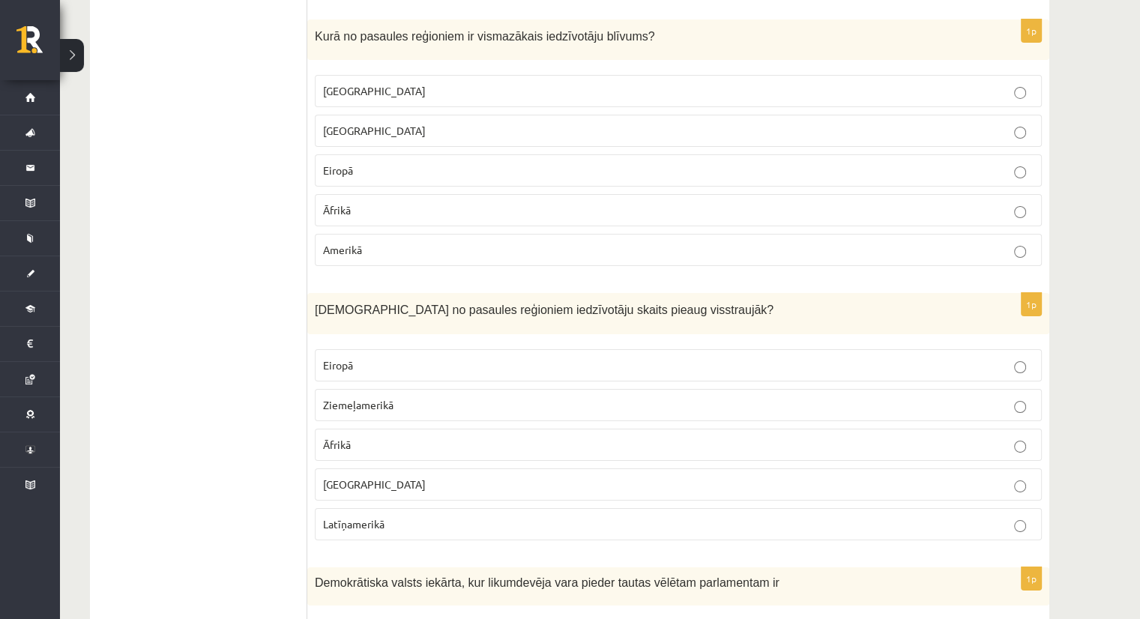
click at [372, 437] on p "Āfrikā" at bounding box center [678, 445] width 710 height 16
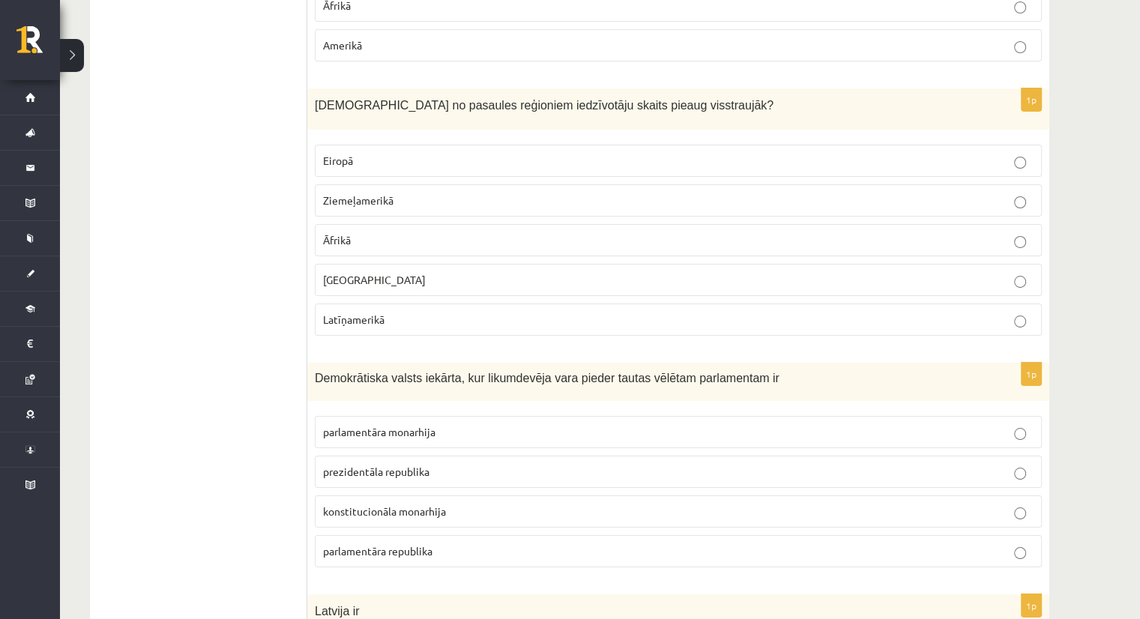
scroll to position [5628, 0]
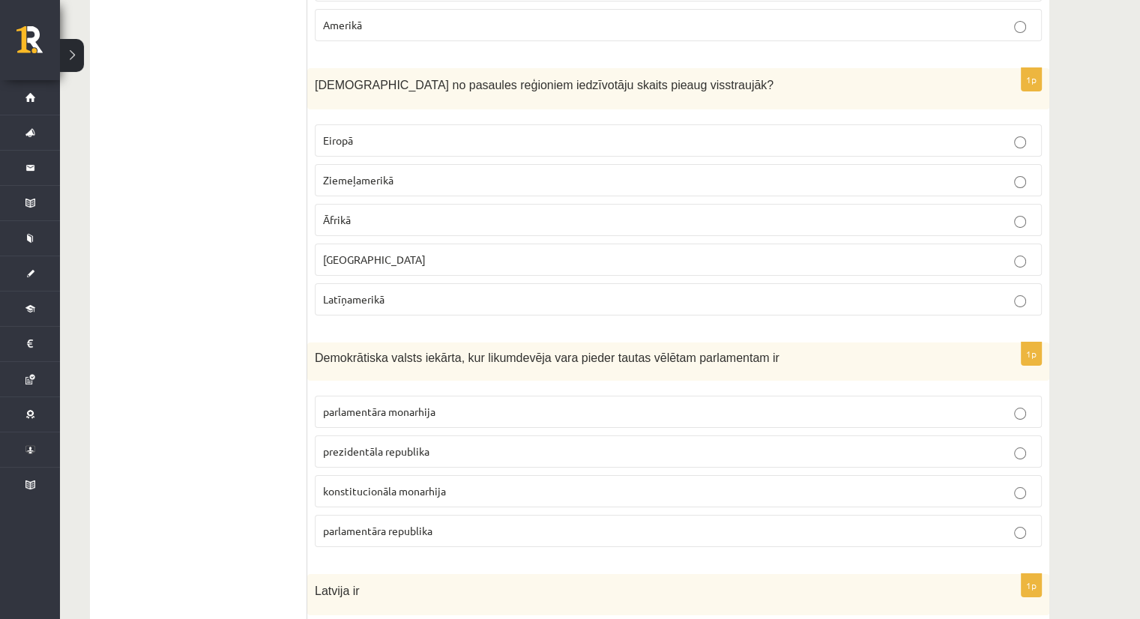
click at [432, 405] on span "parlamentāra monarhija" at bounding box center [379, 411] width 112 height 13
click at [390, 515] on label "parlamentāra republika" at bounding box center [678, 531] width 727 height 32
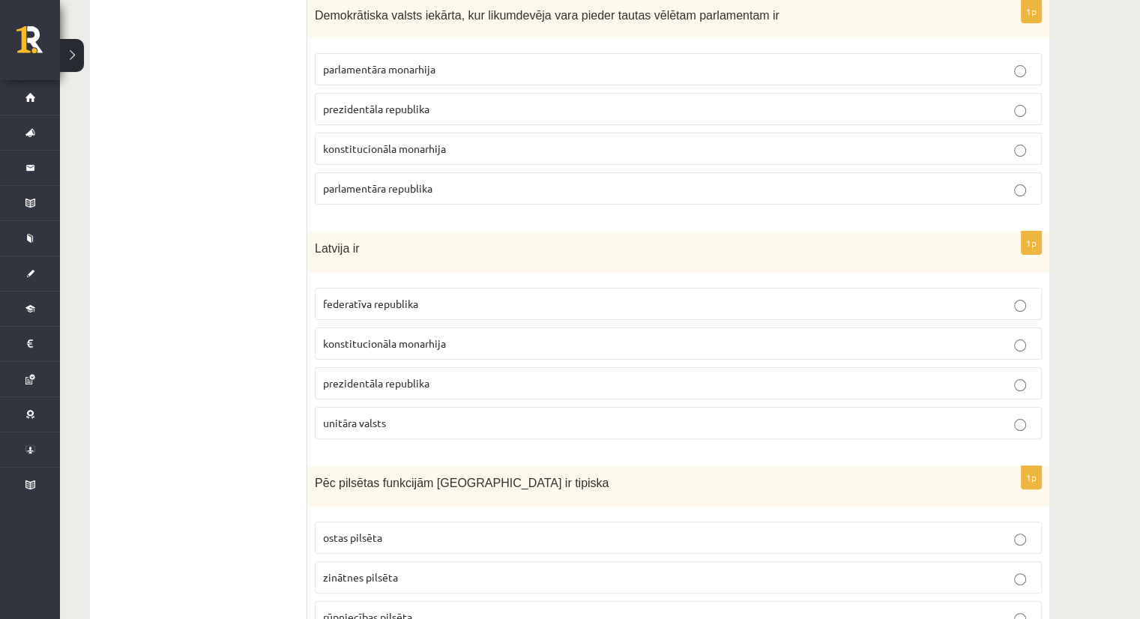
scroll to position [6077, 0]
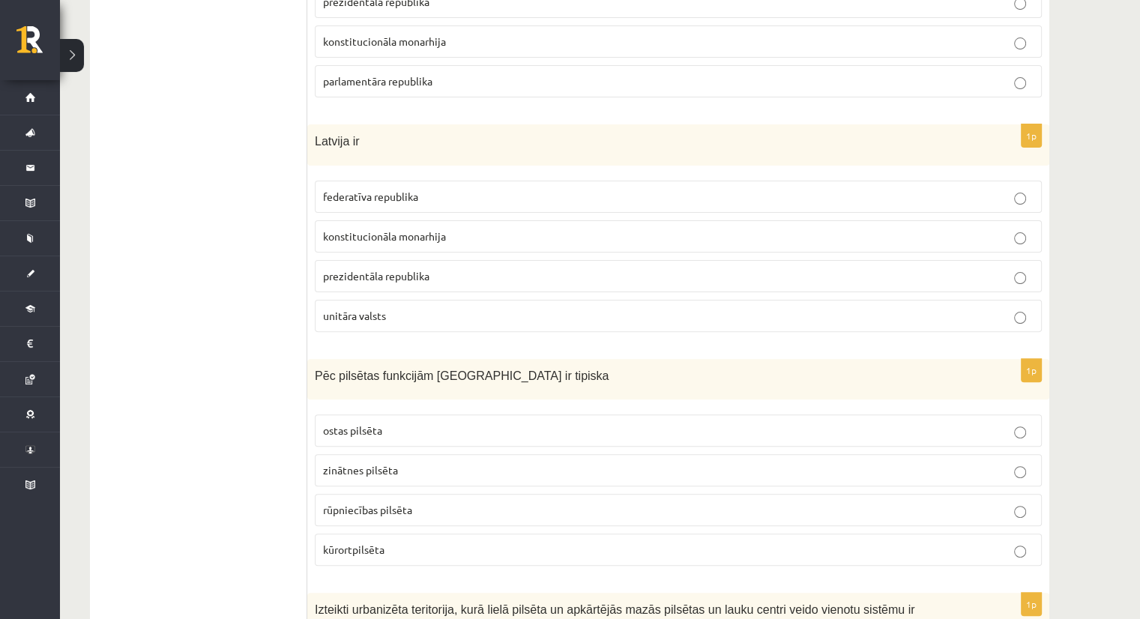
drag, startPoint x: 498, startPoint y: 165, endPoint x: 504, endPoint y: 169, distance: 7.7
click at [498, 189] on p "federatīva republika" at bounding box center [678, 197] width 710 height 16
click at [411, 308] on p "unitāra valsts" at bounding box center [678, 316] width 710 height 16
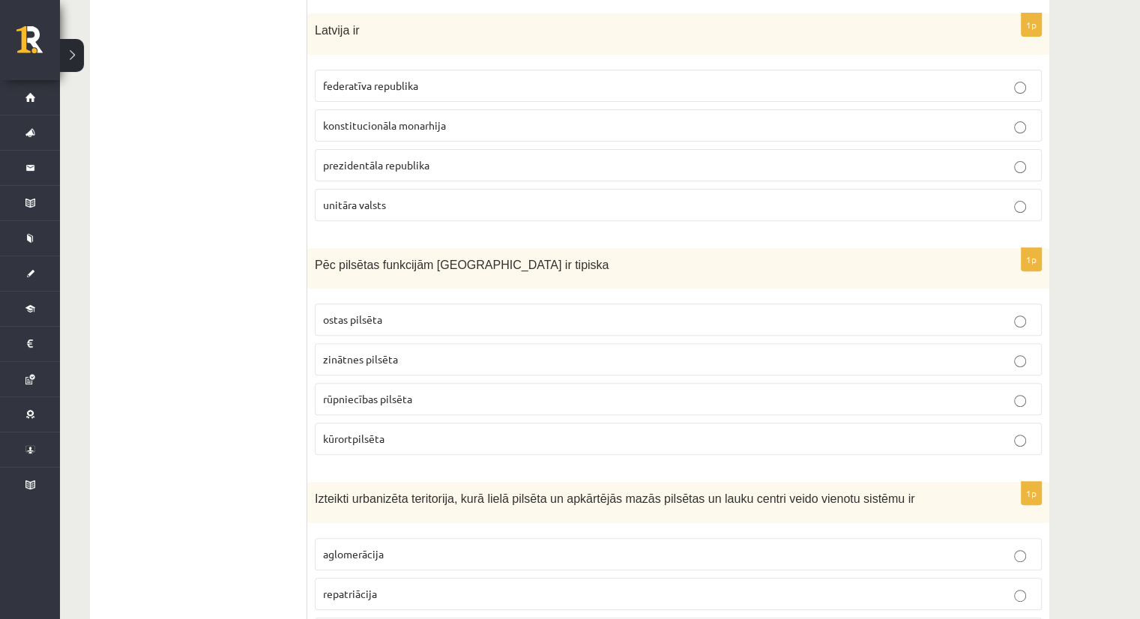
scroll to position [6227, 0]
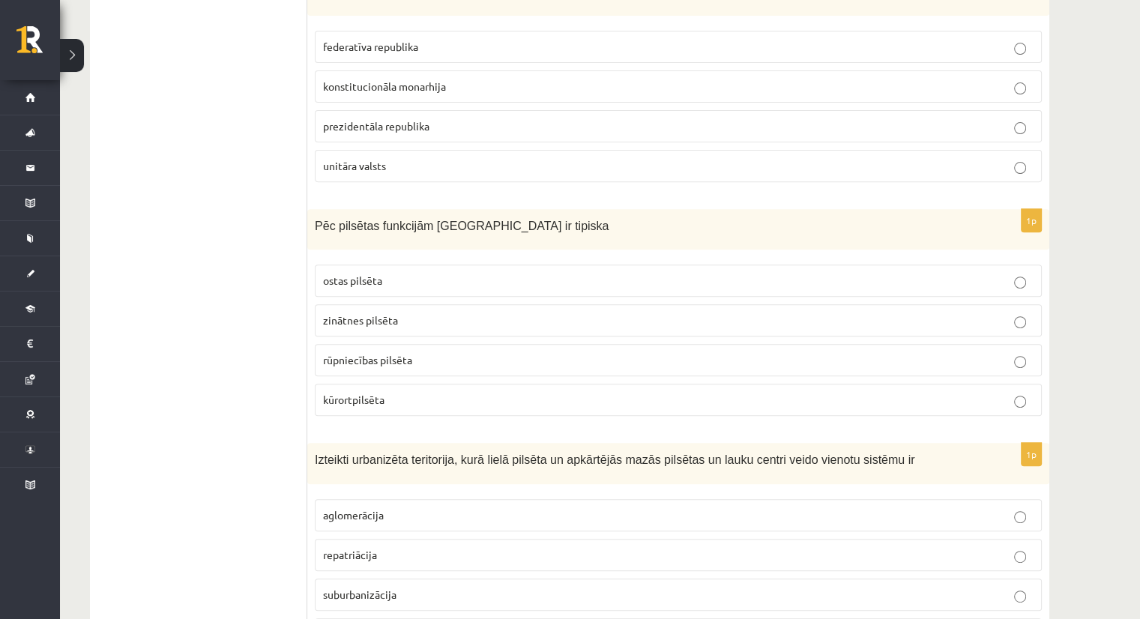
click at [408, 392] on p "kūrortpilsēta" at bounding box center [678, 400] width 710 height 16
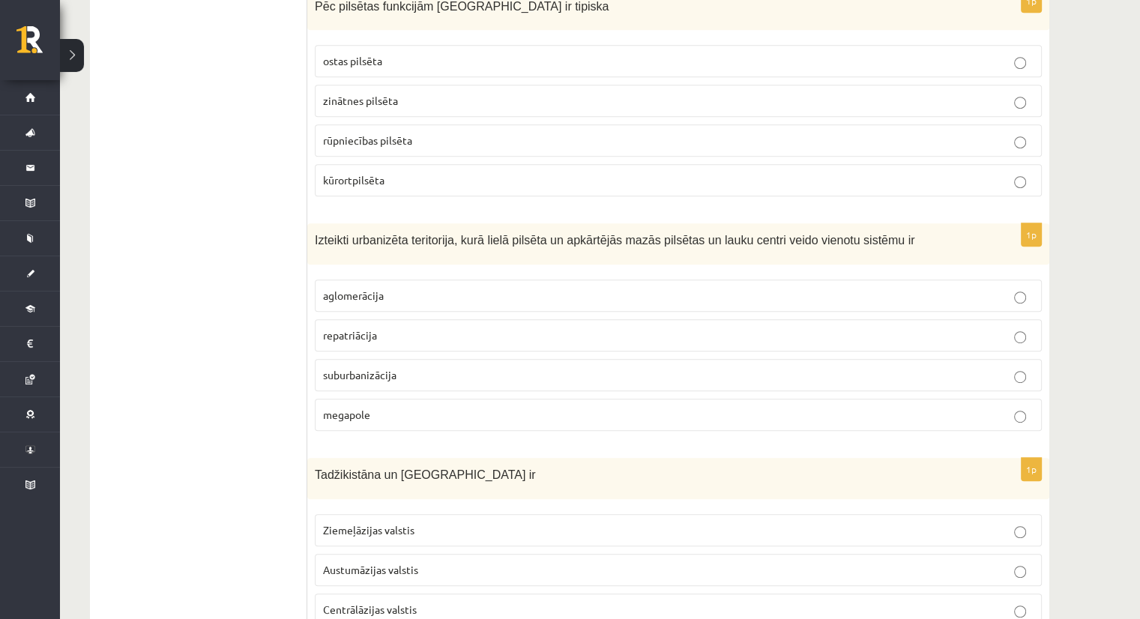
scroll to position [6452, 0]
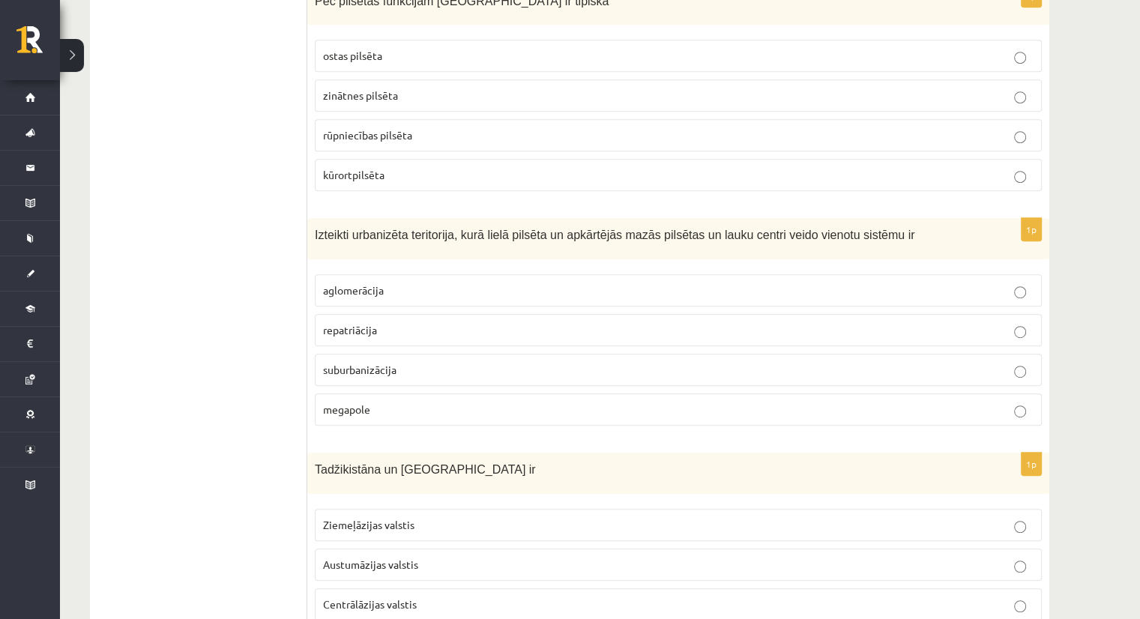
click at [380, 283] on span "aglomerācija" at bounding box center [353, 289] width 61 height 13
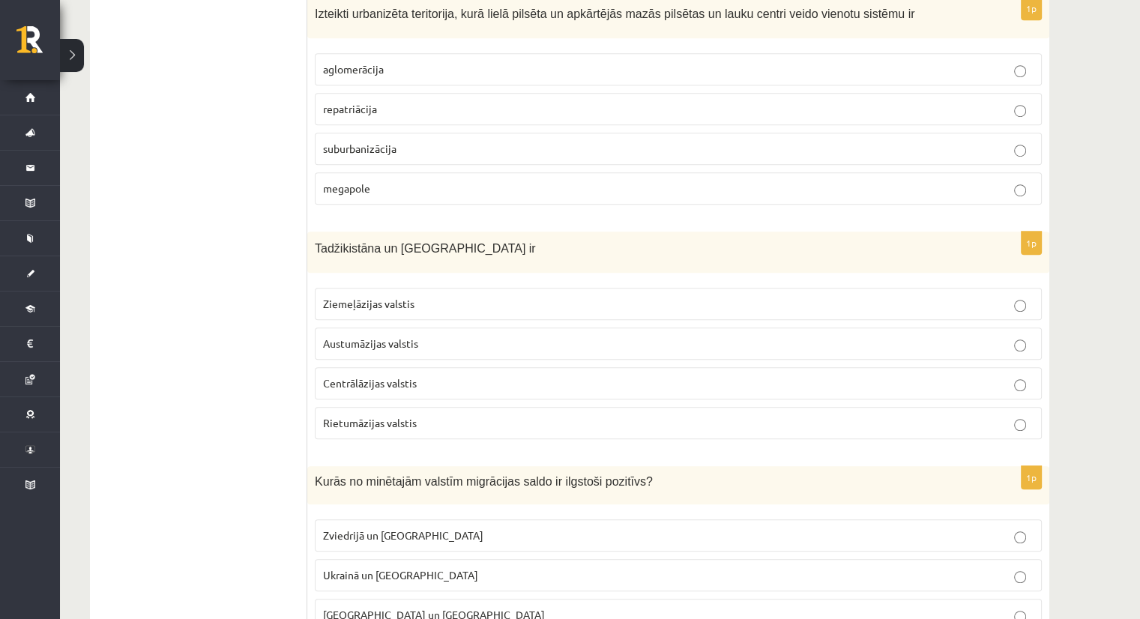
scroll to position [6677, 0]
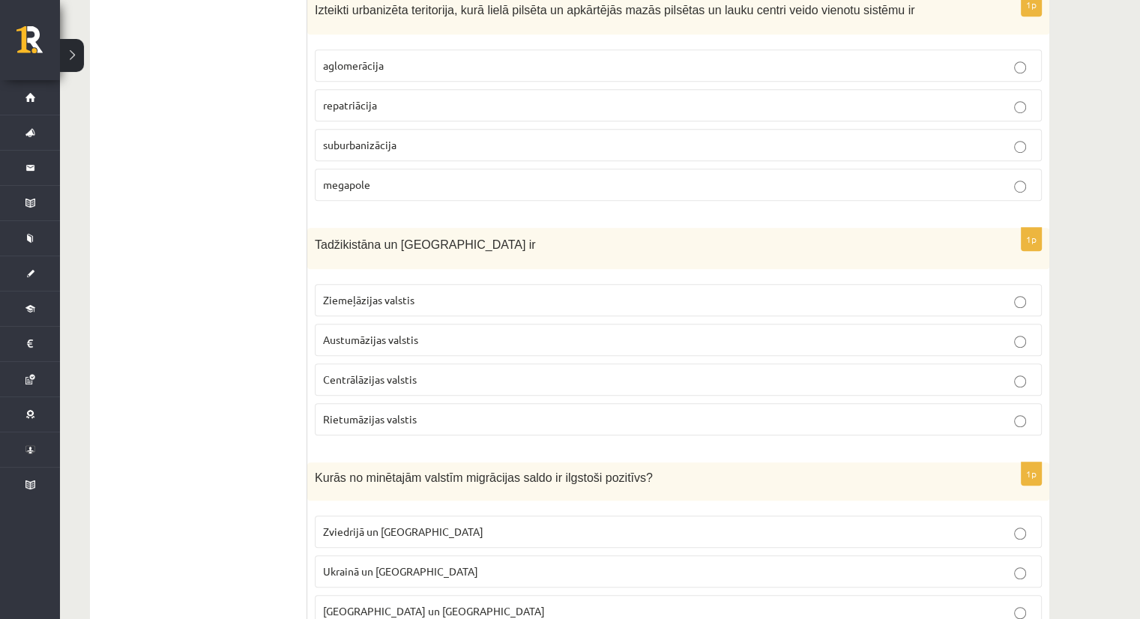
click at [411, 412] on span "Rietumāzijas valstis" at bounding box center [370, 418] width 94 height 13
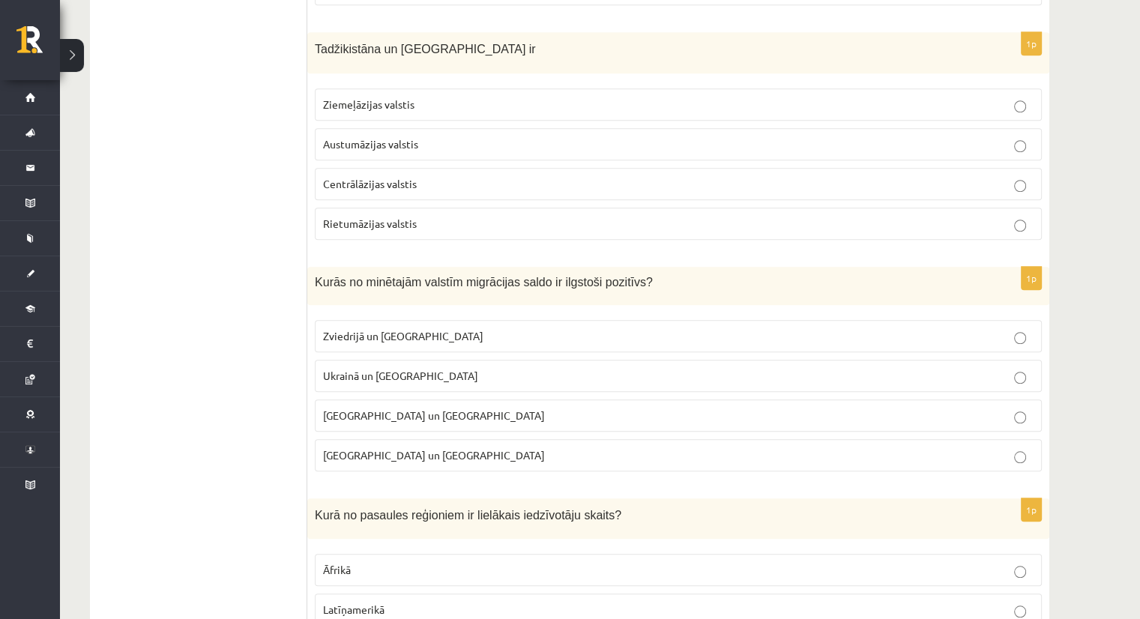
scroll to position [6902, 0]
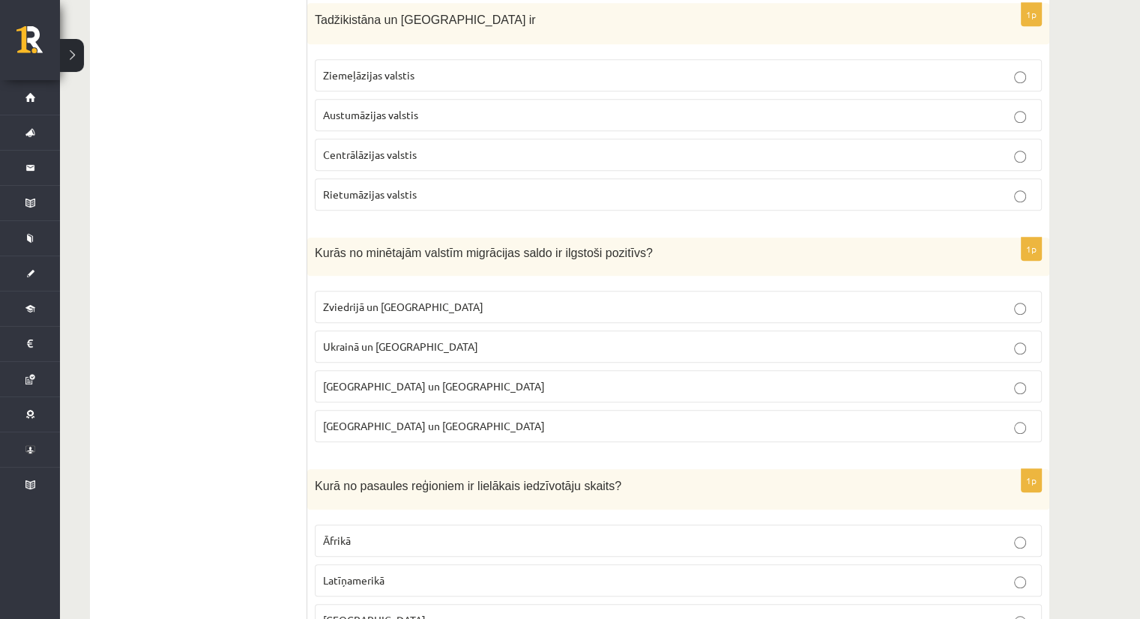
click at [438, 299] on p "Zviedrijā un [GEOGRAPHIC_DATA]" at bounding box center [678, 307] width 710 height 16
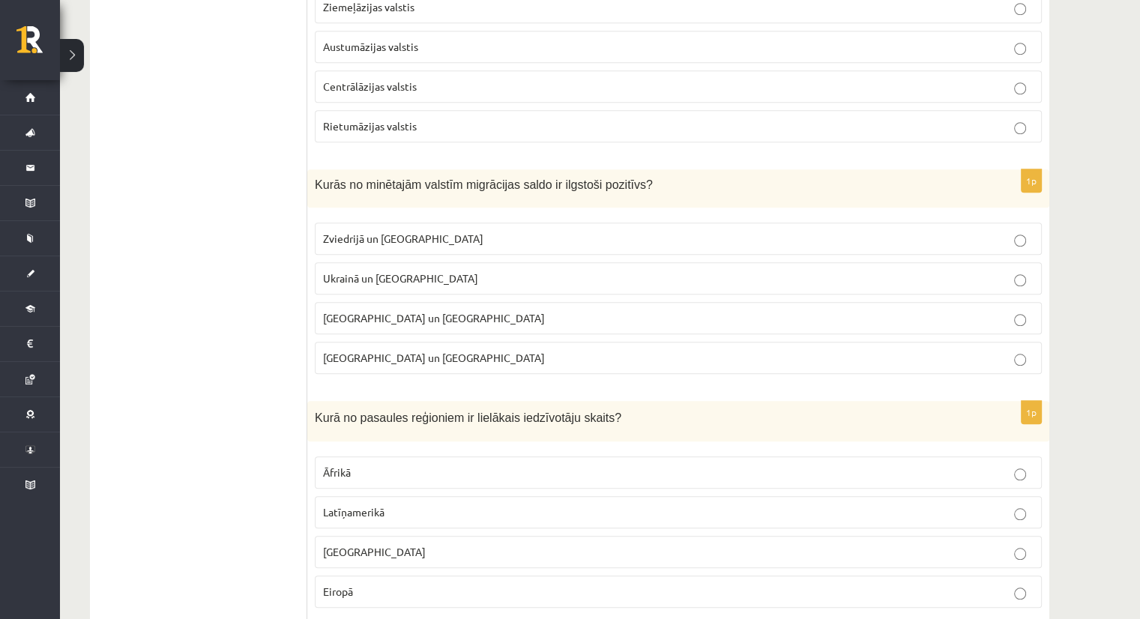
scroll to position [6977, 0]
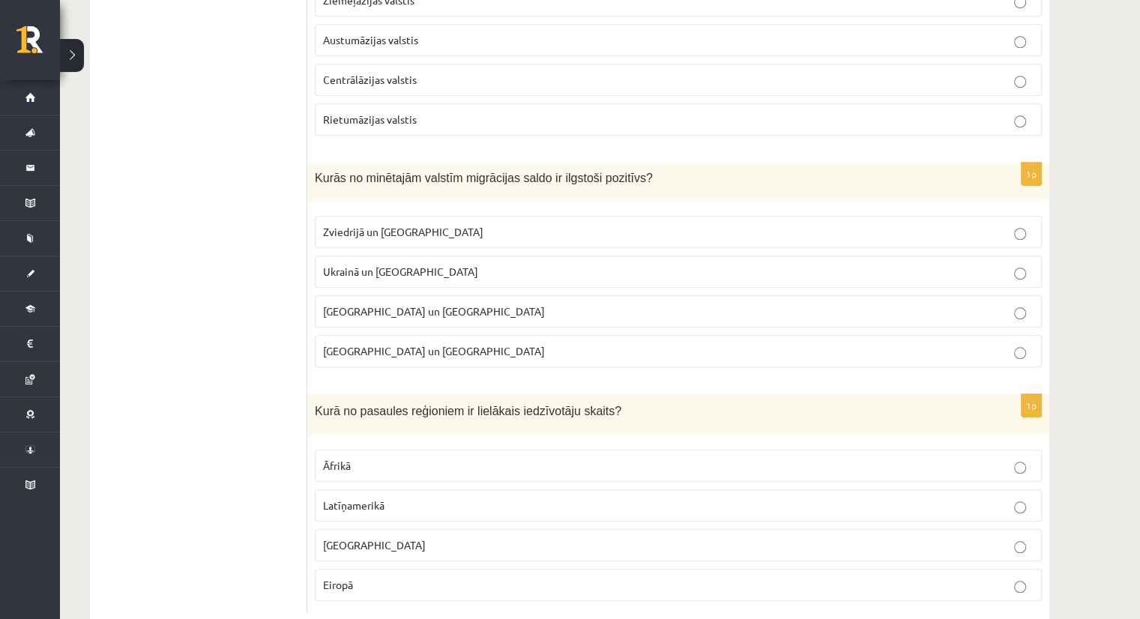
click at [410, 537] on p "[GEOGRAPHIC_DATA]" at bounding box center [678, 545] width 710 height 16
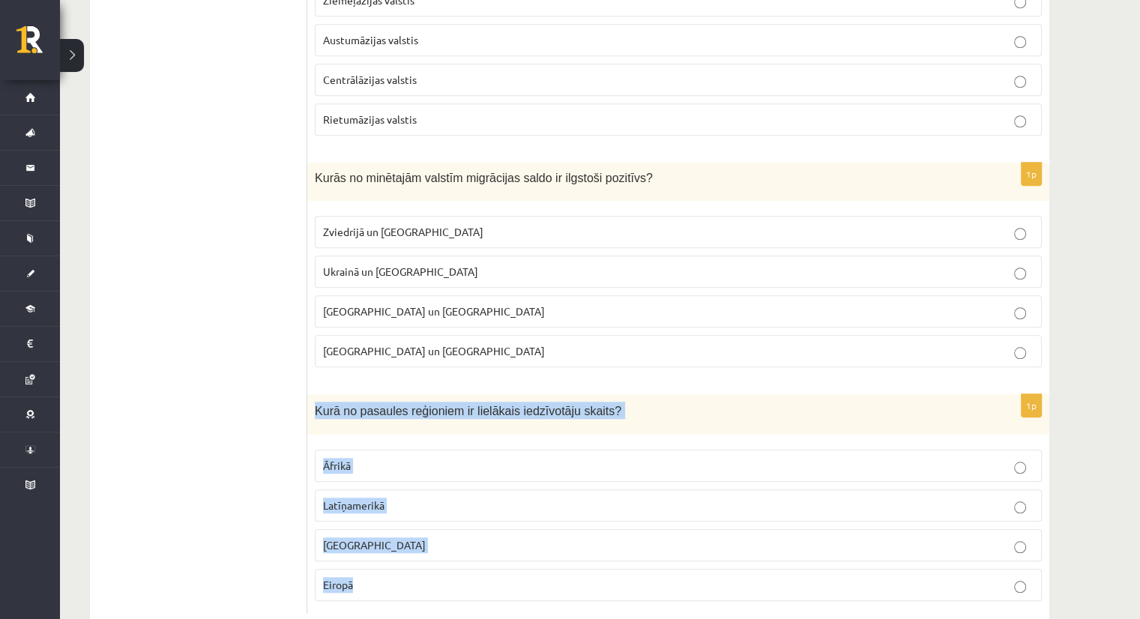
drag, startPoint x: 309, startPoint y: 366, endPoint x: 390, endPoint y: 528, distance: 180.9
click at [388, 540] on div "1p Kurā no pasaules reģioniem ir lielākais iedzīvotāju skaits? [GEOGRAPHIC_DATA…" at bounding box center [678, 504] width 742 height 220
copy div "Kurā no pasaules reģioniem ir lielākais iedzīvotāju skaits? Āfrikā Latīņamerikā…"
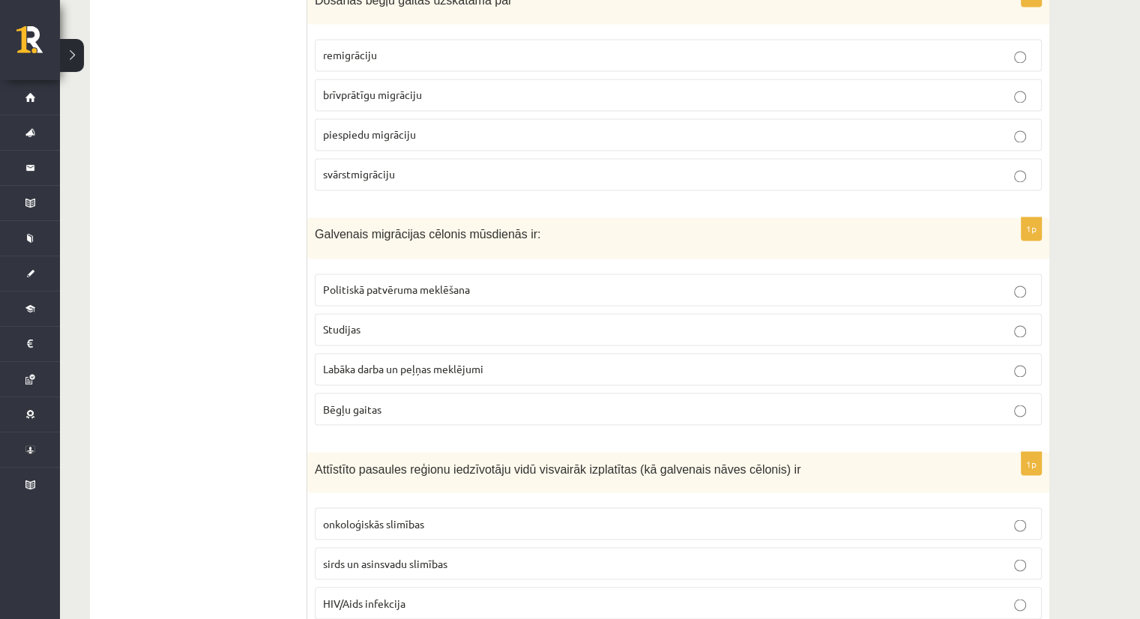
scroll to position [0, 0]
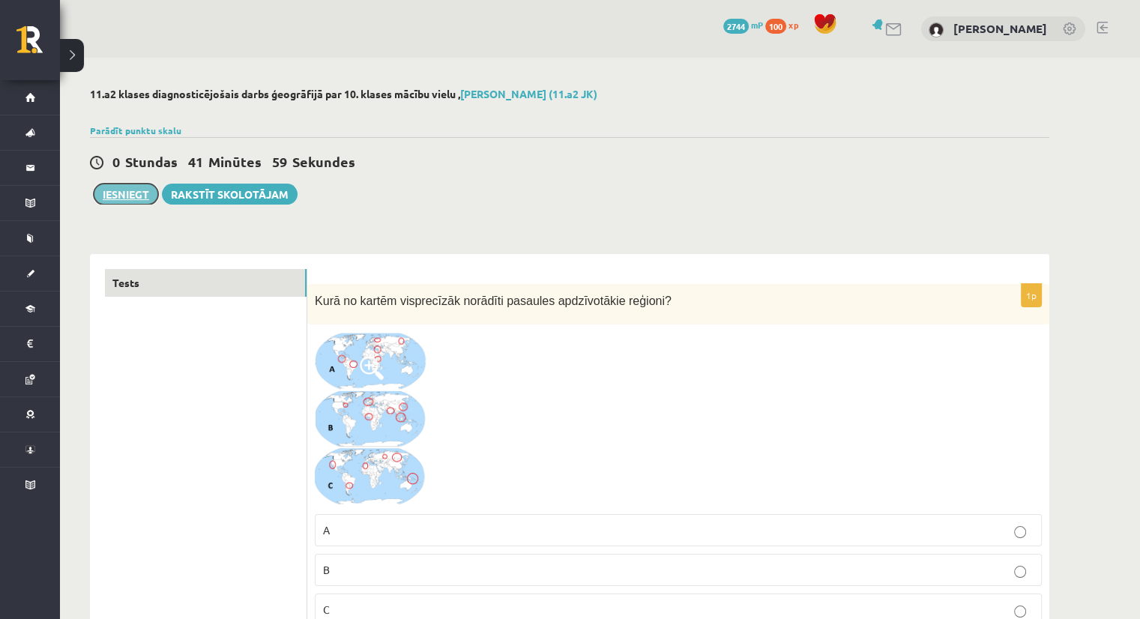
click at [105, 192] on button "Iesniegt" at bounding box center [126, 194] width 64 height 21
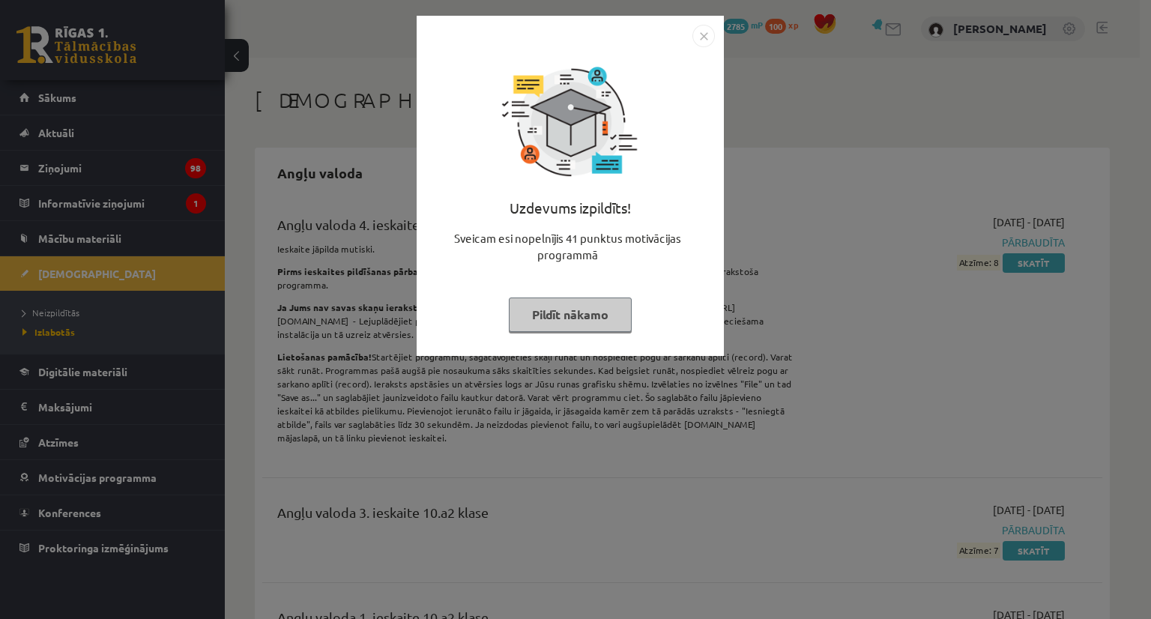
click at [580, 315] on button "Pildīt nākamo" at bounding box center [570, 314] width 123 height 34
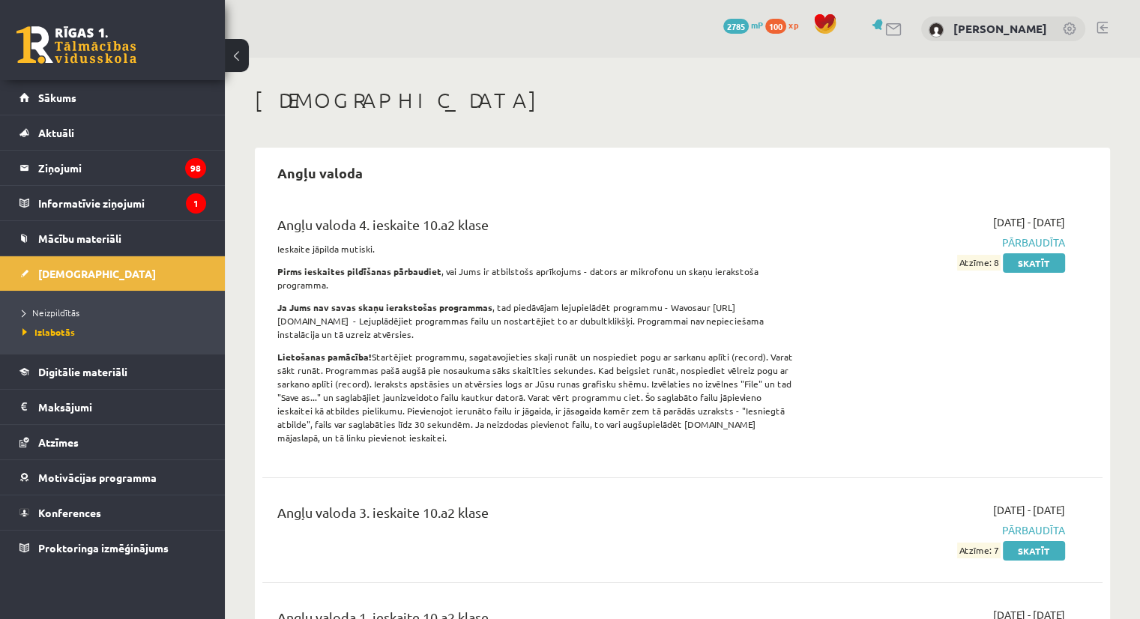
click at [736, 25] on span "2785" at bounding box center [735, 26] width 25 height 15
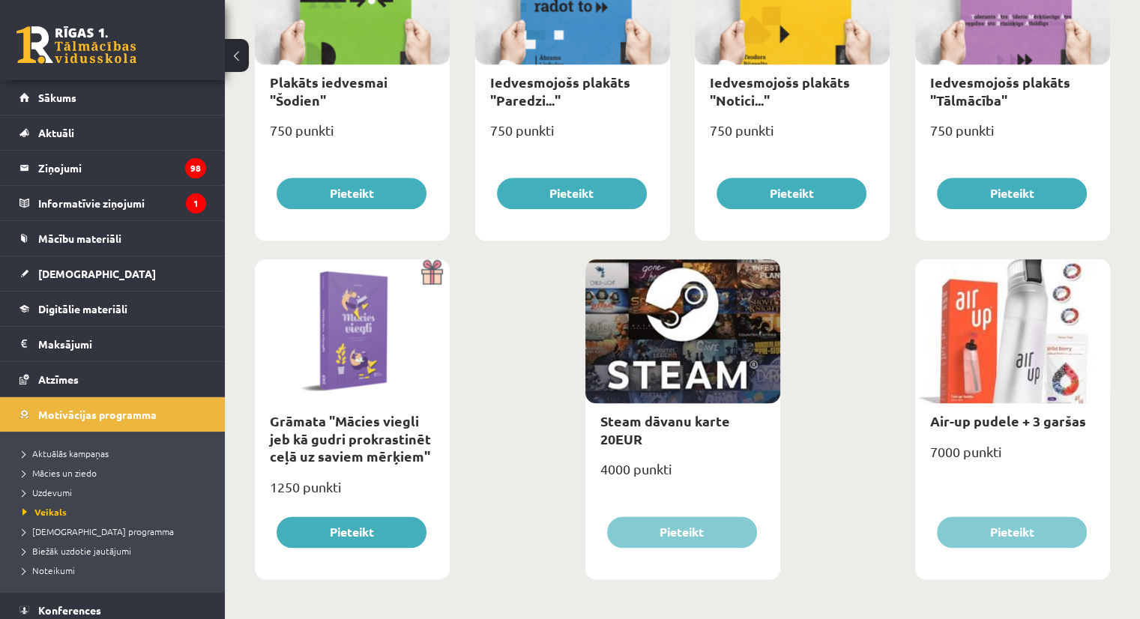
scroll to position [1684, 0]
